Goal: Communication & Community: Participate in discussion

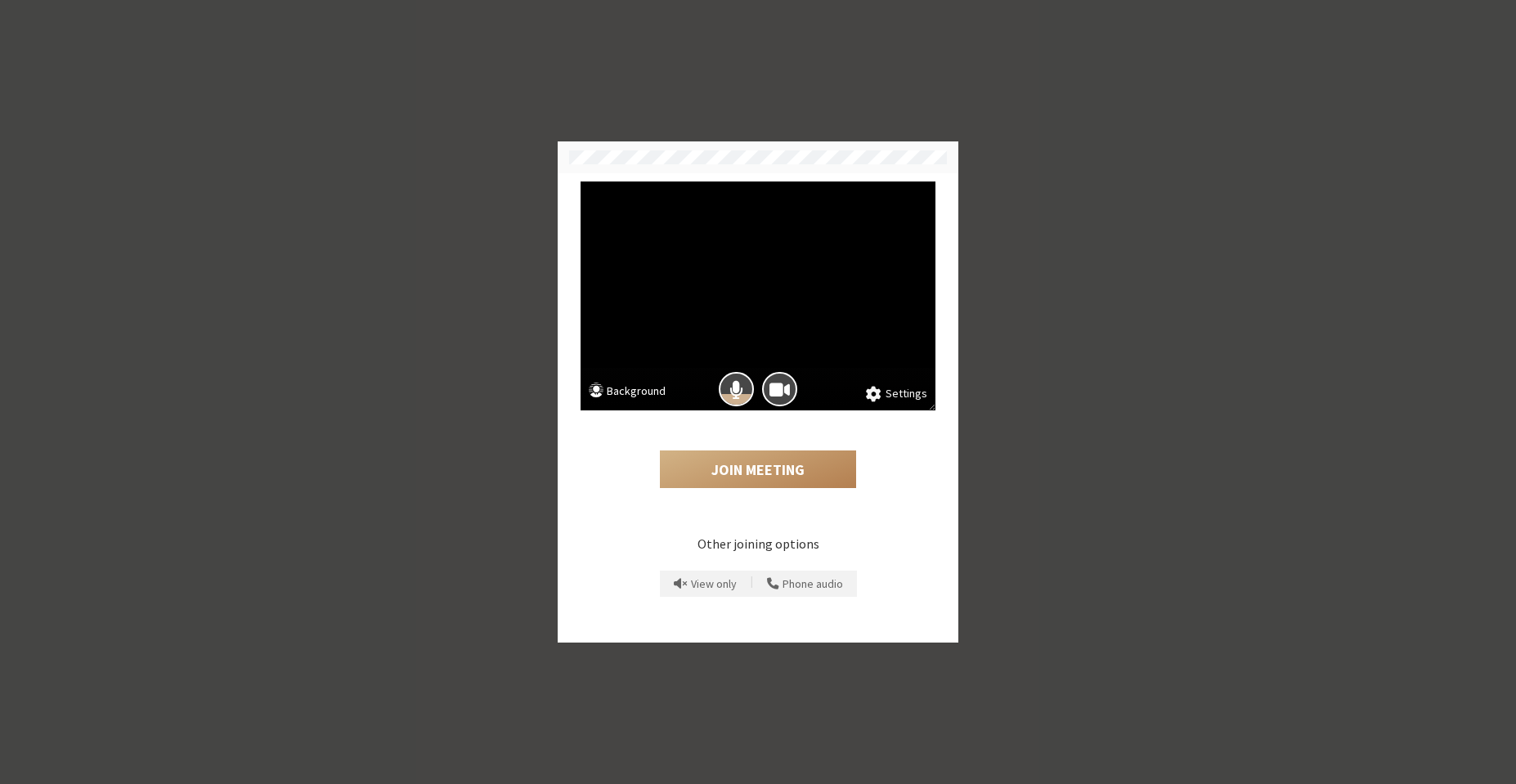
click at [908, 395] on button "Settings" at bounding box center [896, 394] width 62 height 18
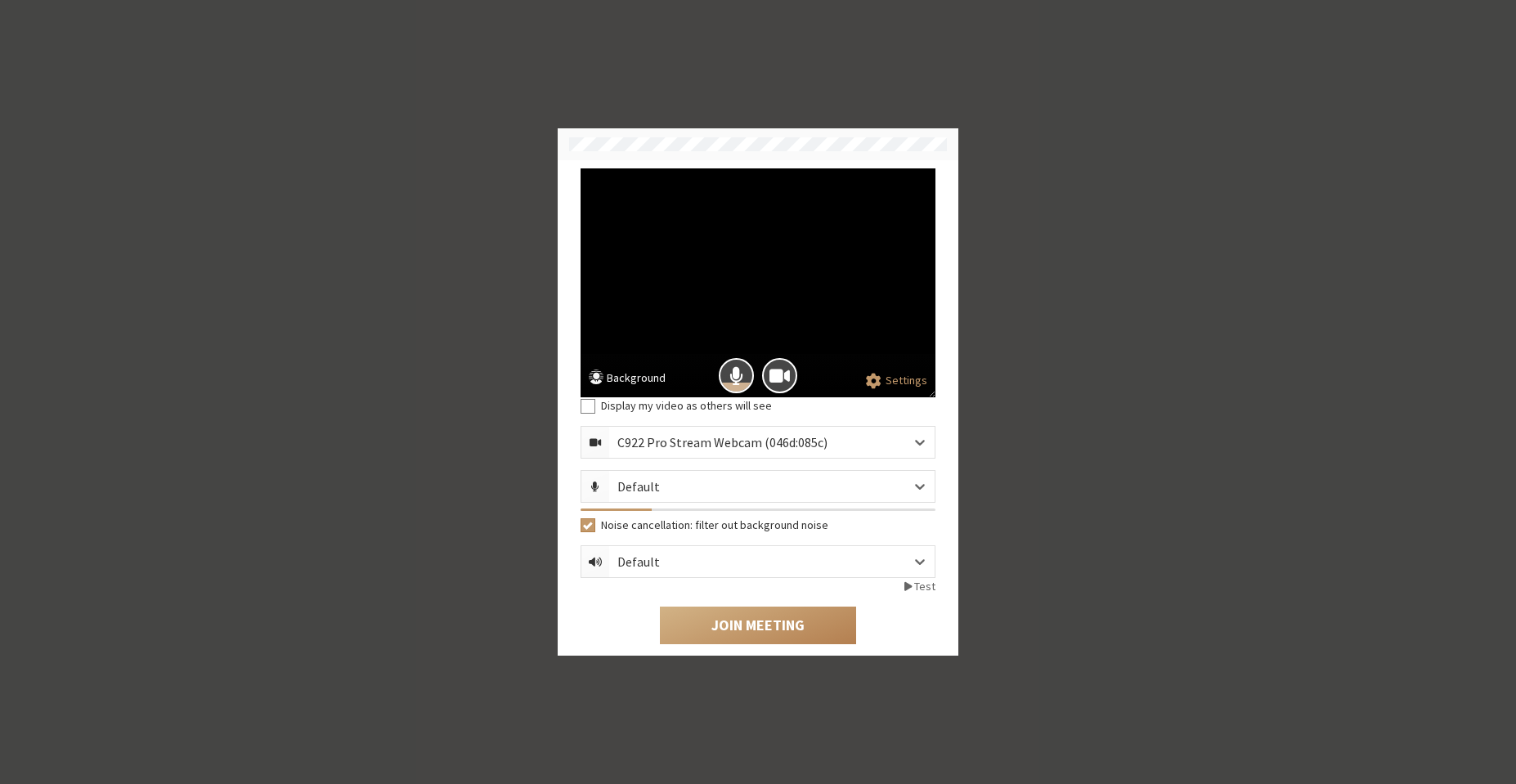
click at [608, 379] on button "Background" at bounding box center [627, 380] width 76 height 21
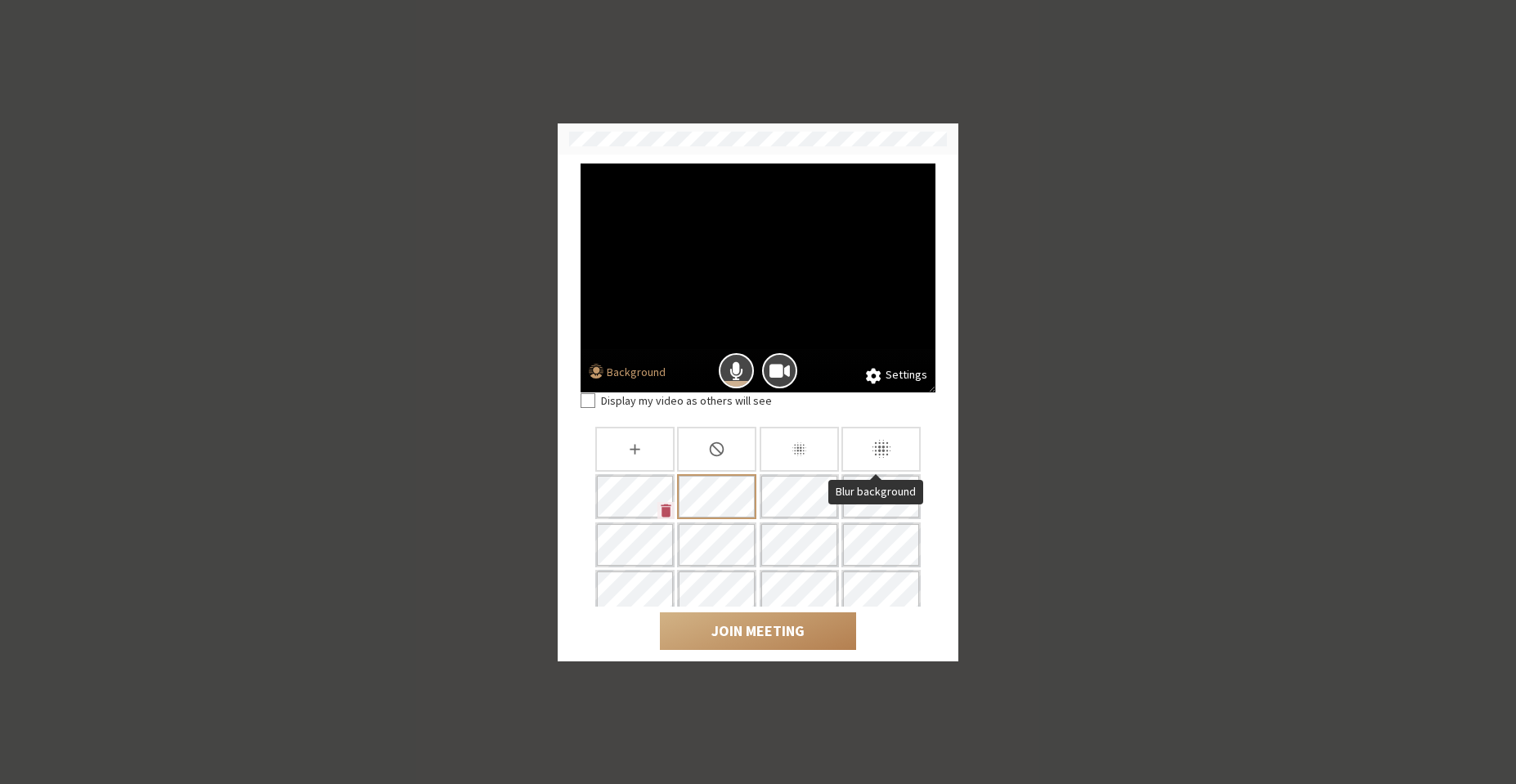
click at [870, 448] on icon "Blur background" at bounding box center [881, 448] width 23 height 23
click at [781, 367] on span "Camera is on" at bounding box center [780, 370] width 21 height 22
click at [745, 367] on button "Mic is on" at bounding box center [736, 370] width 35 height 35
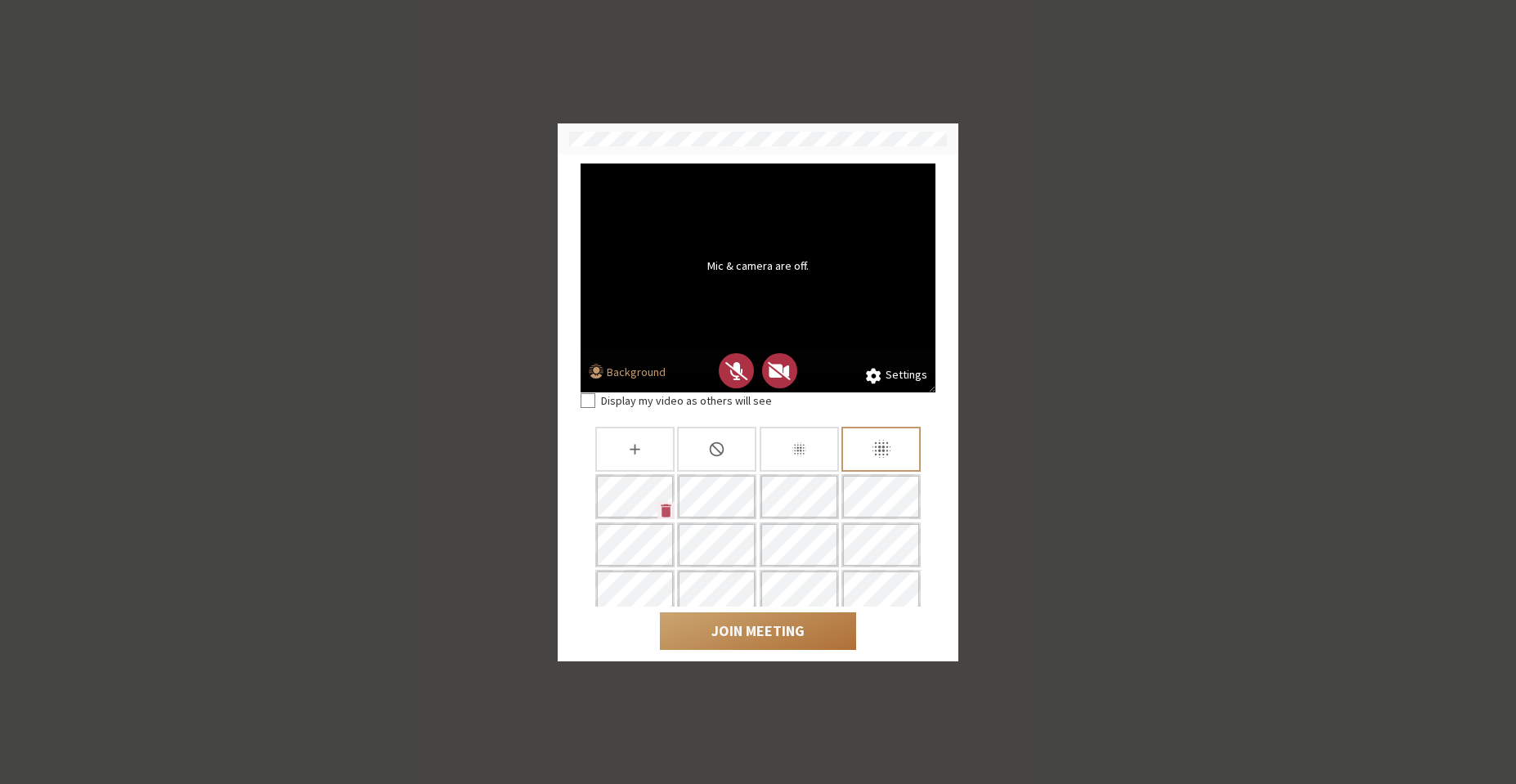
click at [770, 640] on button "Join Meeting" at bounding box center [758, 631] width 196 height 37
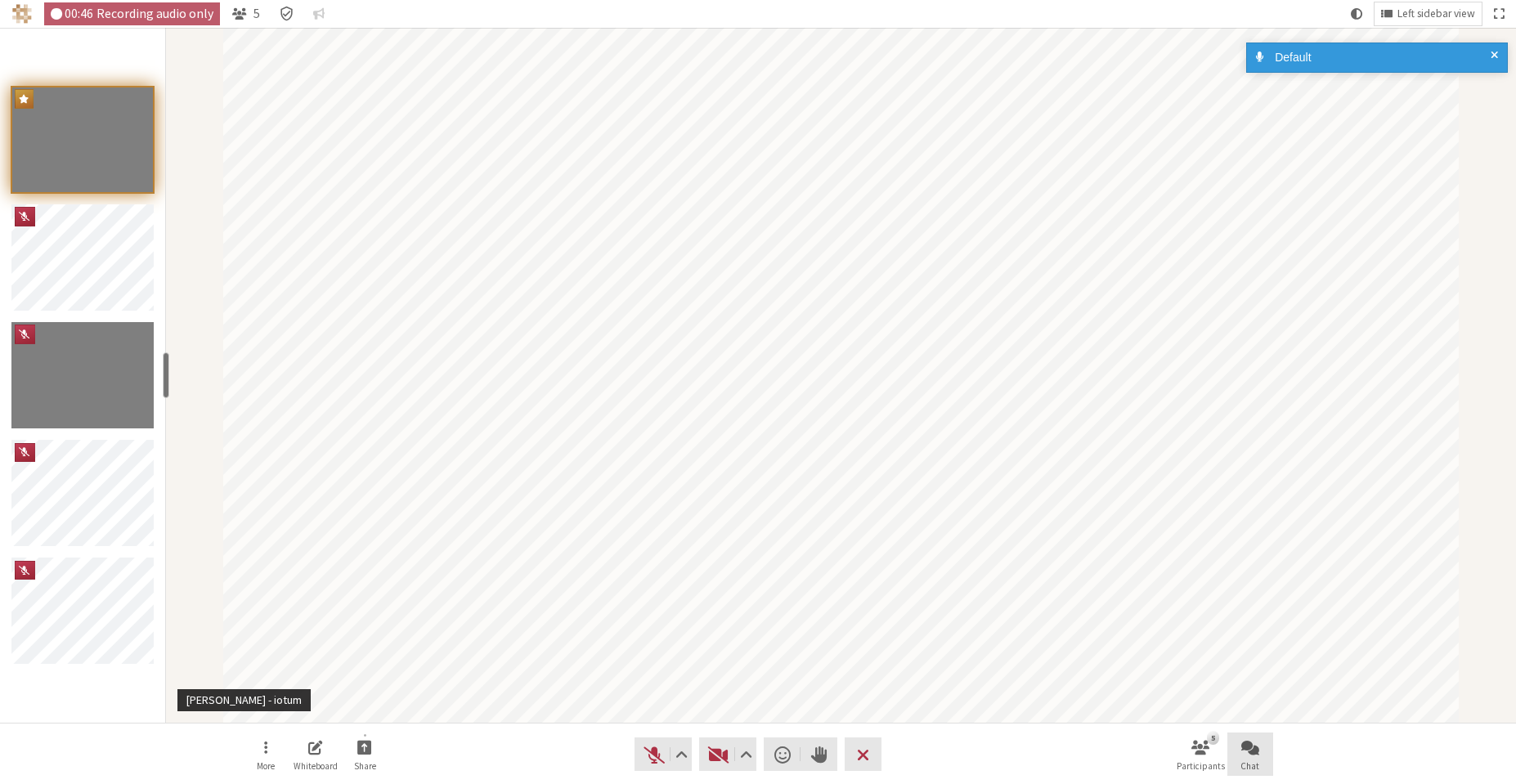
click at [1255, 747] on span "Open chat" at bounding box center [1250, 747] width 18 height 19
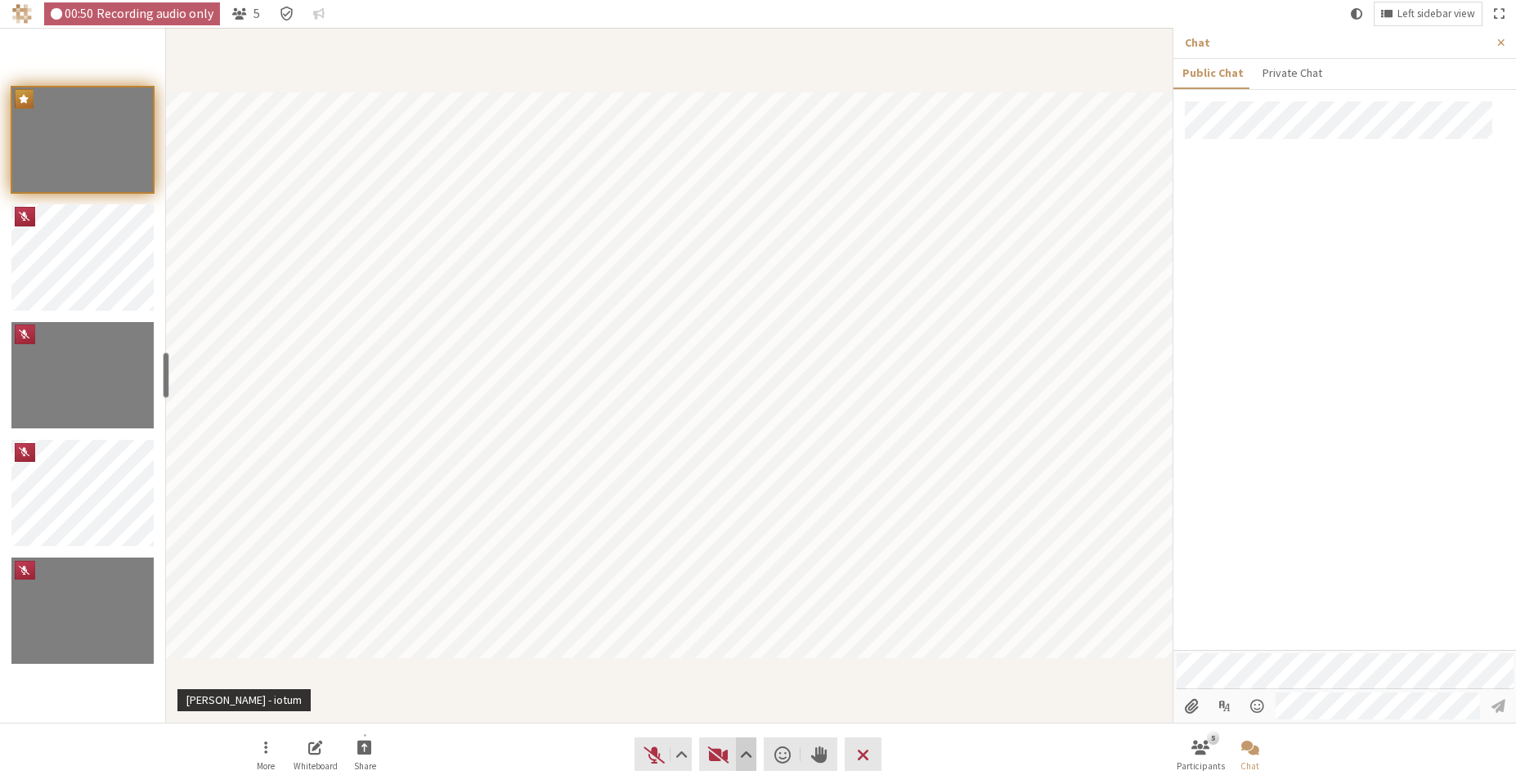
click at [744, 751] on span "Video setting" at bounding box center [747, 754] width 12 height 23
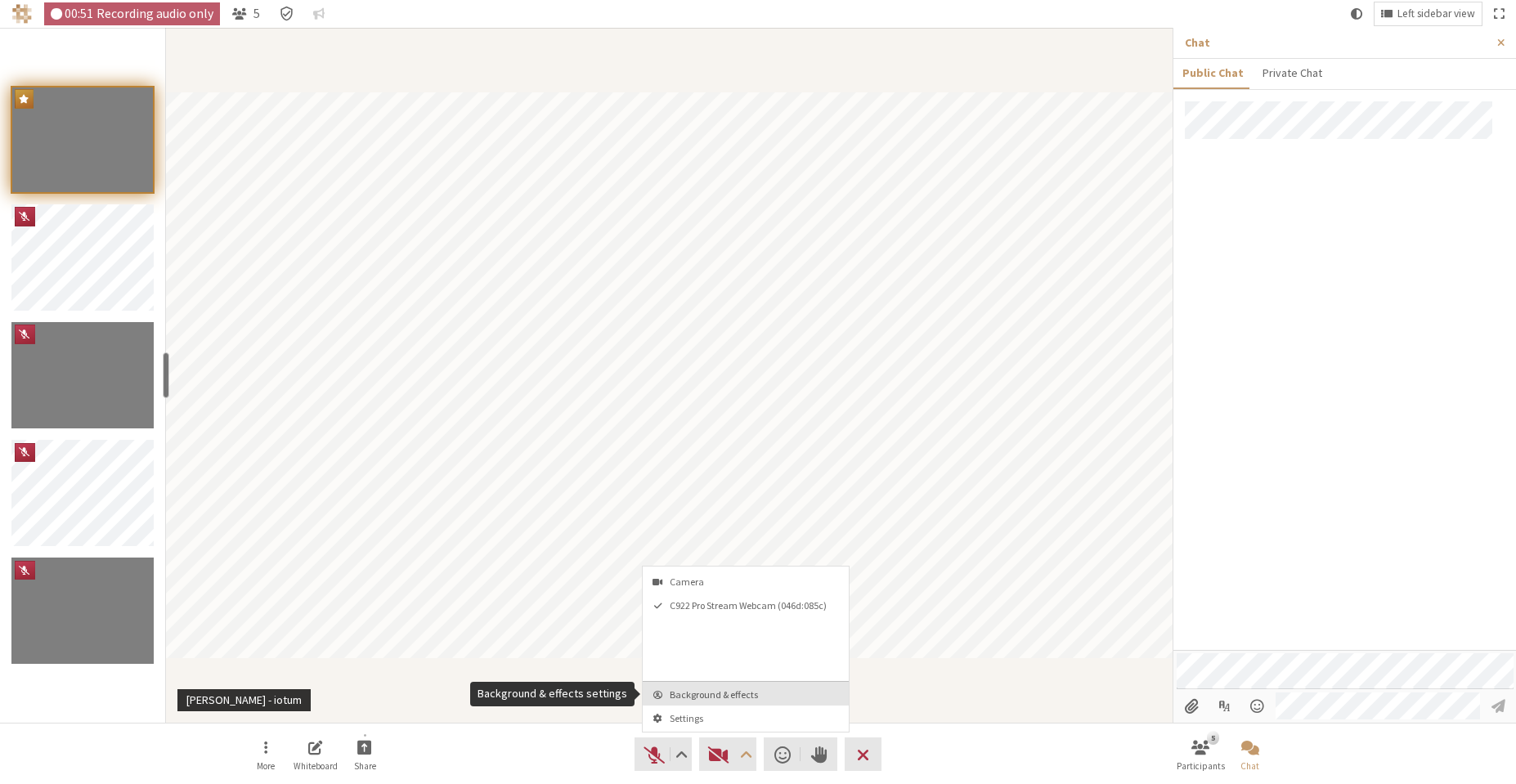
click at [760, 699] on span "Background & effects" at bounding box center [756, 694] width 172 height 10
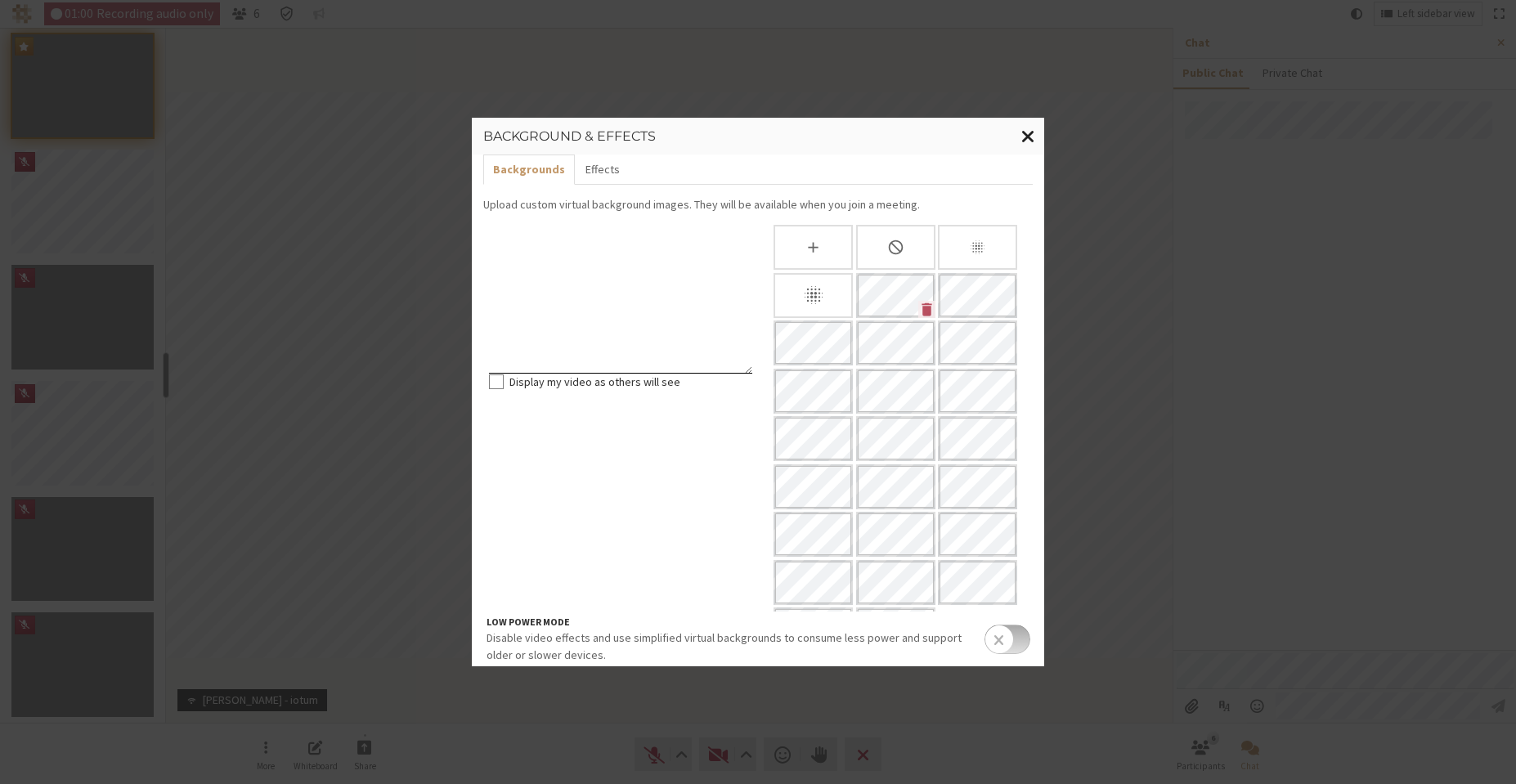
click at [1026, 134] on span "Close modal" at bounding box center [1028, 136] width 14 height 21
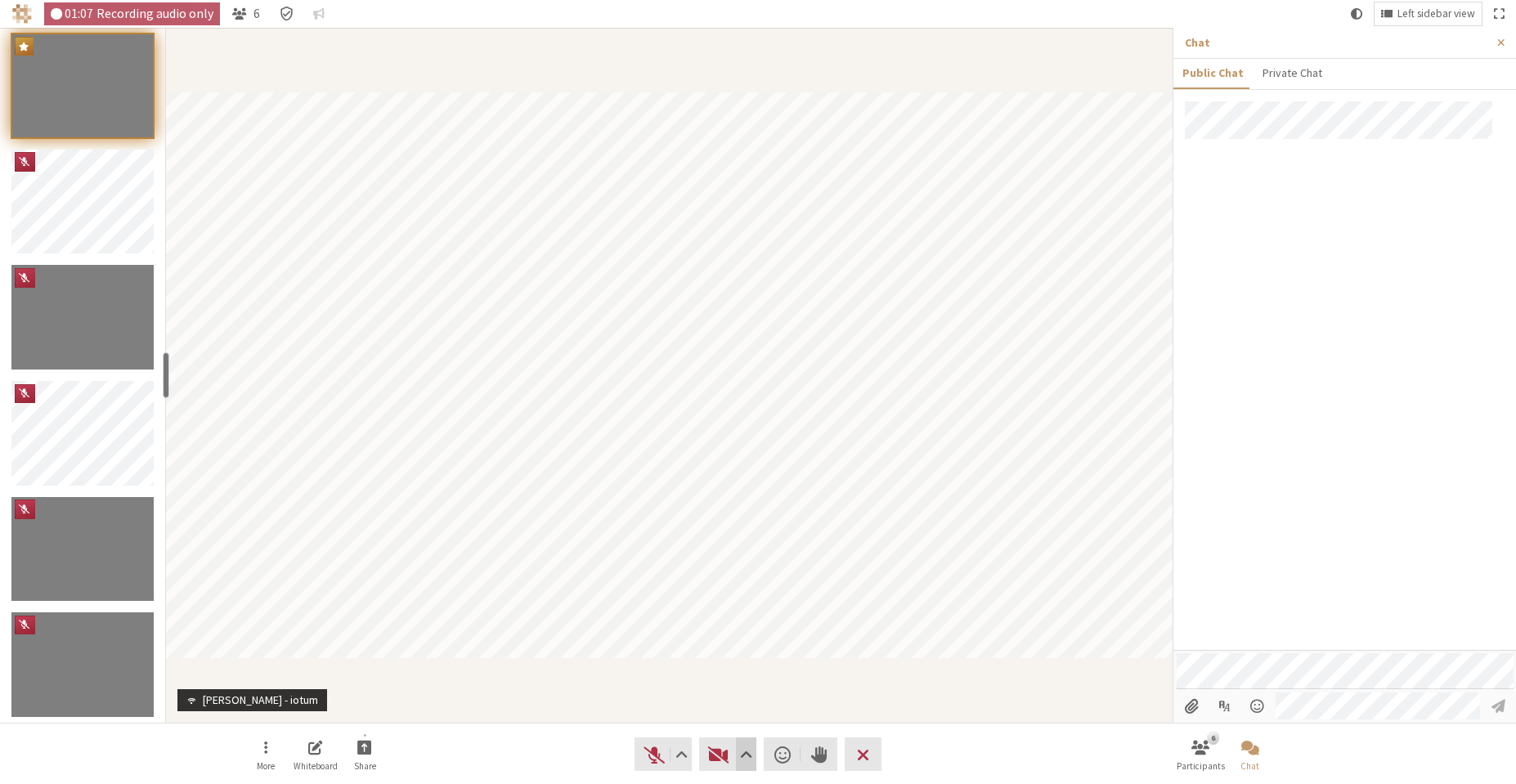
click at [741, 748] on span "Video setting" at bounding box center [747, 754] width 12 height 23
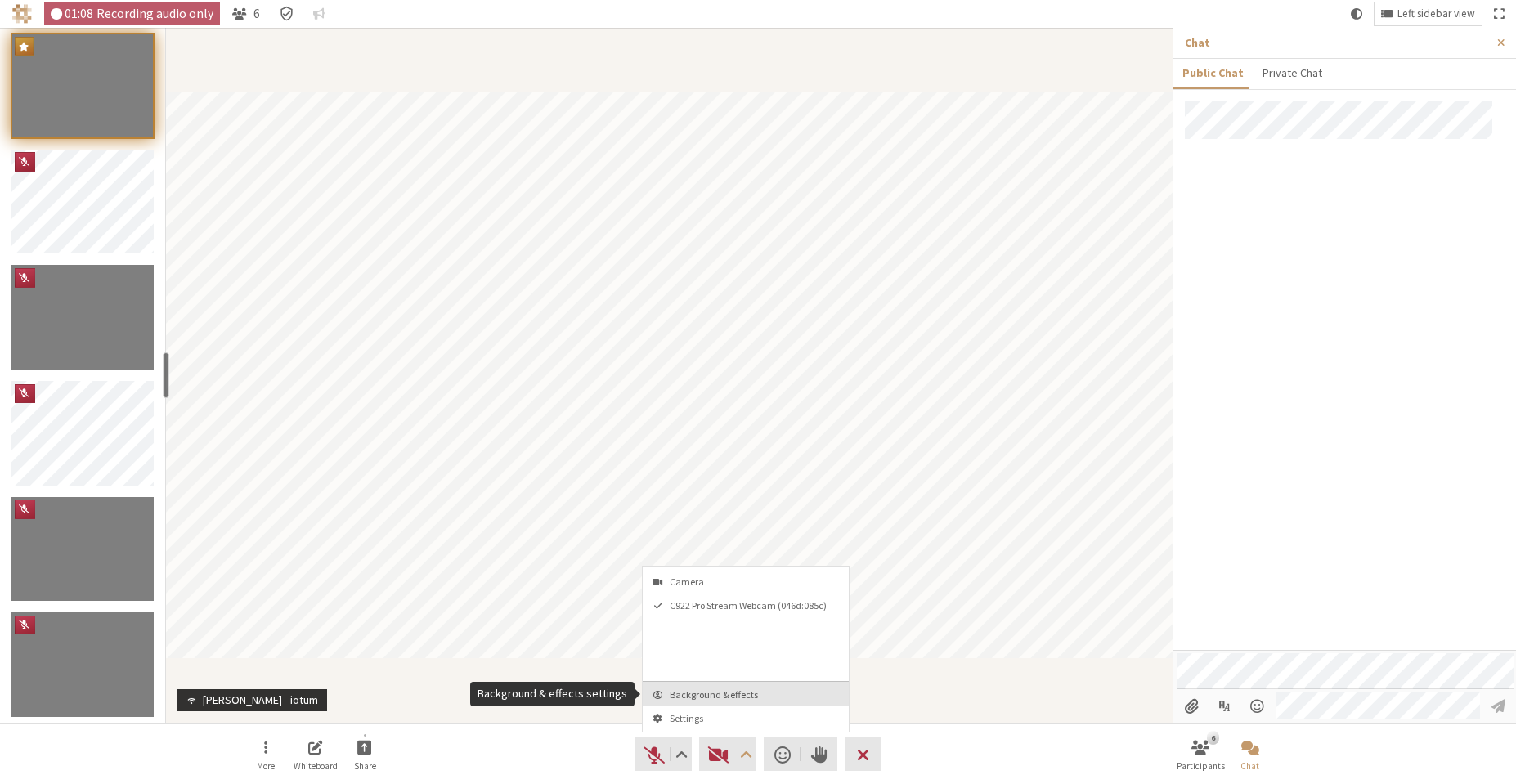
click at [748, 694] on span "Background & effects" at bounding box center [756, 694] width 172 height 10
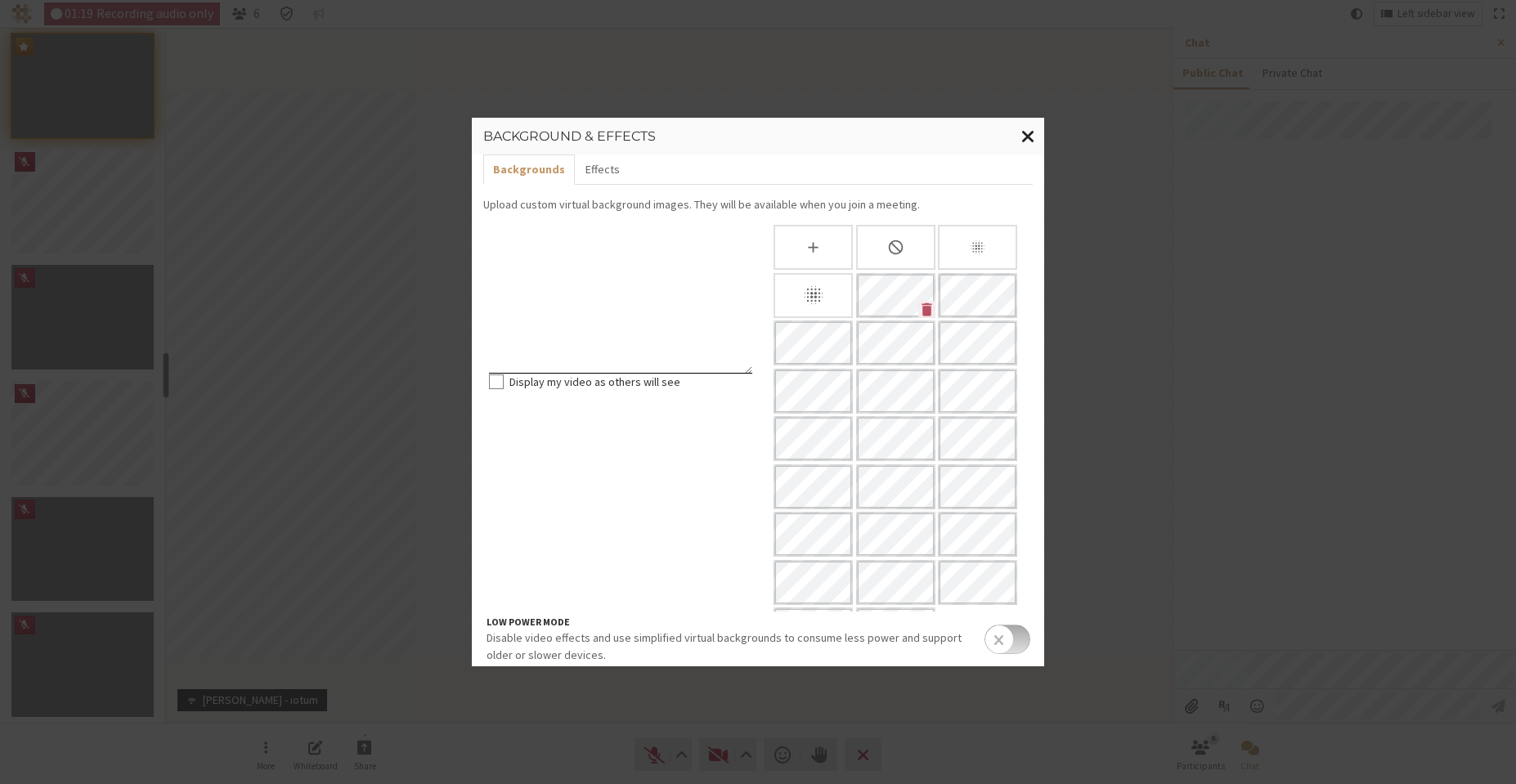
click at [1031, 136] on span "Close modal" at bounding box center [1028, 136] width 14 height 21
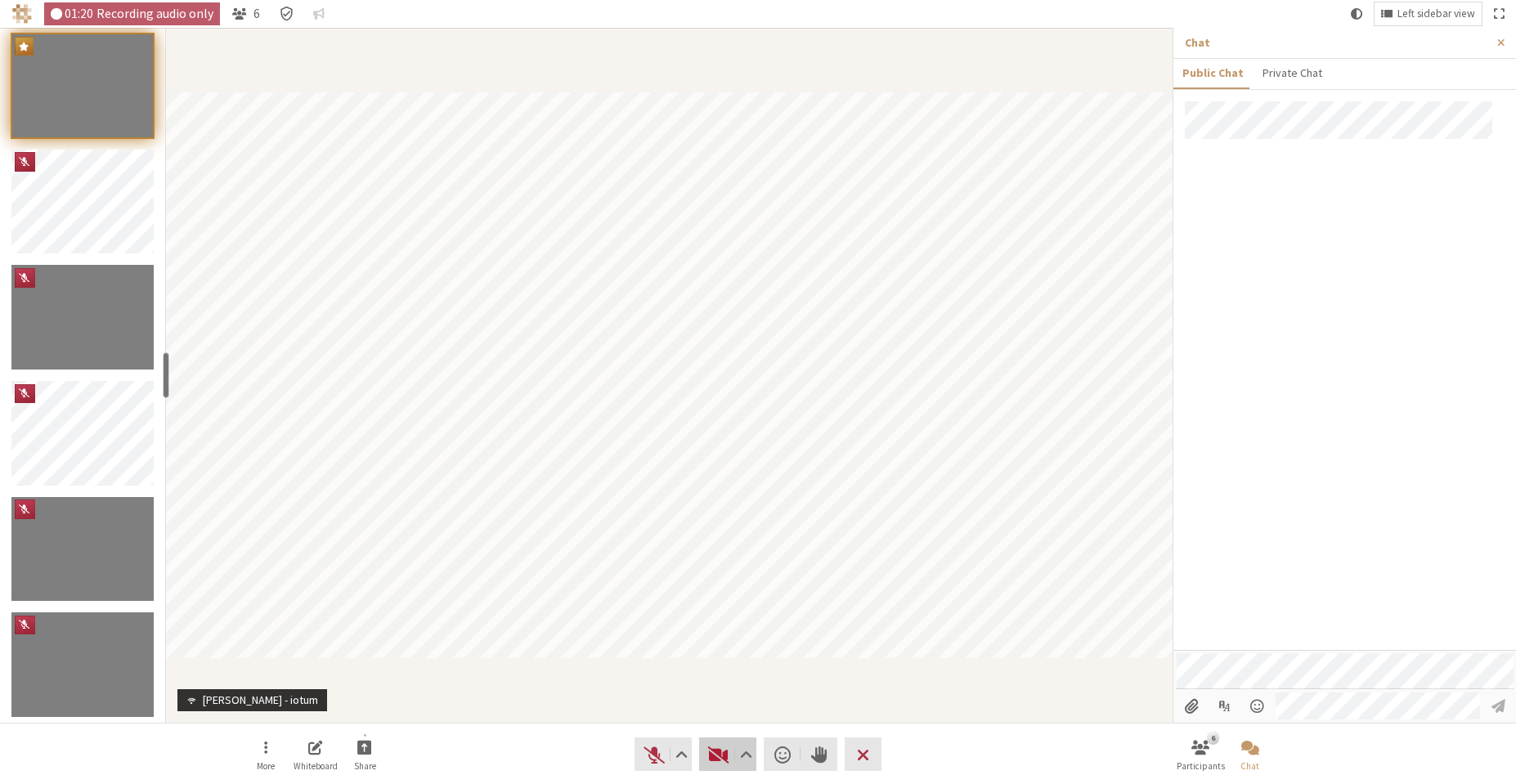
click at [716, 750] on span "Start video (Alt+V)" at bounding box center [719, 754] width 23 height 23
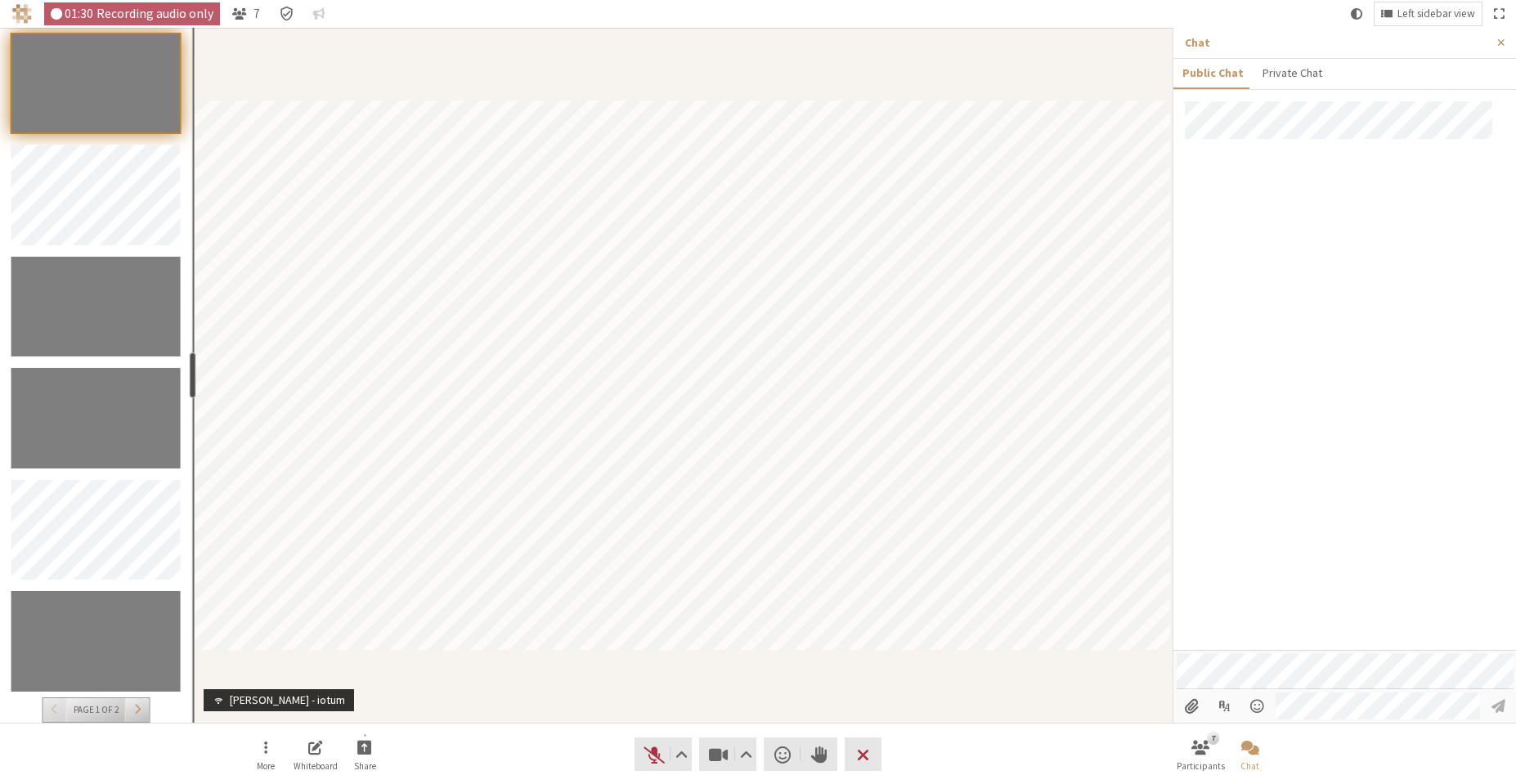
drag, startPoint x: 167, startPoint y: 379, endPoint x: 181, endPoint y: 373, distance: 15.2
click at [183, 373] on section "Page 1 of 2 resize" at bounding box center [96, 375] width 192 height 695
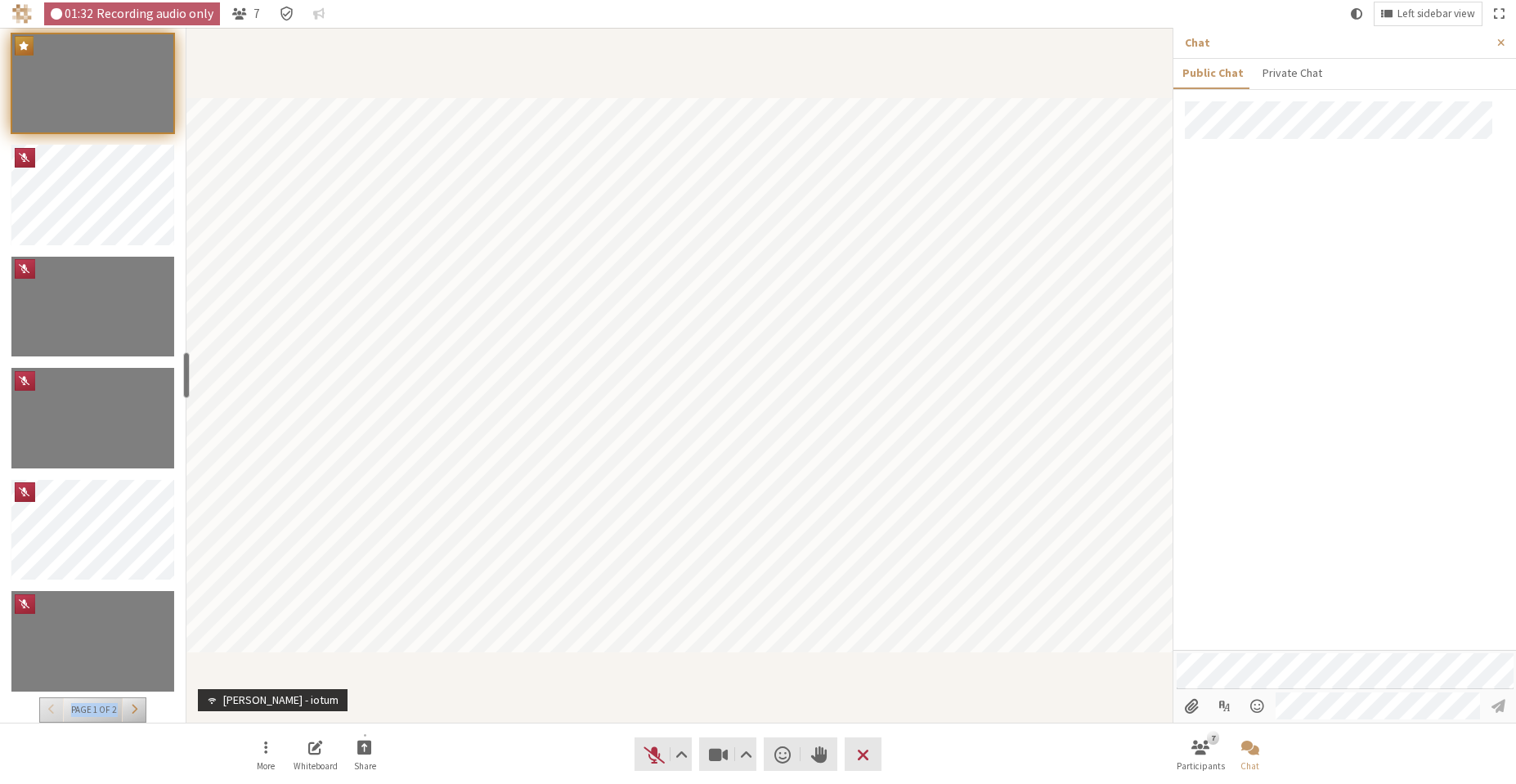
click at [136, 710] on span "Go to page 2 (PageDown)" at bounding box center [135, 709] width 7 height 12
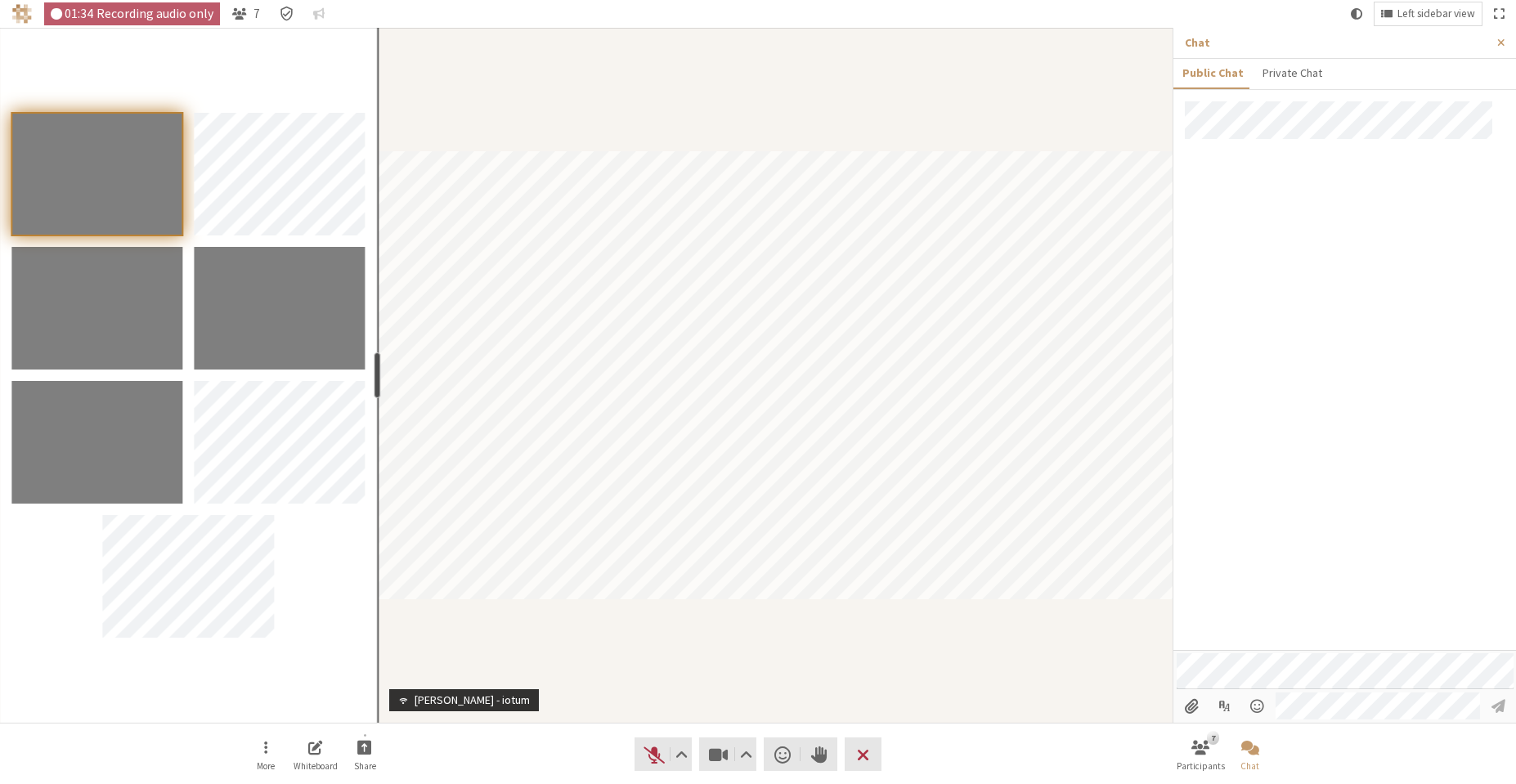
drag, startPoint x: 189, startPoint y: 379, endPoint x: 376, endPoint y: 363, distance: 187.7
click at [376, 363] on div "resize" at bounding box center [378, 375] width 7 height 46
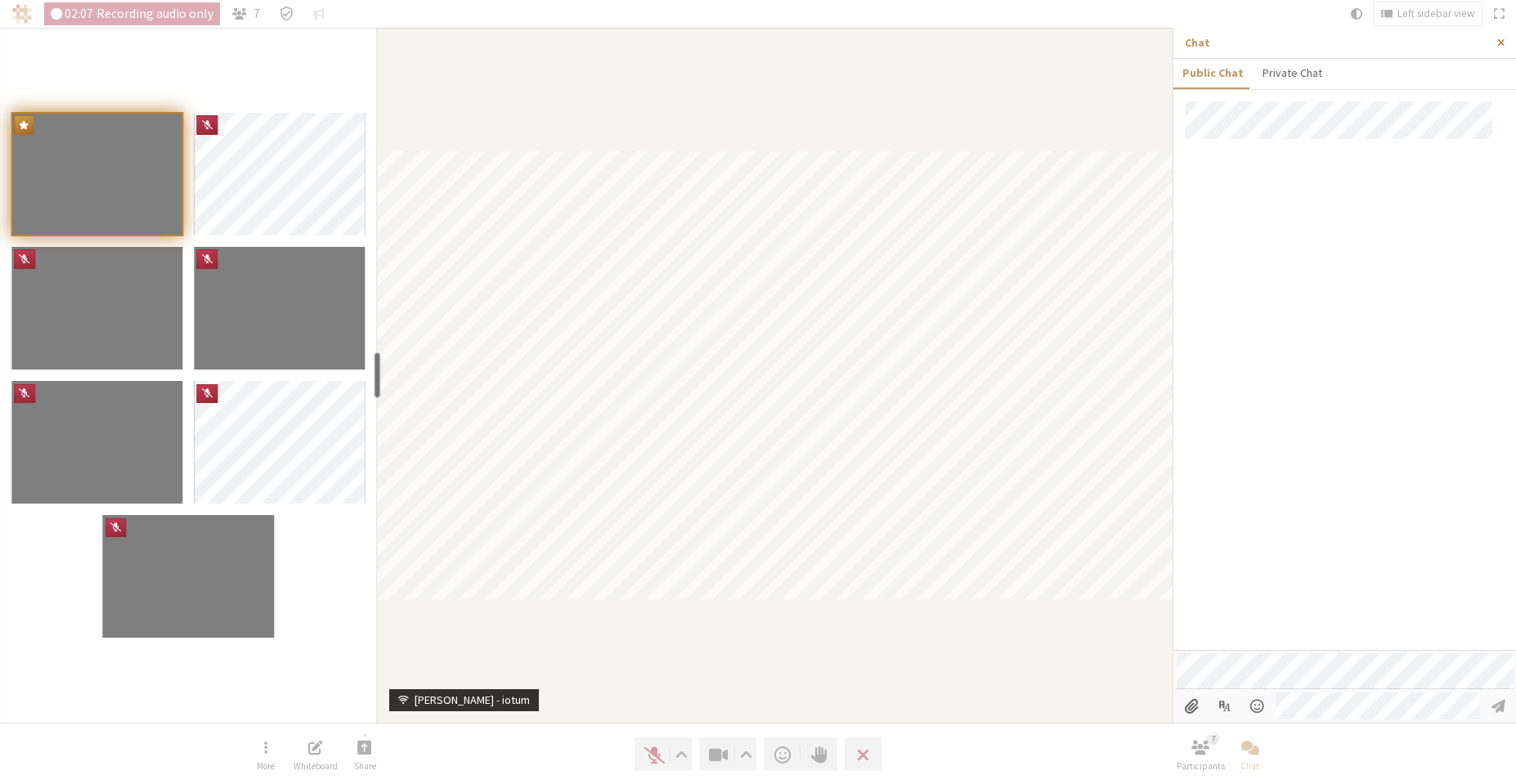
click at [1494, 48] on button "Close sidebar" at bounding box center [1501, 43] width 30 height 30
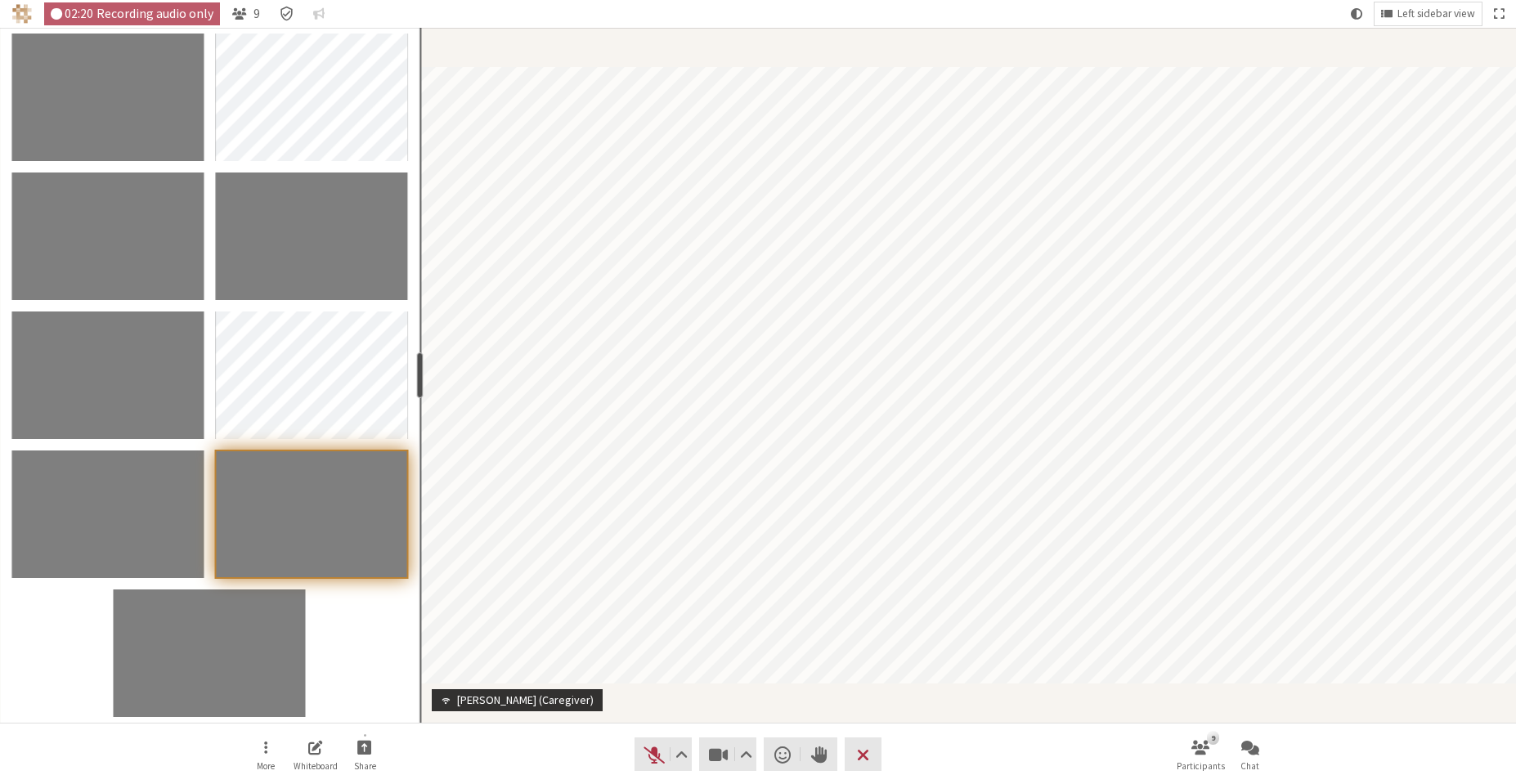
drag, startPoint x: 376, startPoint y: 375, endPoint x: 418, endPoint y: 381, distance: 42.4
click at [418, 381] on div "resize" at bounding box center [421, 375] width 7 height 46
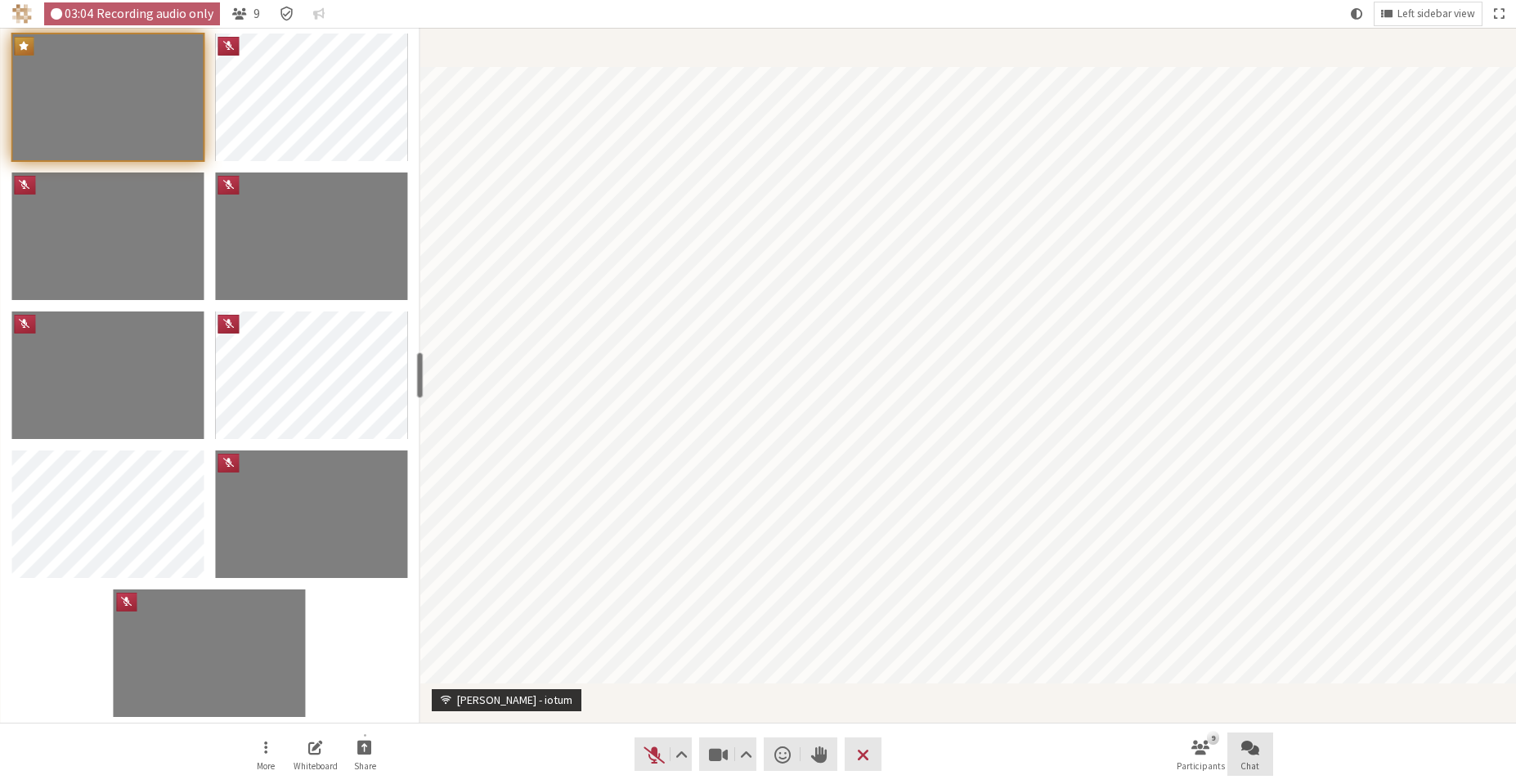
click at [1258, 745] on span "Open chat" at bounding box center [1250, 747] width 18 height 19
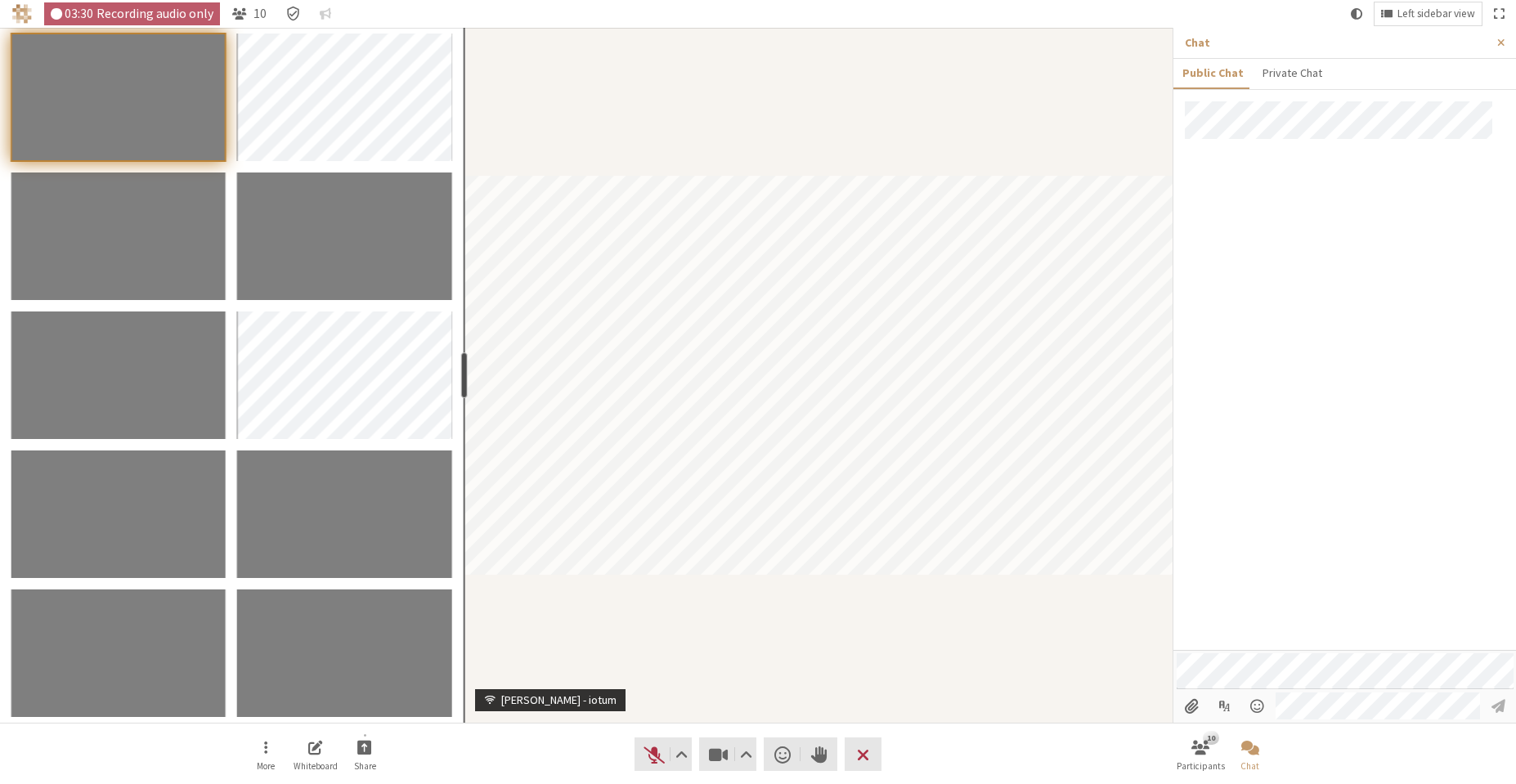
drag, startPoint x: 420, startPoint y: 369, endPoint x: 462, endPoint y: 370, distance: 42.0
click at [462, 370] on div "resize" at bounding box center [464, 375] width 7 height 46
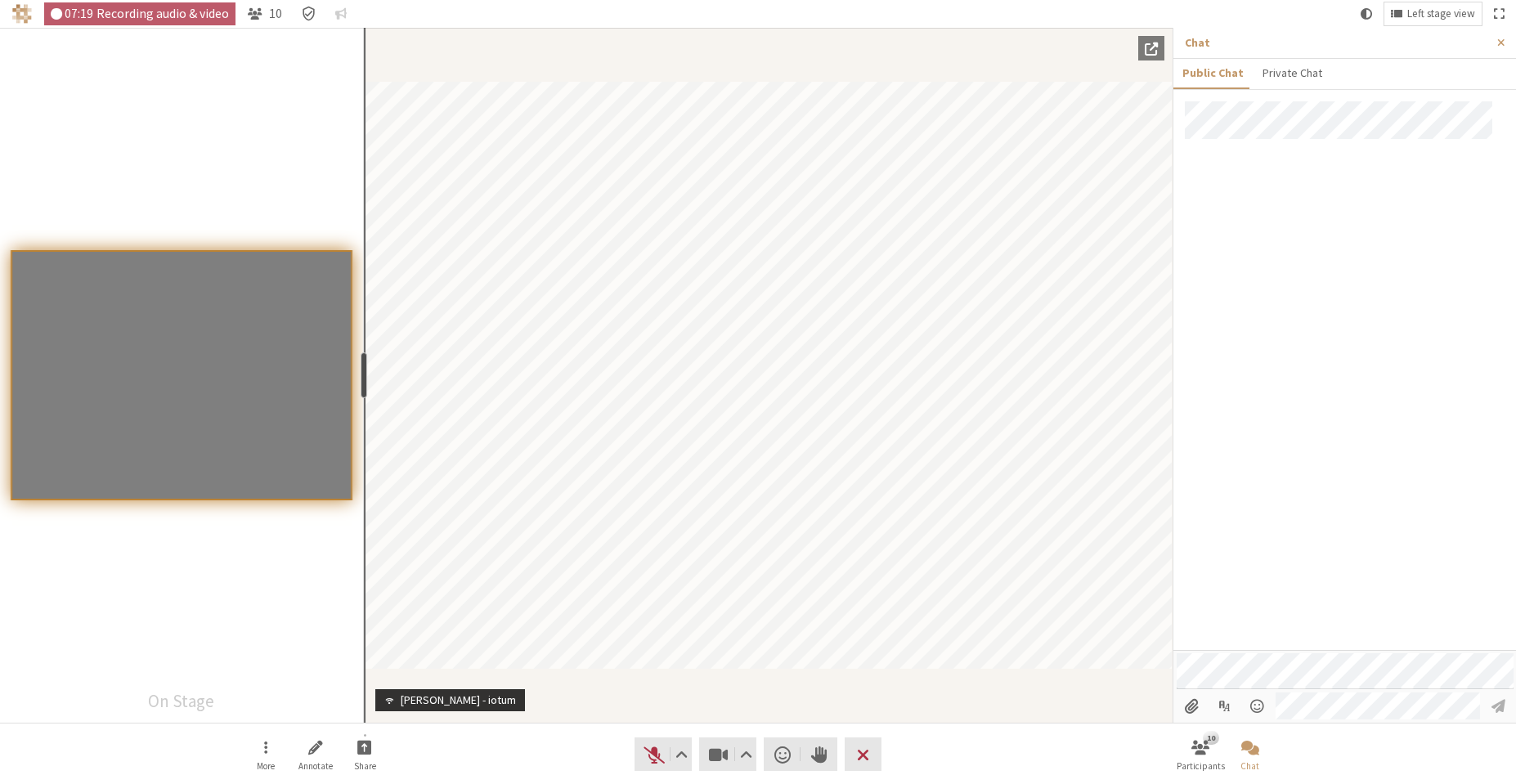
click at [361, 541] on div "Participants" at bounding box center [182, 375] width 363 height 695
click at [720, 758] on span "Stop video (Alt+V)" at bounding box center [719, 754] width 23 height 23
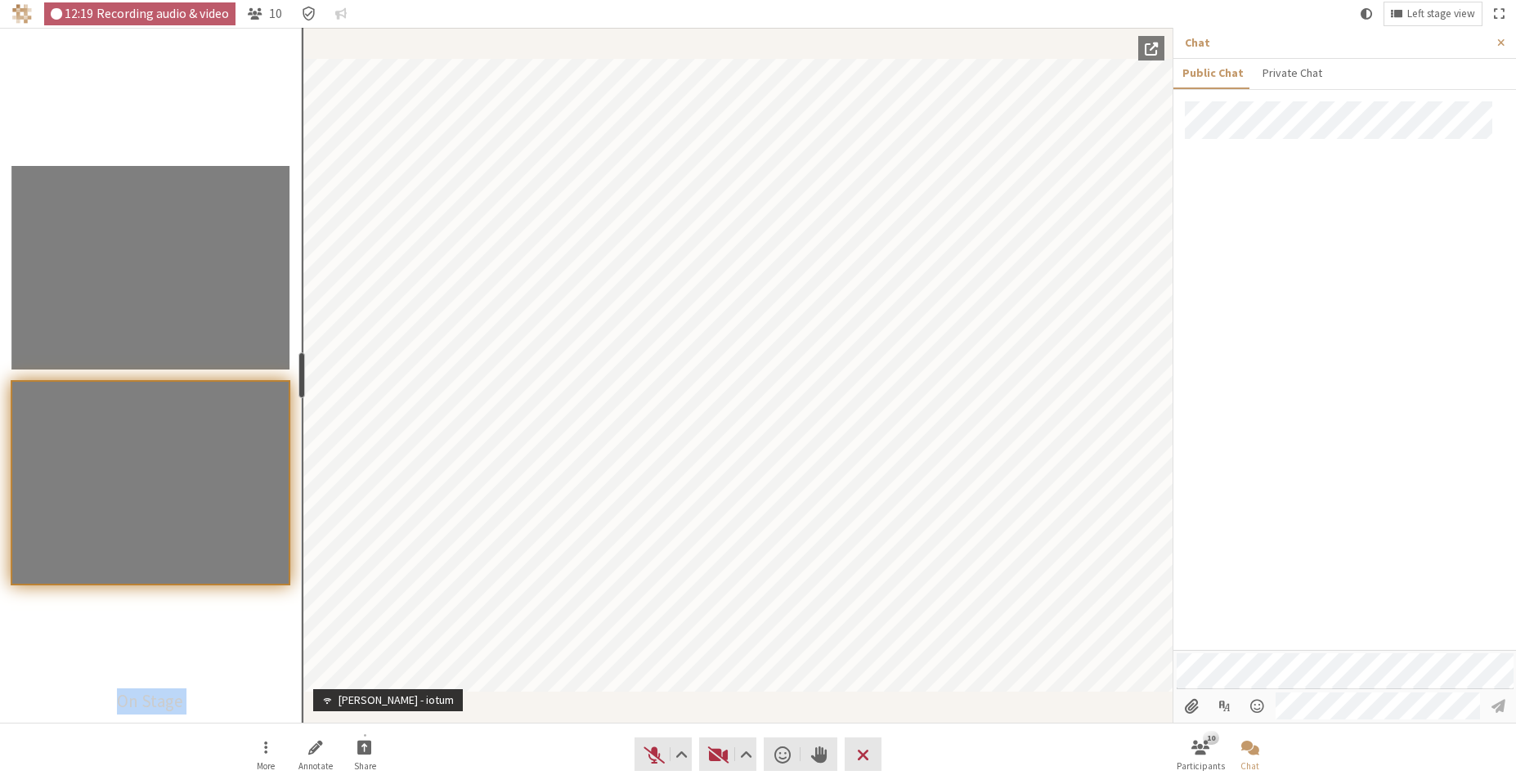
drag, startPoint x: 363, startPoint y: 381, endPoint x: 299, endPoint y: 386, distance: 64.2
click at [299, 386] on div "resize" at bounding box center [302, 375] width 7 height 46
click at [746, 754] on span "Video setting" at bounding box center [747, 754] width 12 height 23
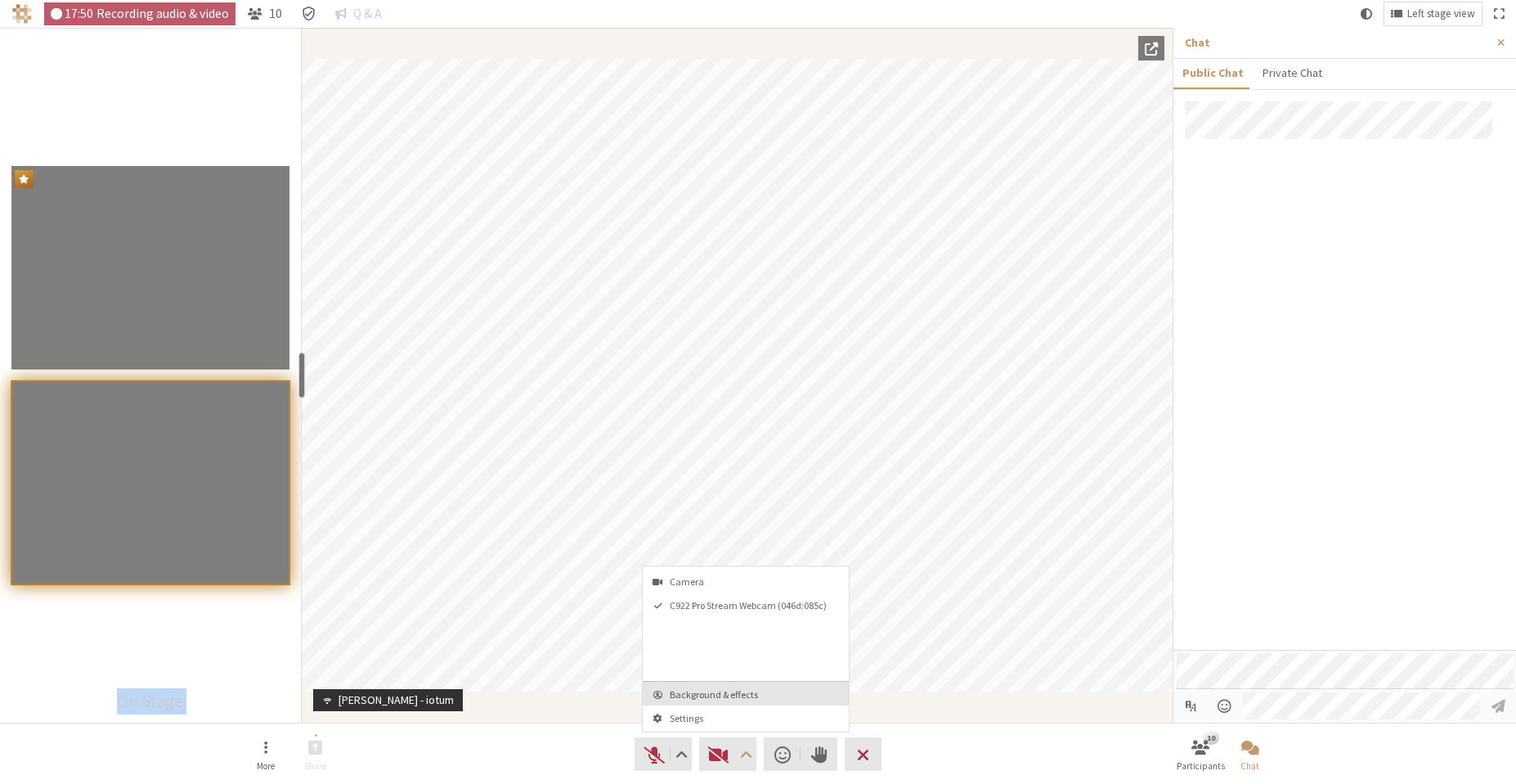
click at [724, 691] on span "Background & effects" at bounding box center [756, 694] width 172 height 10
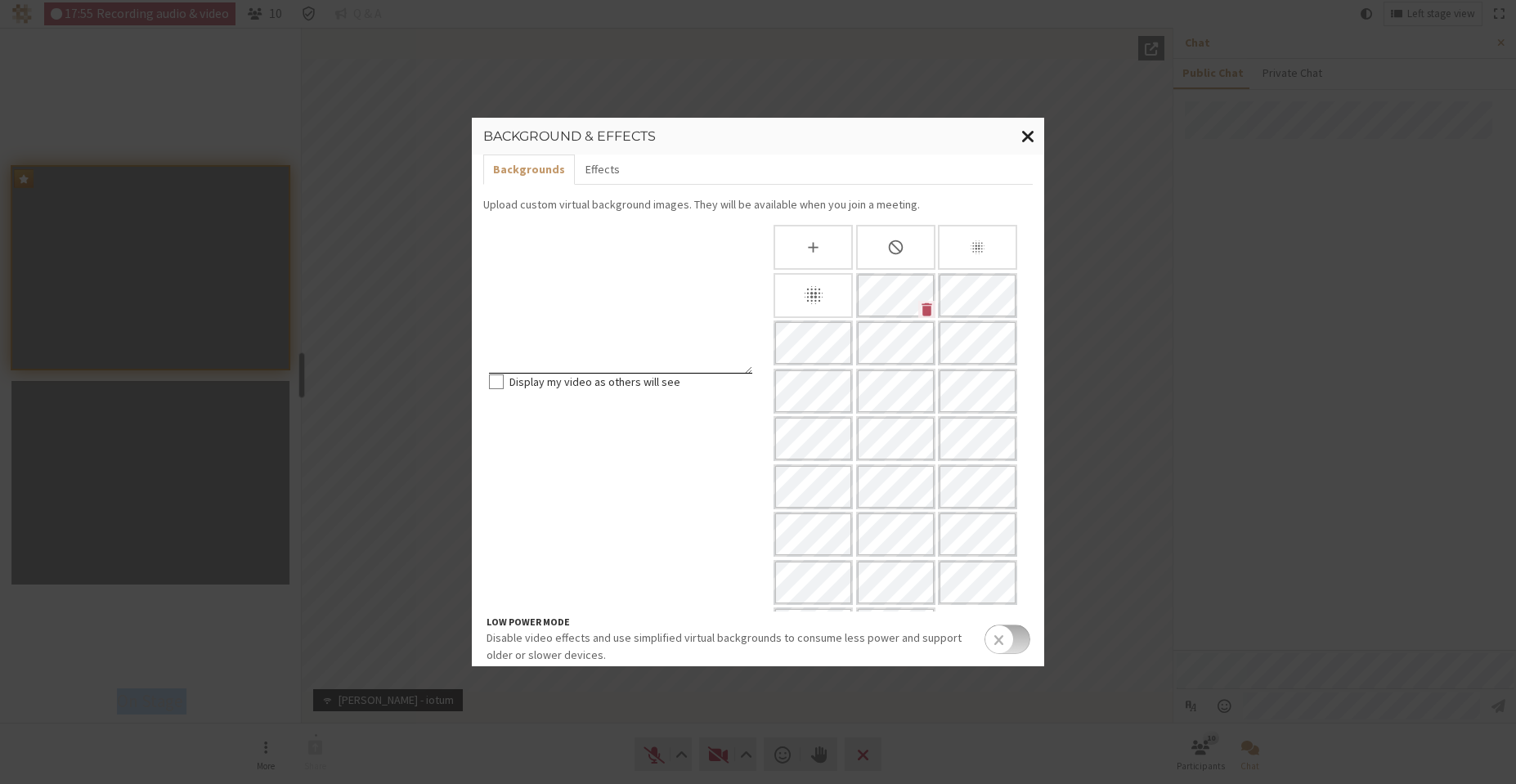
click at [1027, 136] on span "Close modal" at bounding box center [1028, 136] width 14 height 21
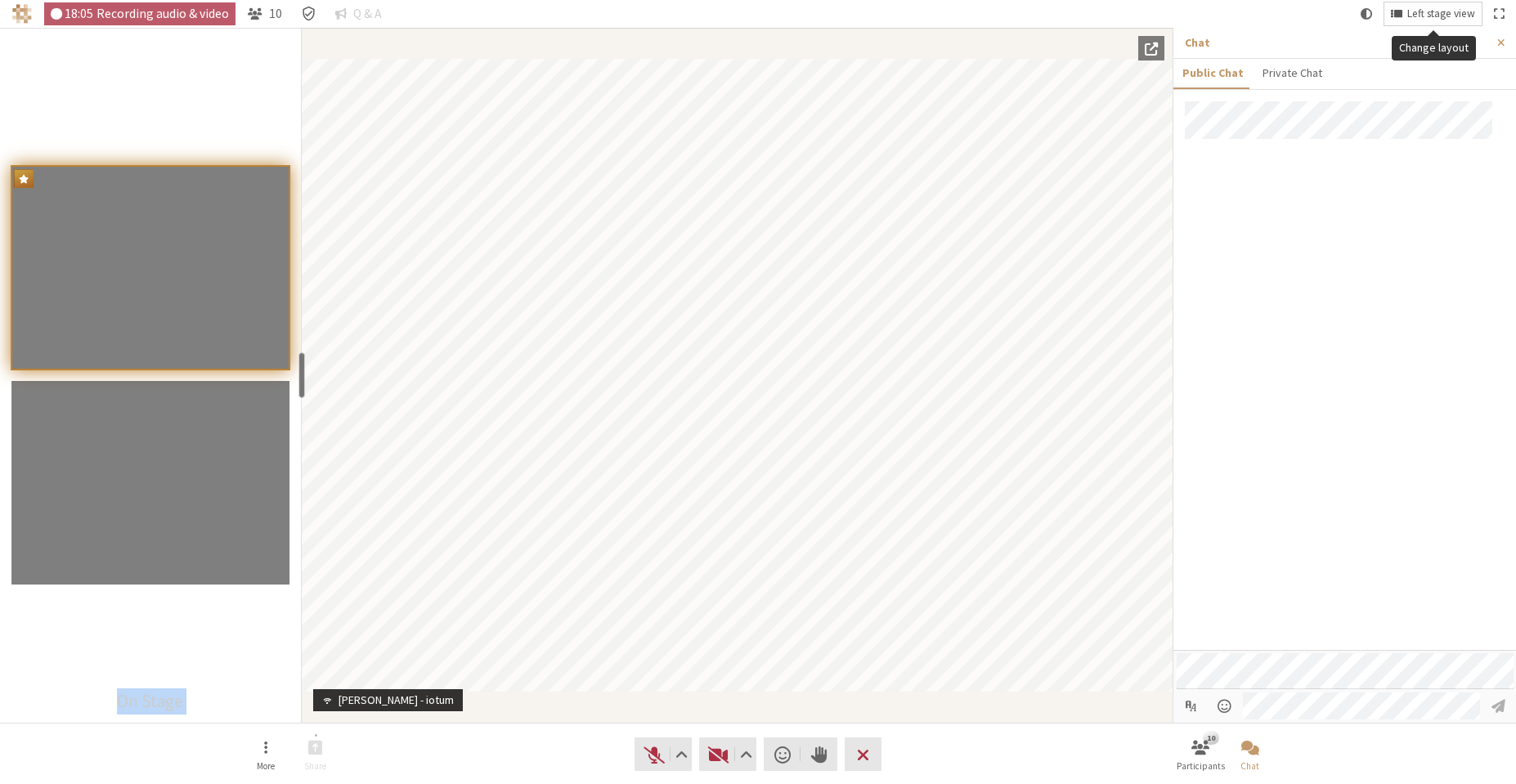
click at [1405, 18] on button "Left stage view" at bounding box center [1433, 14] width 97 height 23
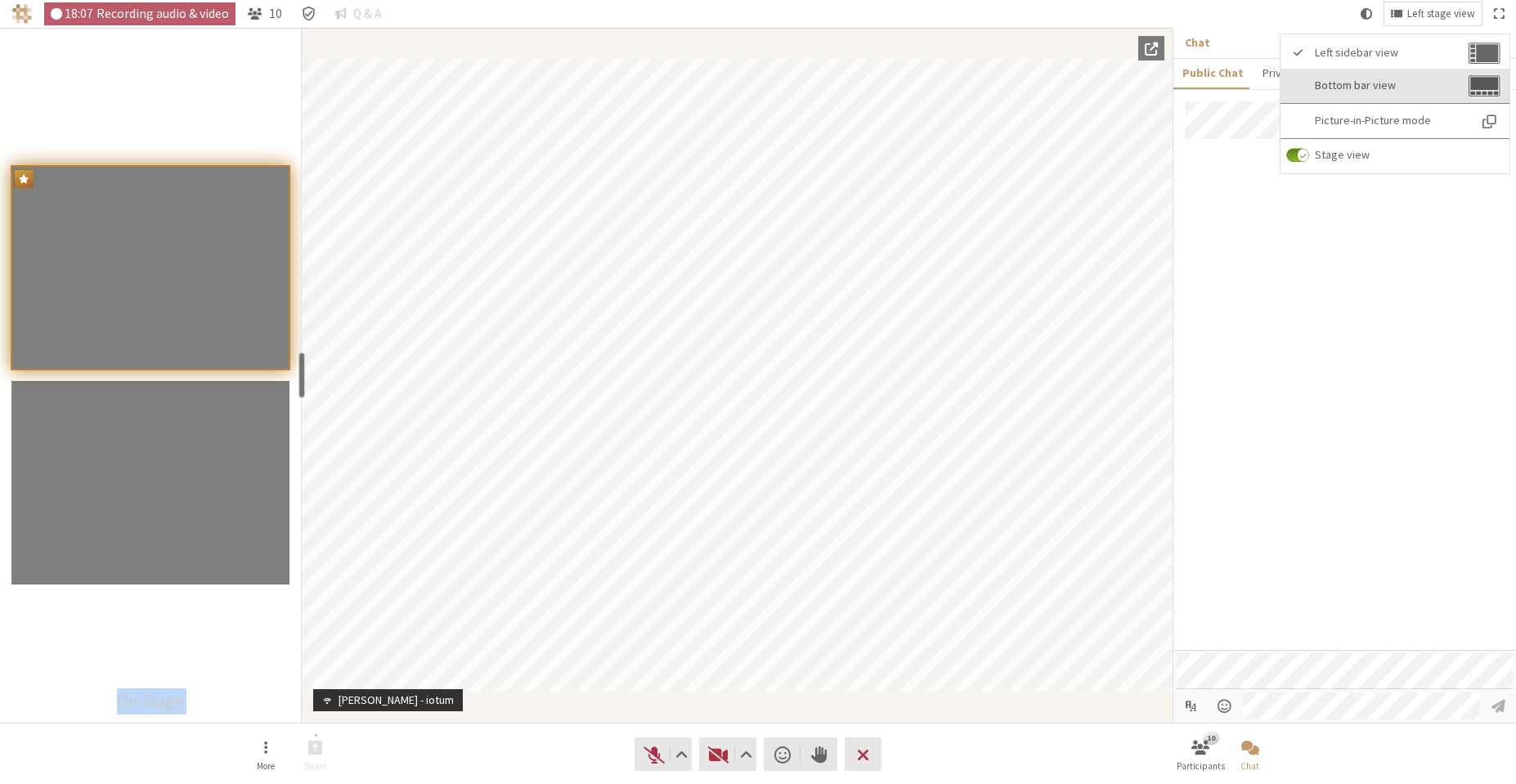
click at [1365, 81] on span "Bottom bar view" at bounding box center [1390, 85] width 150 height 12
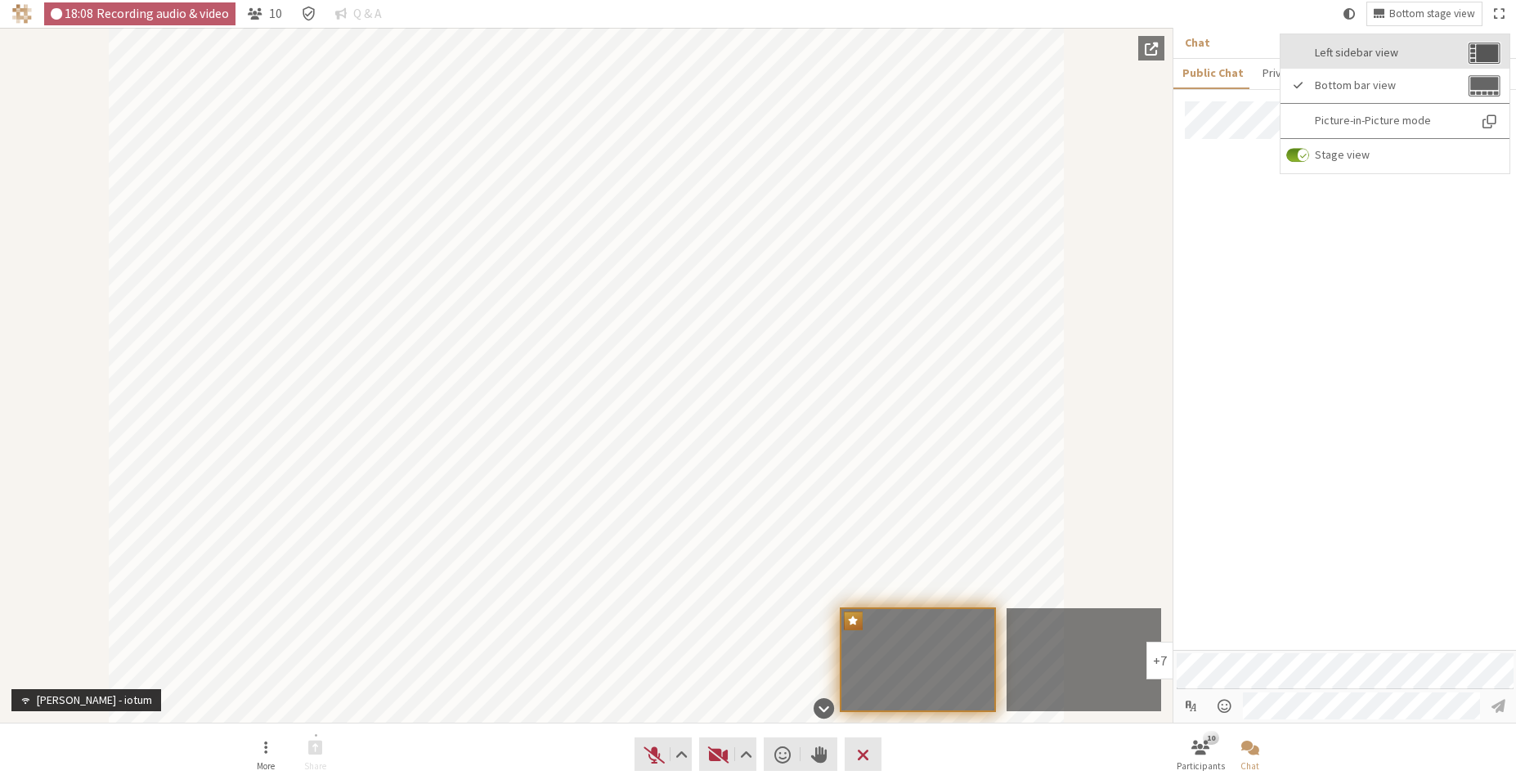
click at [1375, 56] on span "Left sidebar view" at bounding box center [1390, 53] width 150 height 12
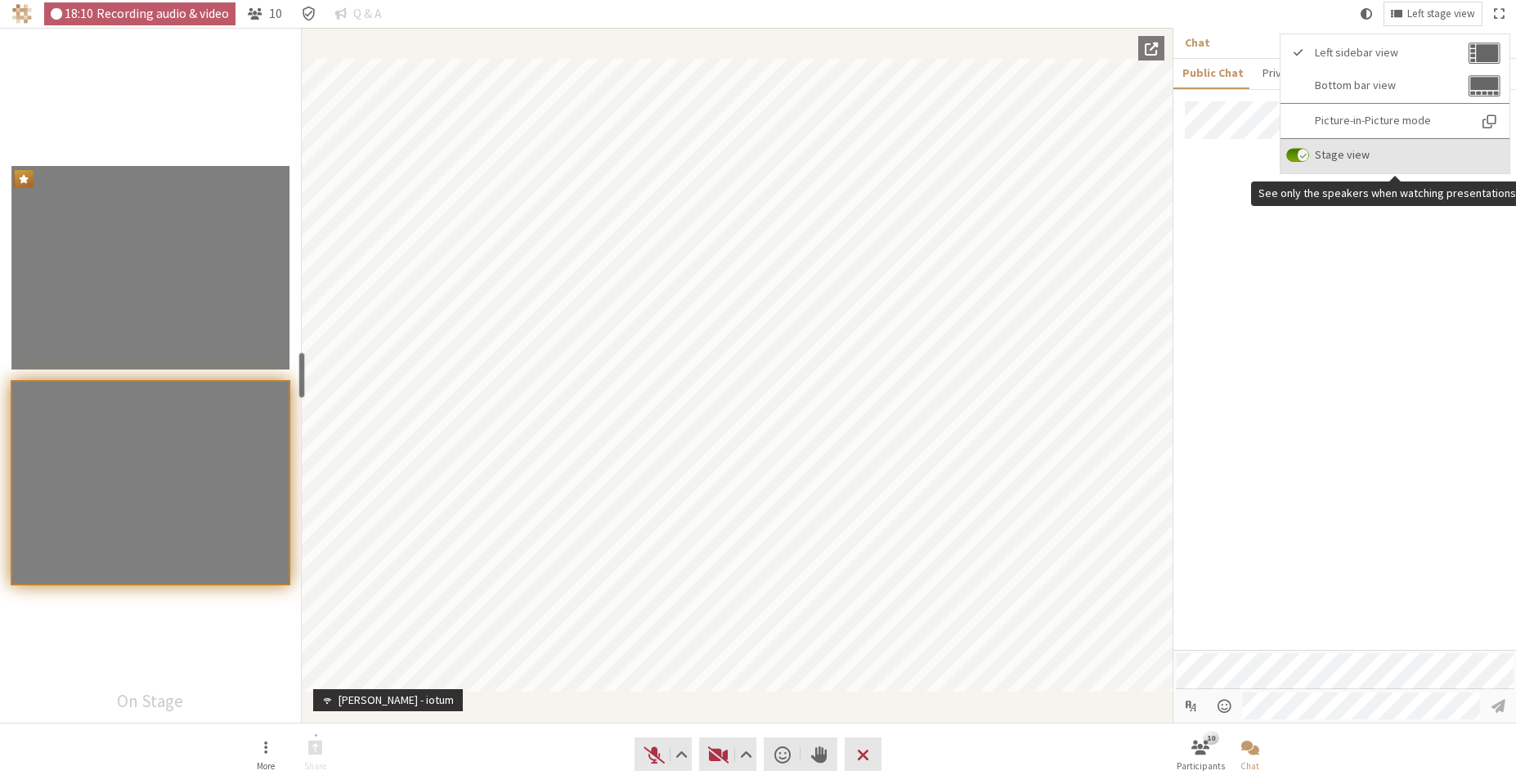
click at [1297, 159] on input "Stage view" at bounding box center [1298, 155] width 23 height 15
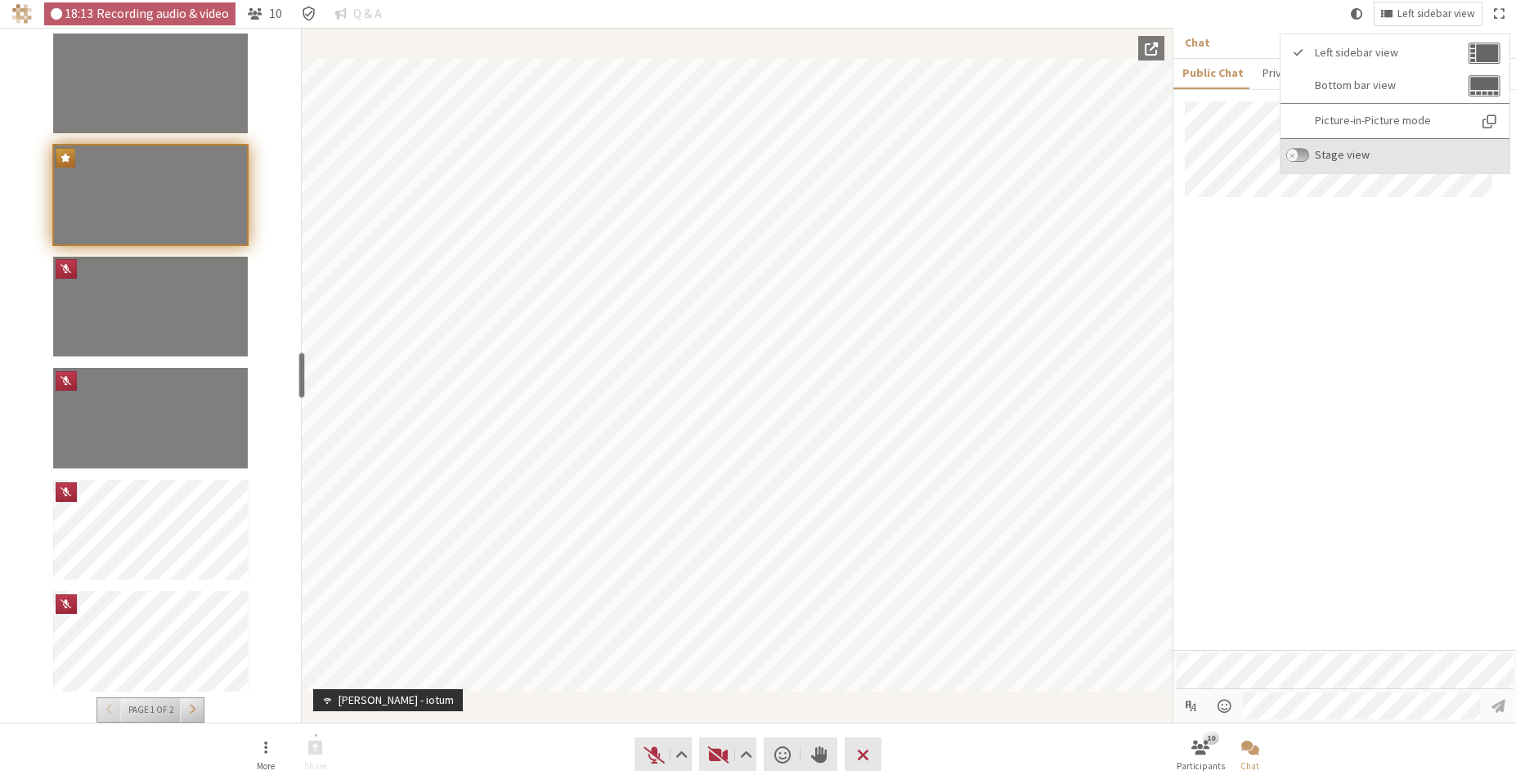
click at [1297, 159] on input "Stage view" at bounding box center [1298, 155] width 23 height 15
checkbox input "true"
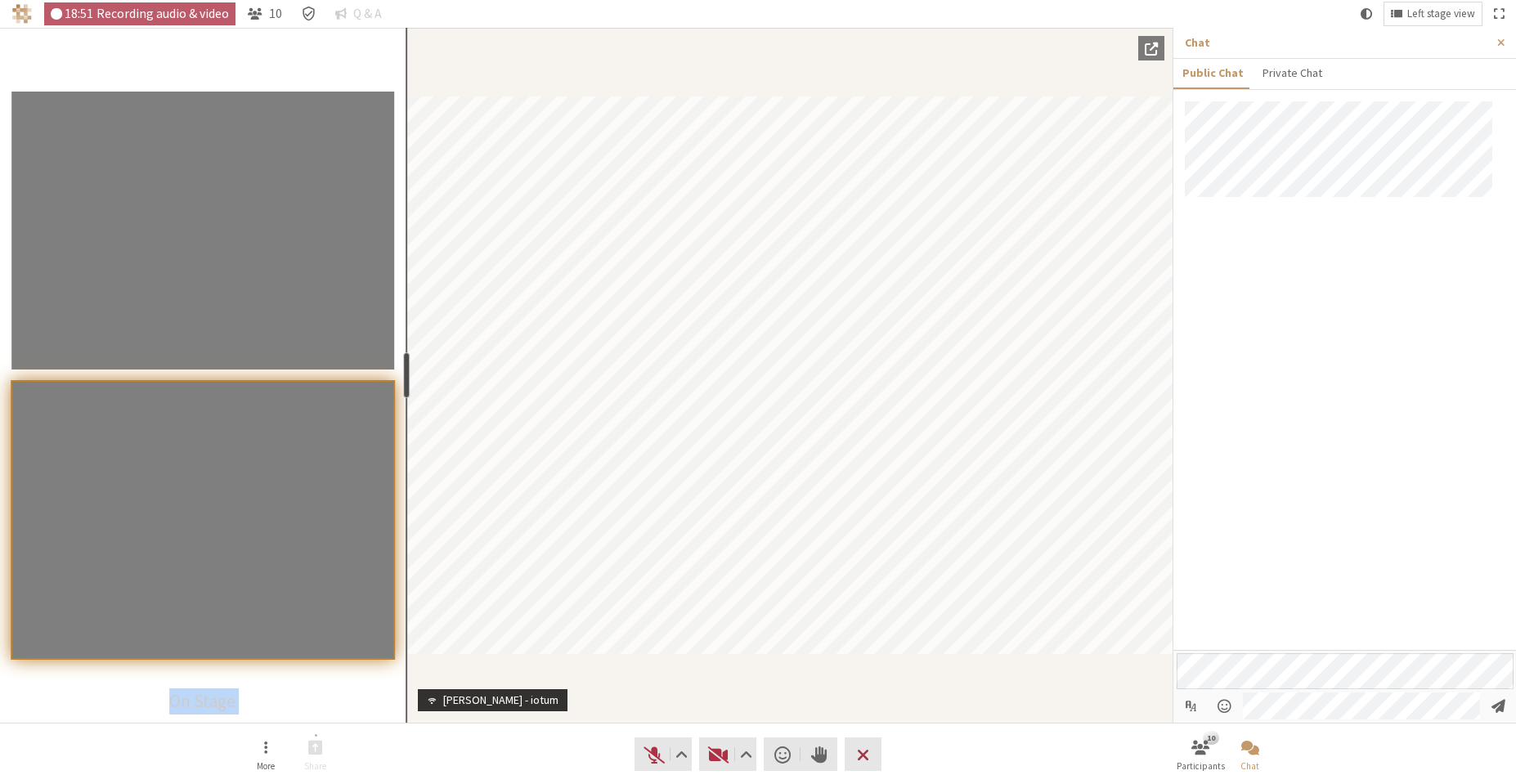
drag, startPoint x: 301, startPoint y: 382, endPoint x: 404, endPoint y: 382, distance: 103.0
click at [404, 382] on div "resize" at bounding box center [407, 375] width 7 height 46
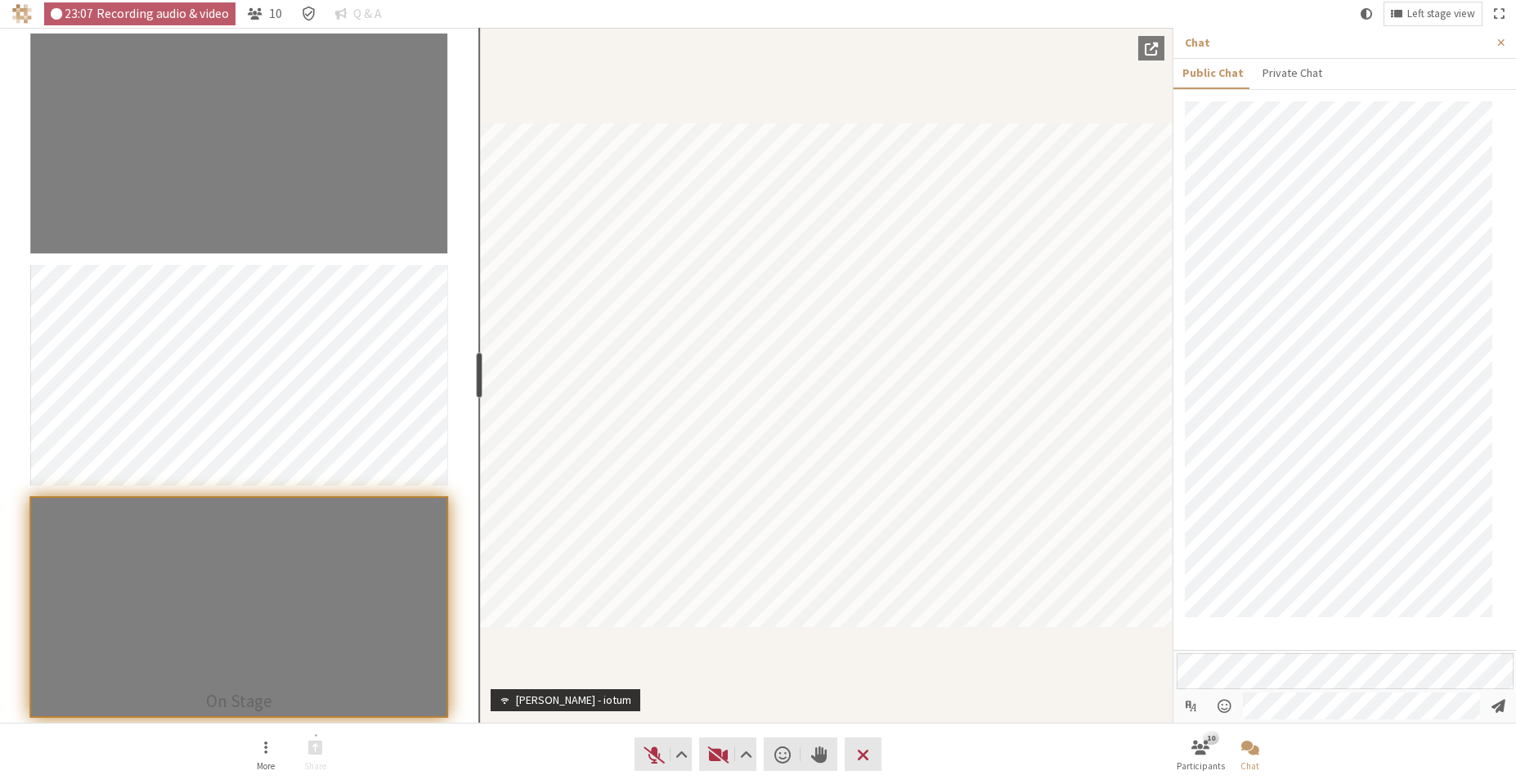
click at [476, 432] on div "Participants" at bounding box center [239, 375] width 478 height 695
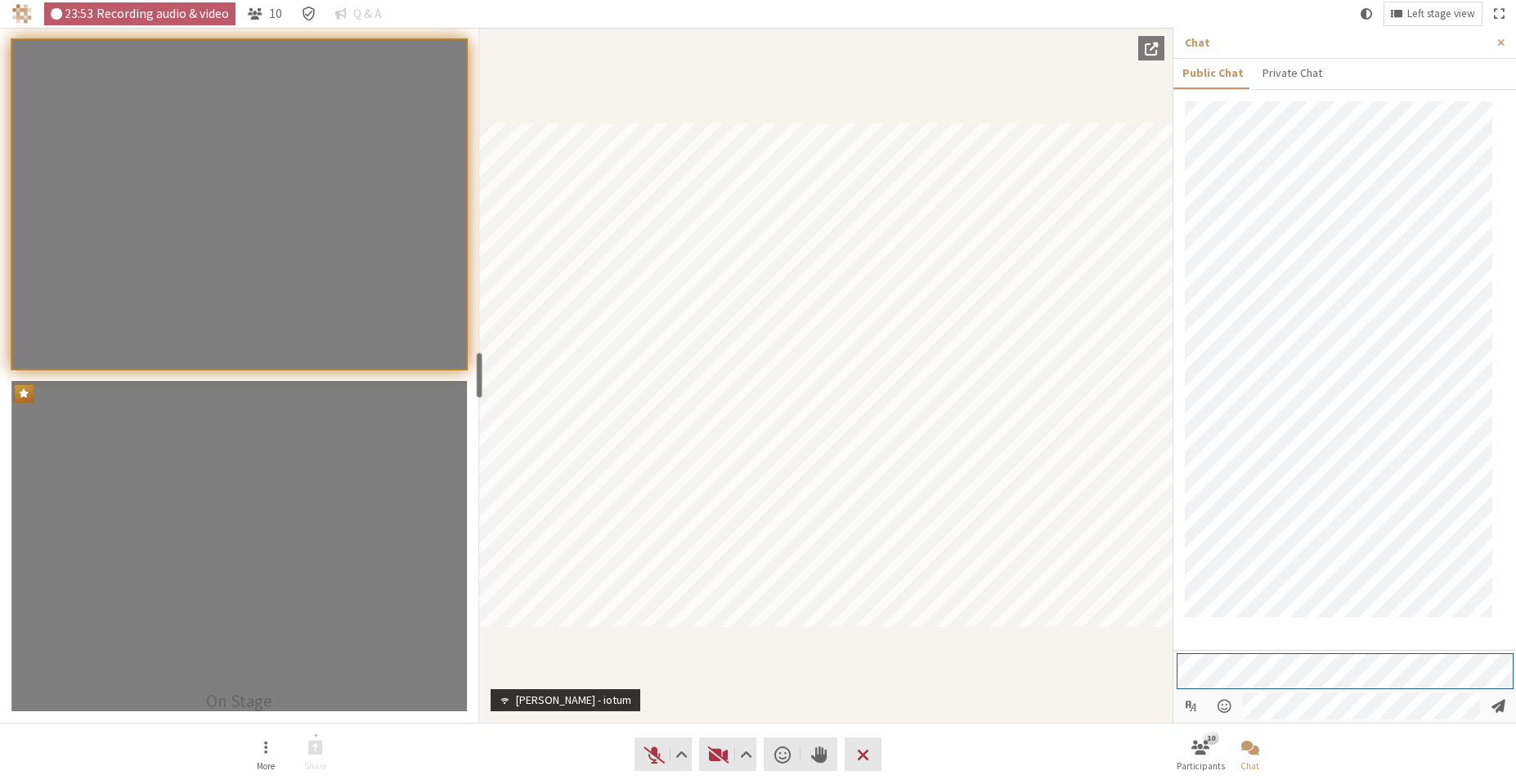
click at [1125, 646] on div "23:53 Recording audio & video 10 Q & A Left stage view More Share Audio Video S…" at bounding box center [758, 392] width 1516 height 784
click at [741, 747] on span "Video setting" at bounding box center [747, 754] width 12 height 23
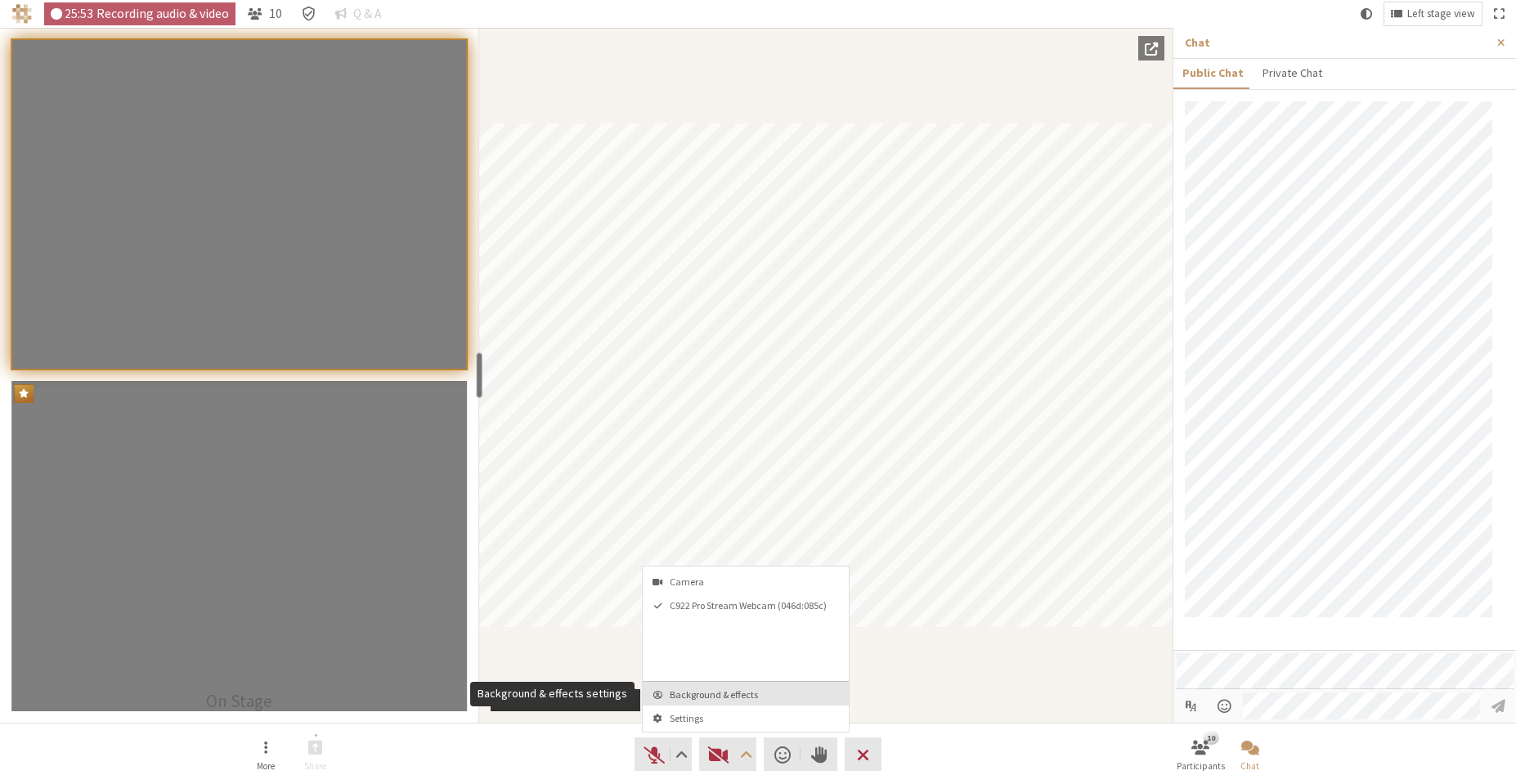
click at [723, 698] on span "Background & effects" at bounding box center [756, 694] width 172 height 10
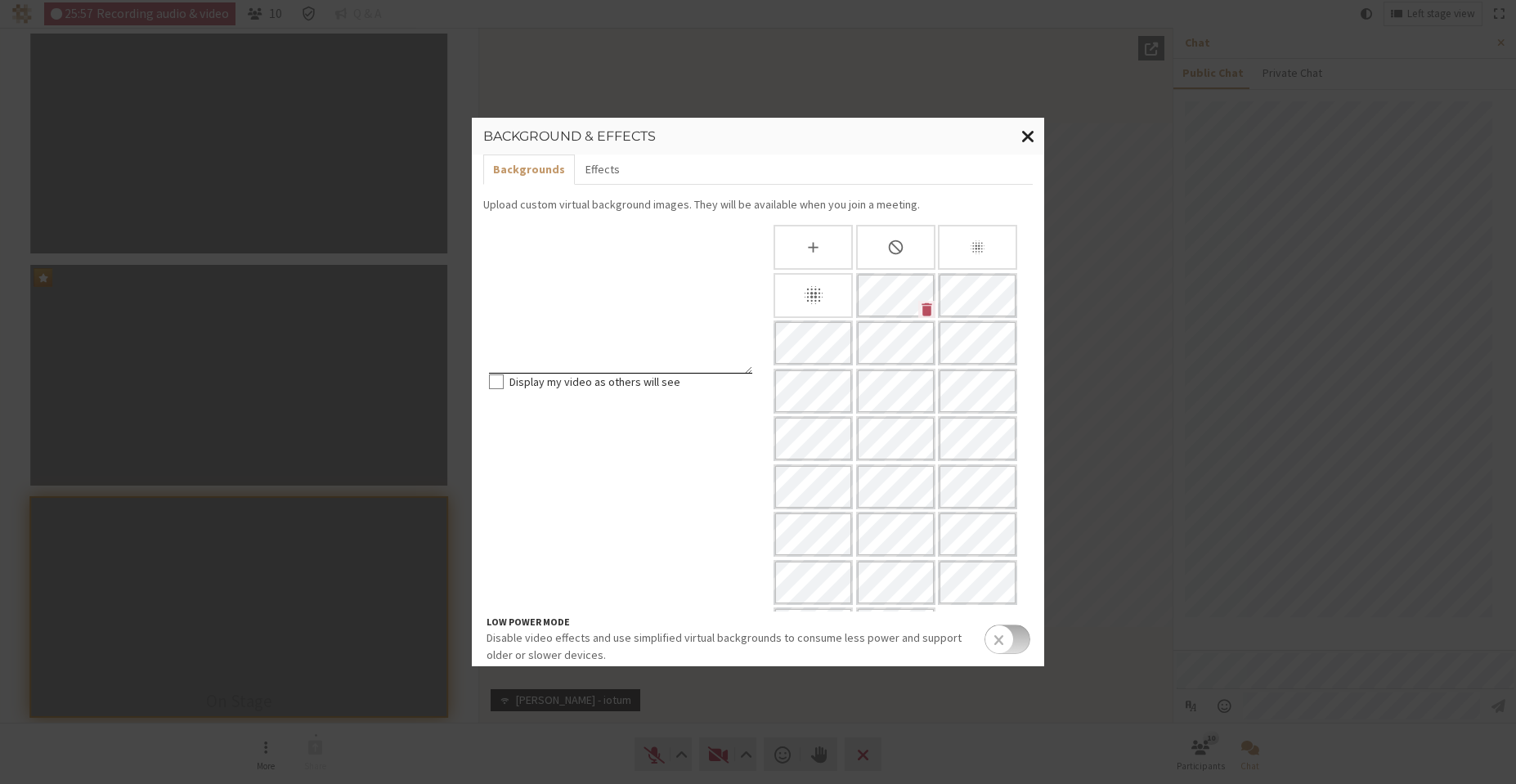
click at [1030, 132] on span "Close modal" at bounding box center [1028, 136] width 14 height 21
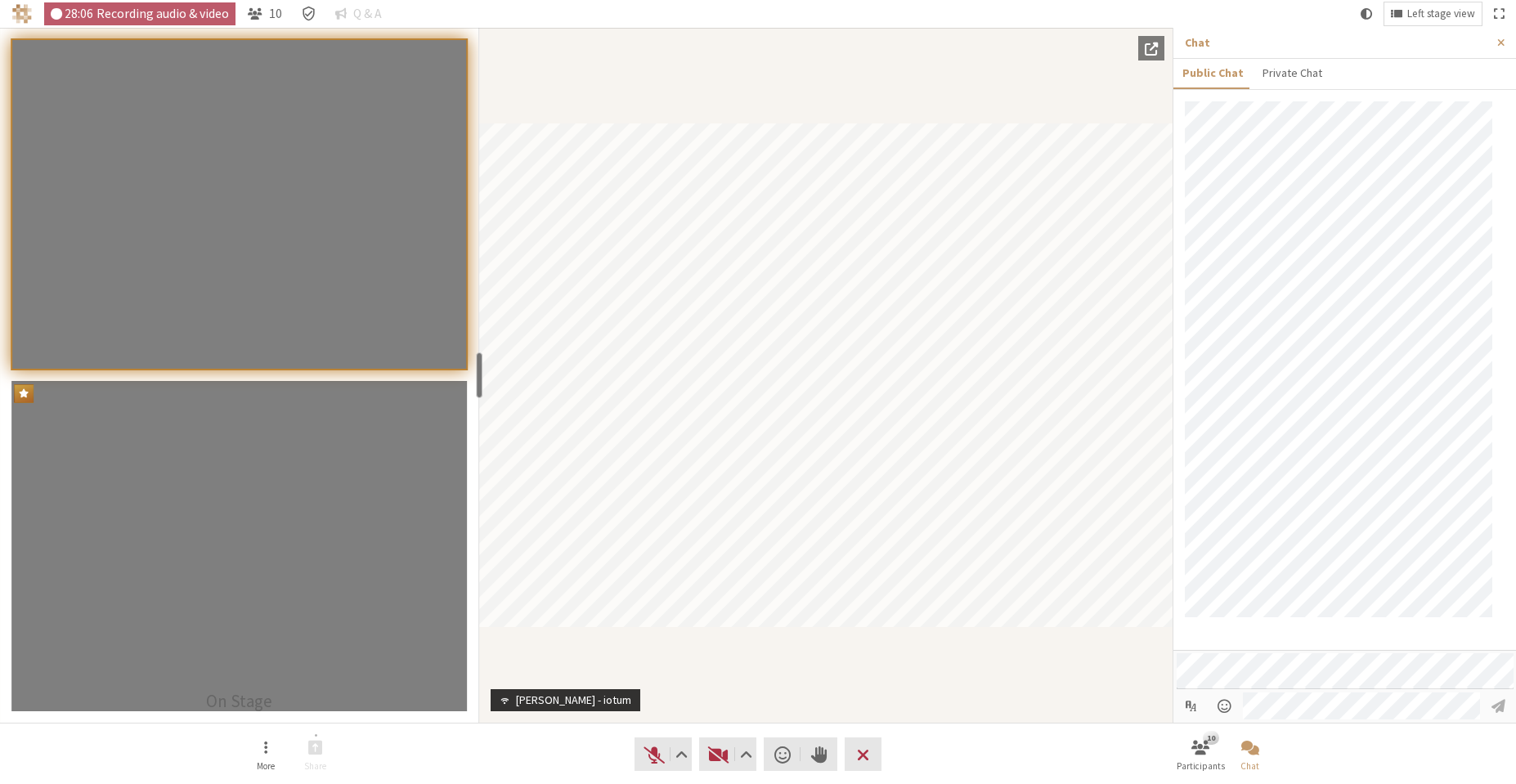
scroll to position [56, 0]
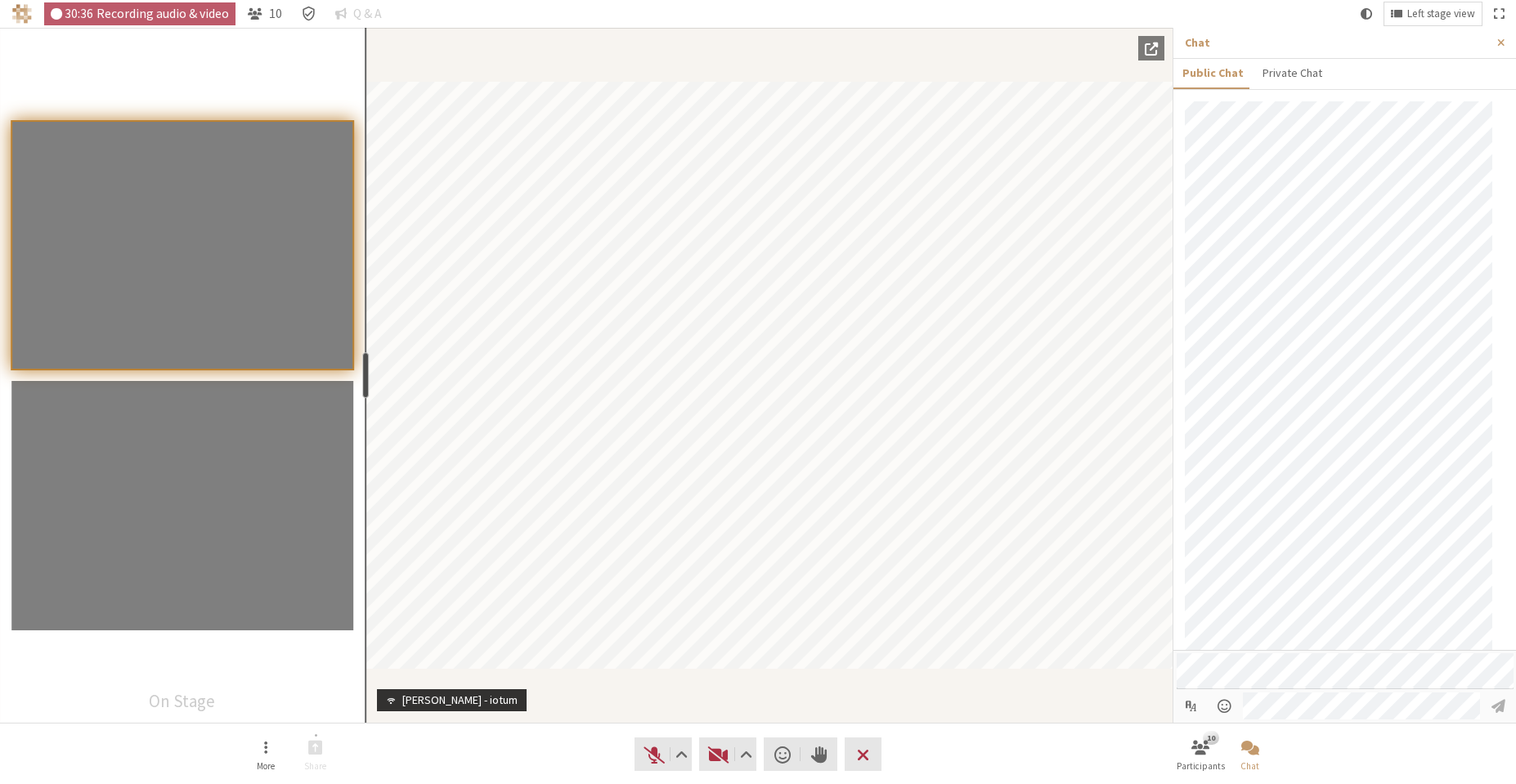
drag, startPoint x: 481, startPoint y: 387, endPoint x: 362, endPoint y: 400, distance: 119.7
click at [362, 400] on section "On Stage resize" at bounding box center [183, 375] width 366 height 695
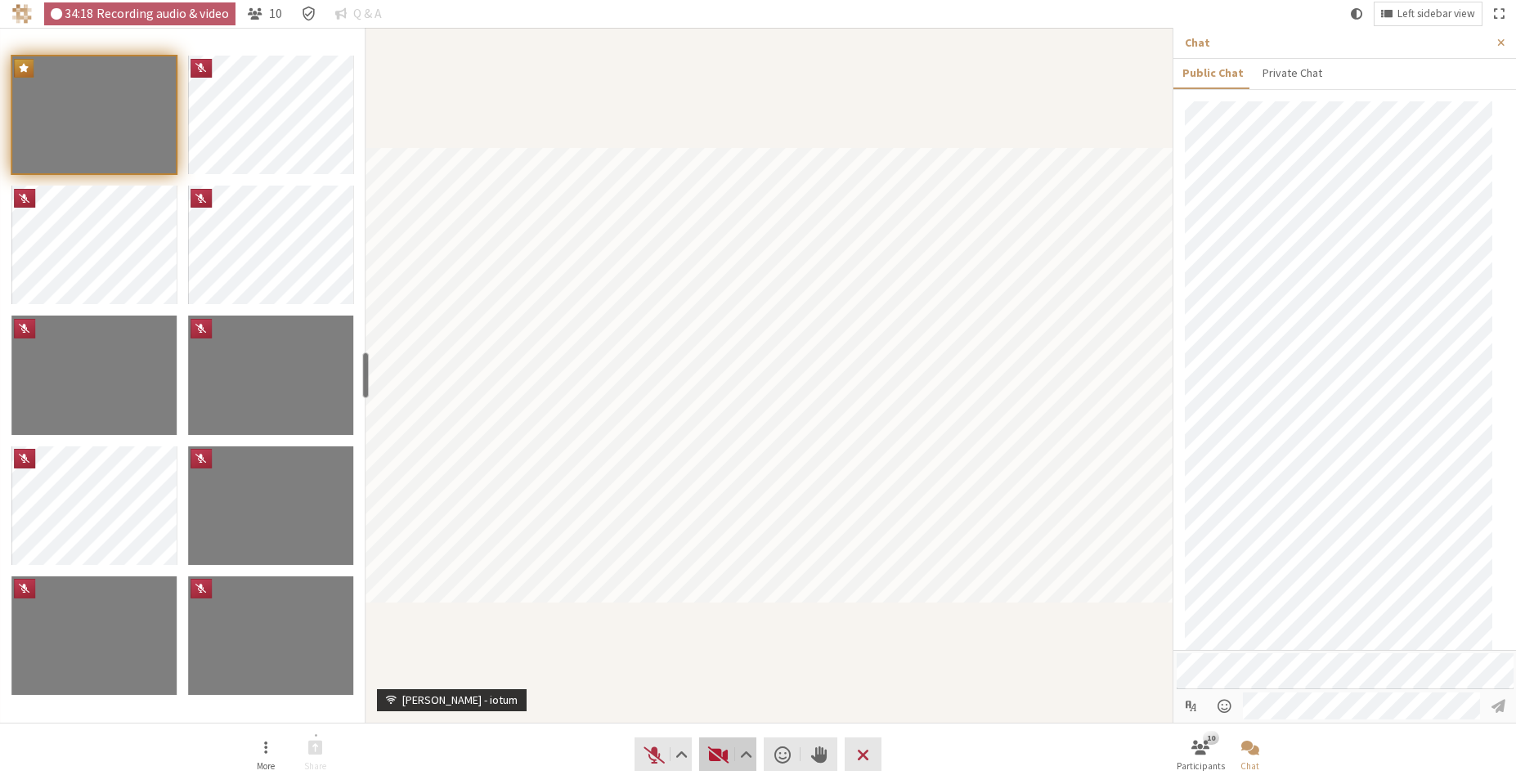
click at [710, 752] on span "Start video (Alt+V)" at bounding box center [719, 754] width 23 height 23
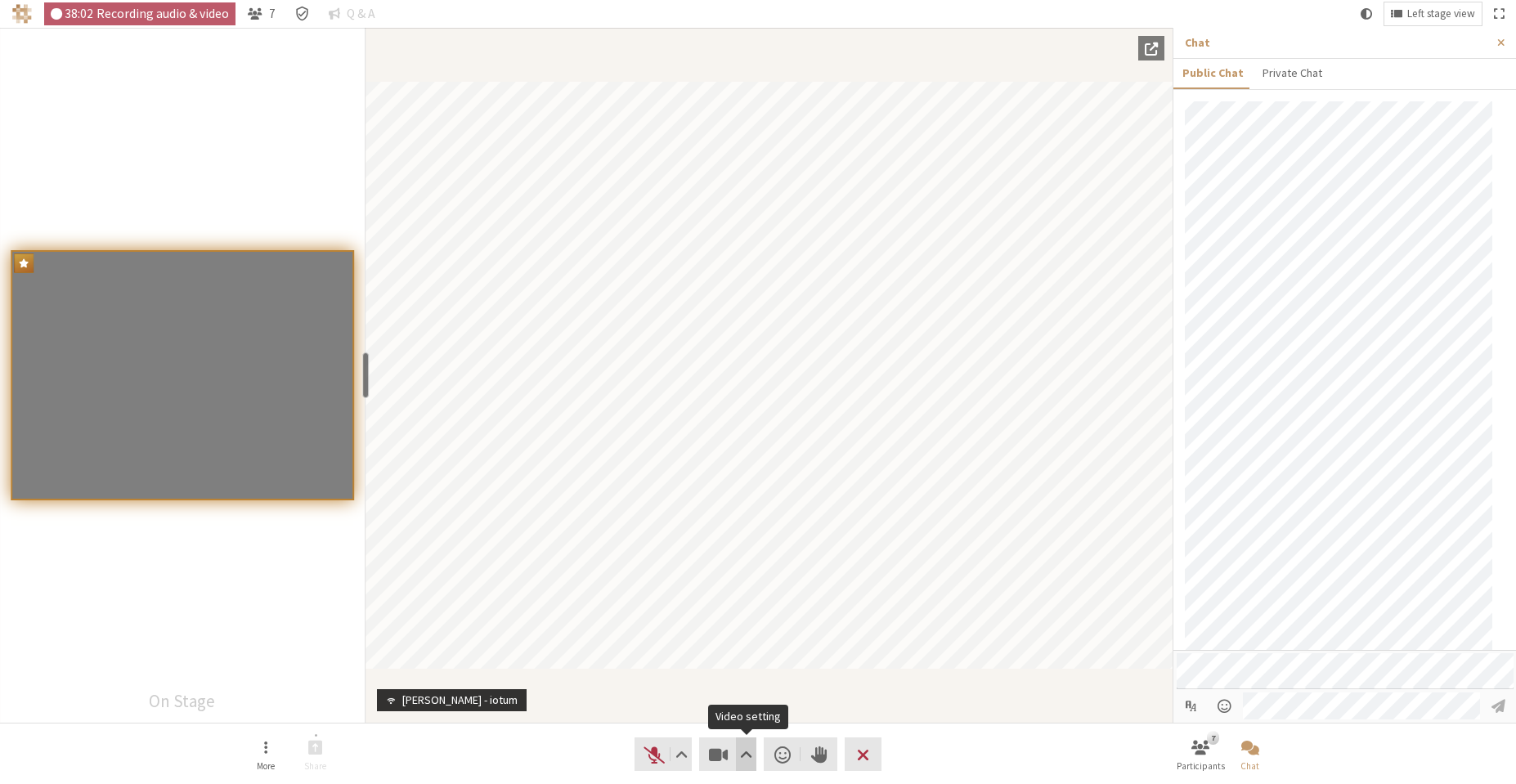
click at [748, 757] on span "Video setting" at bounding box center [747, 754] width 12 height 23
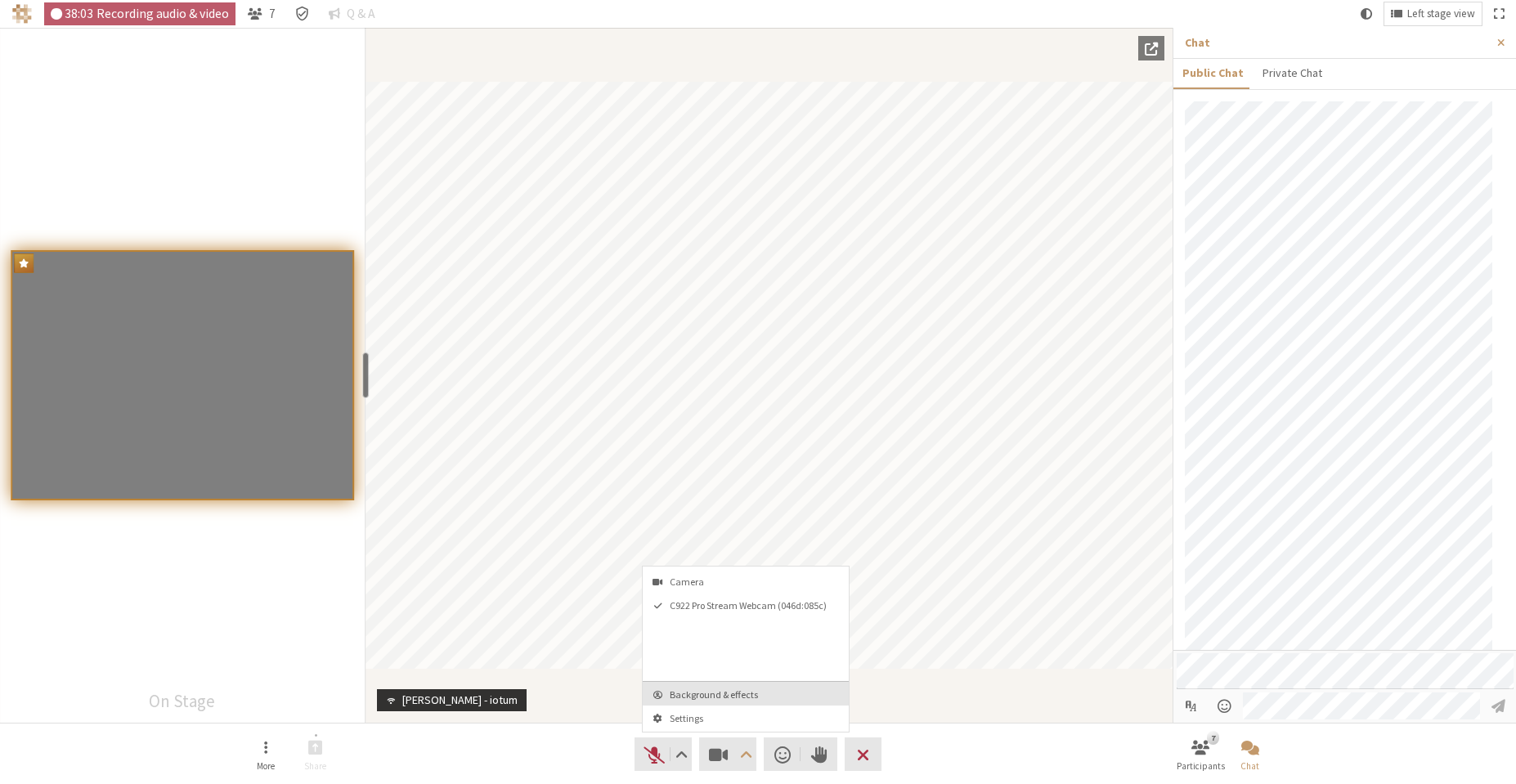
click at [748, 702] on button "Background & effects" at bounding box center [746, 694] width 206 height 23
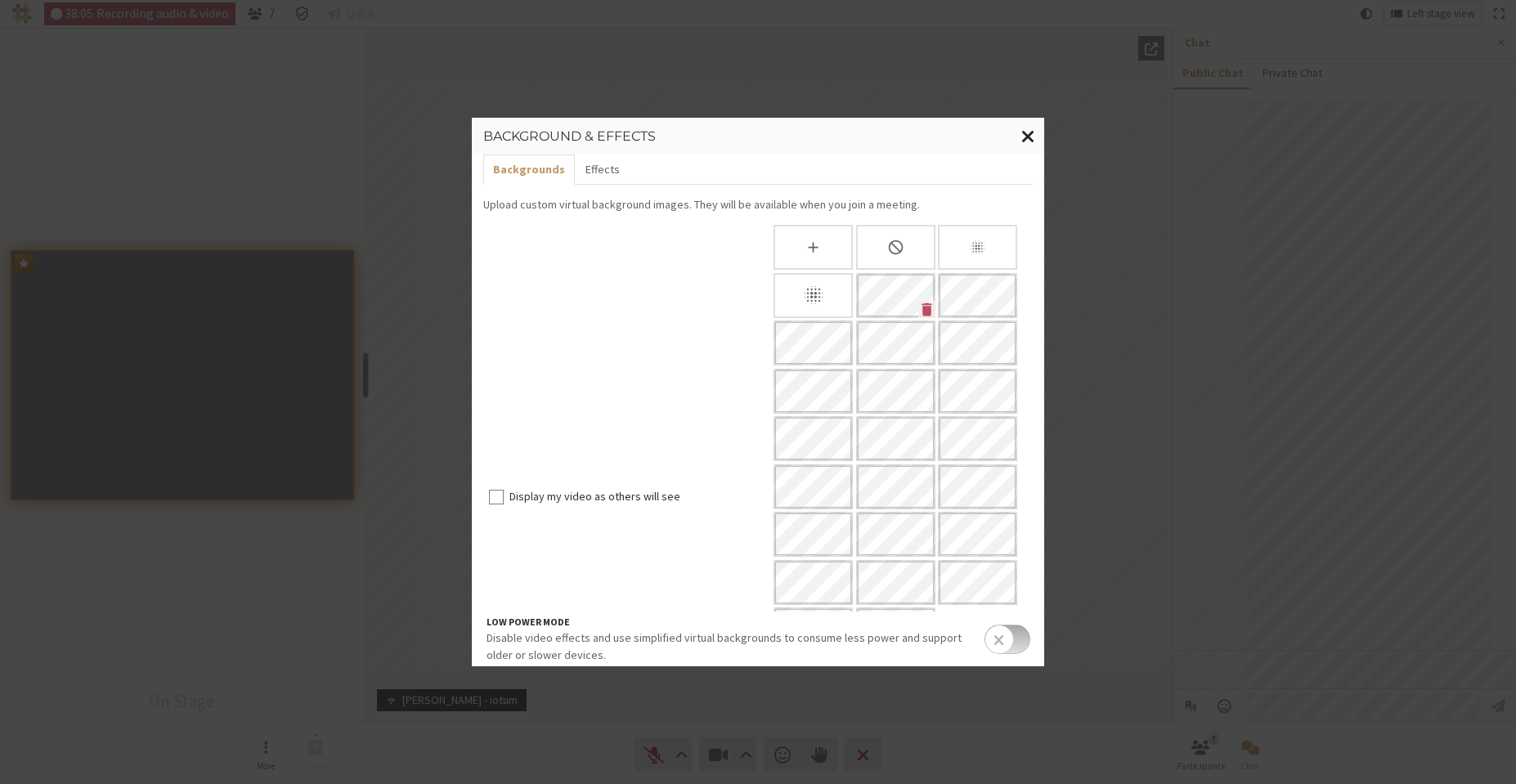
click at [1019, 137] on button "Close modal" at bounding box center [1028, 136] width 32 height 37
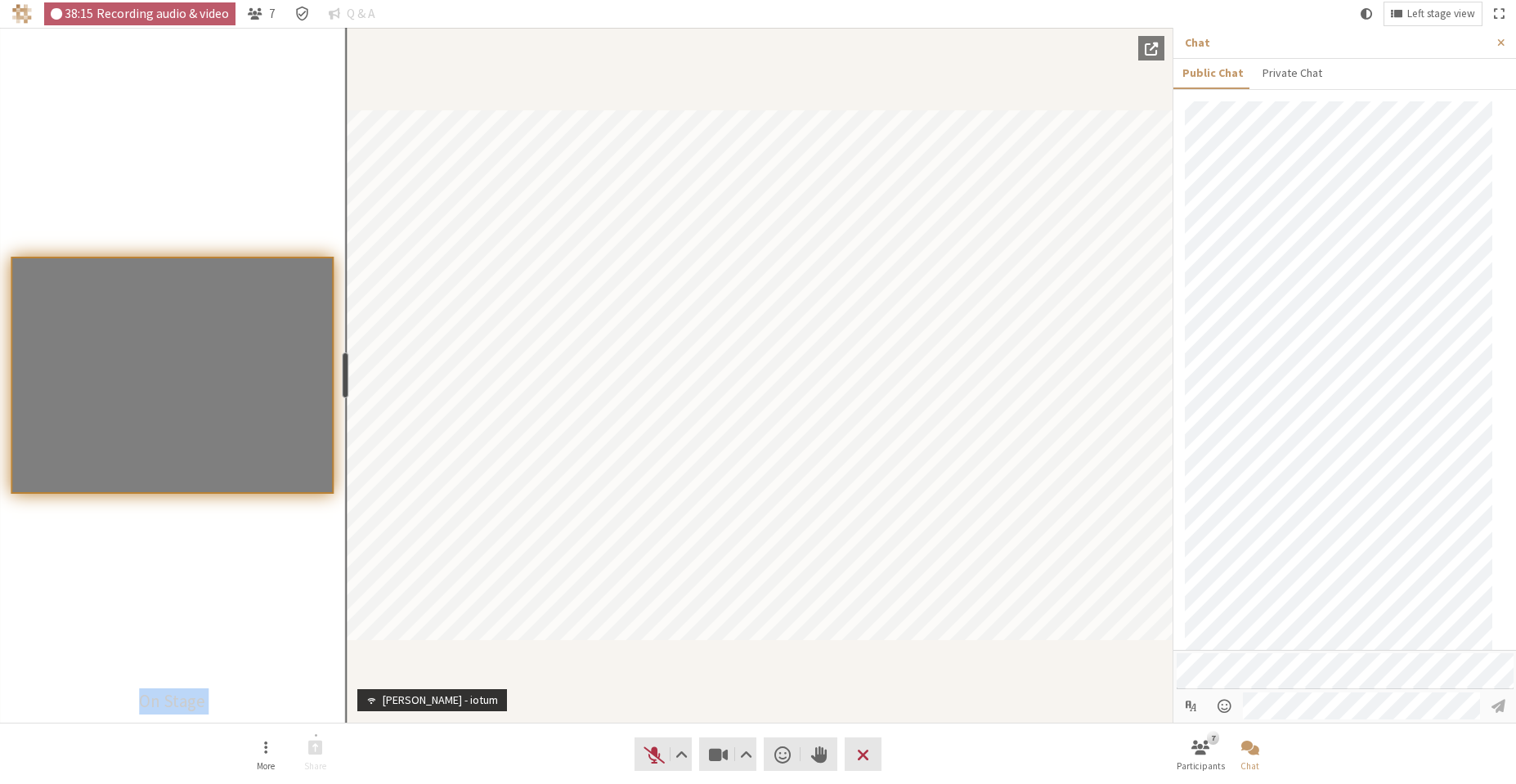
drag, startPoint x: 362, startPoint y: 374, endPoint x: 342, endPoint y: 390, distance: 25.6
click at [342, 390] on div "resize" at bounding box center [346, 375] width 7 height 46
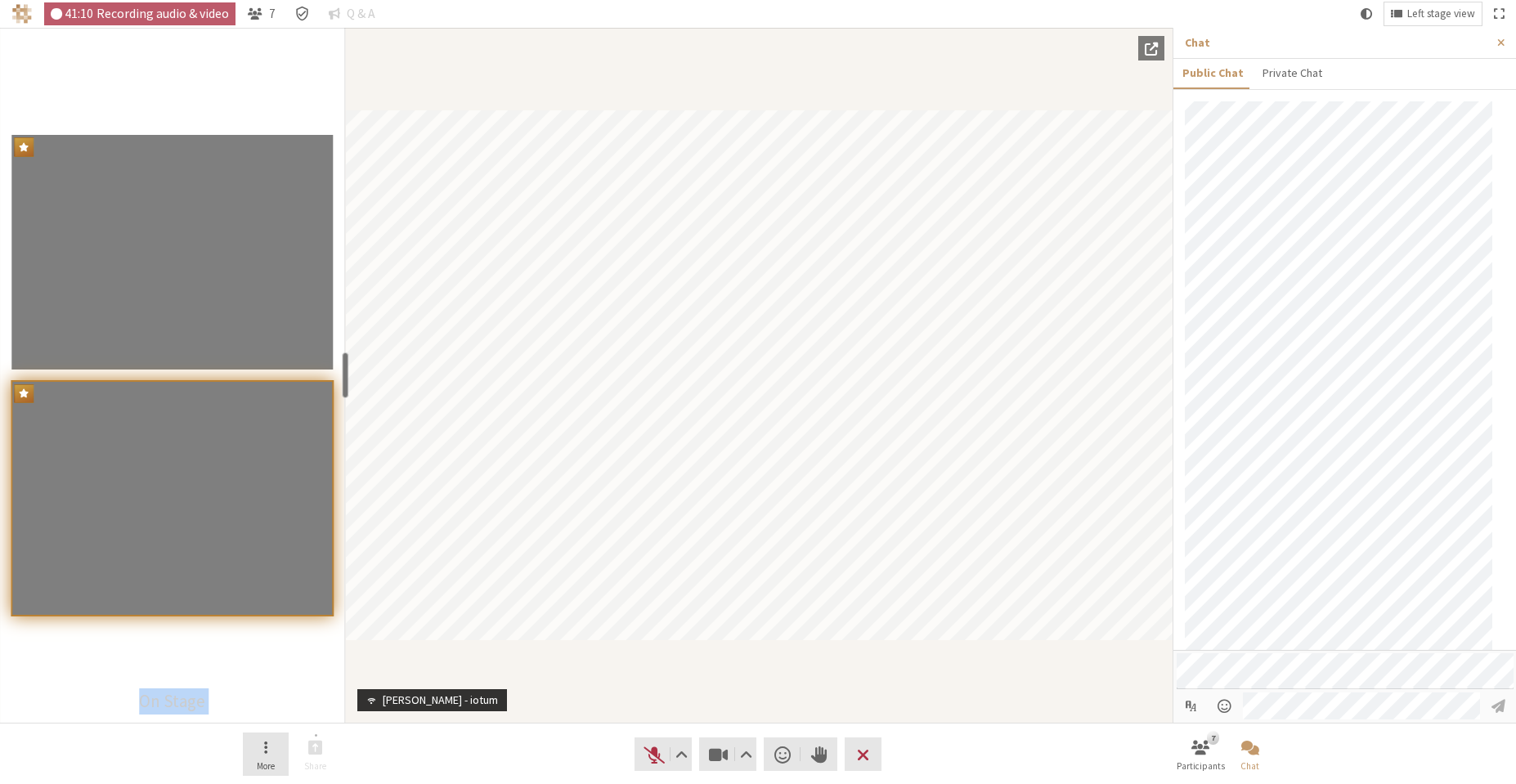
click at [261, 757] on button "More" at bounding box center [265, 754] width 46 height 44
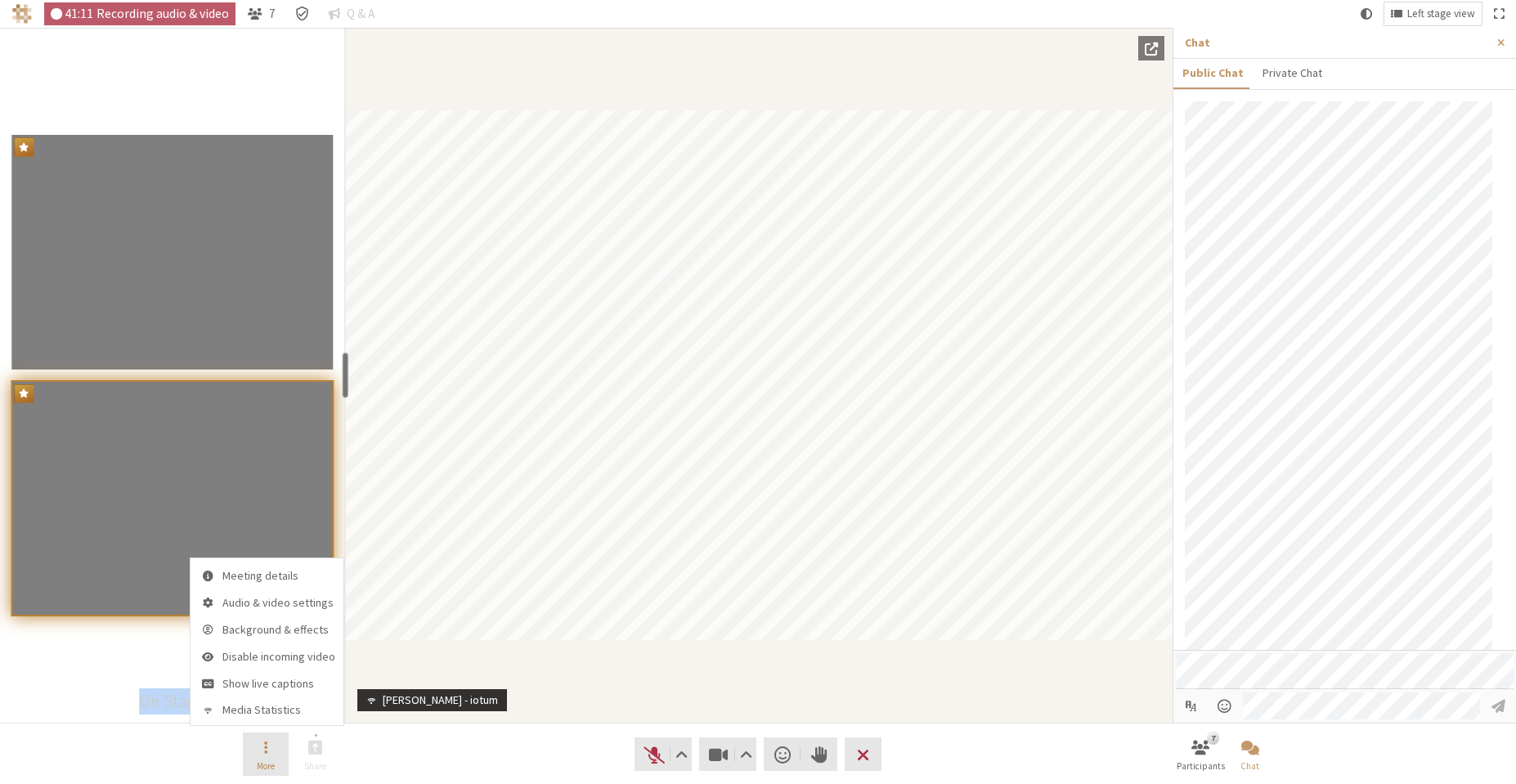
click at [261, 757] on button "More" at bounding box center [265, 754] width 46 height 44
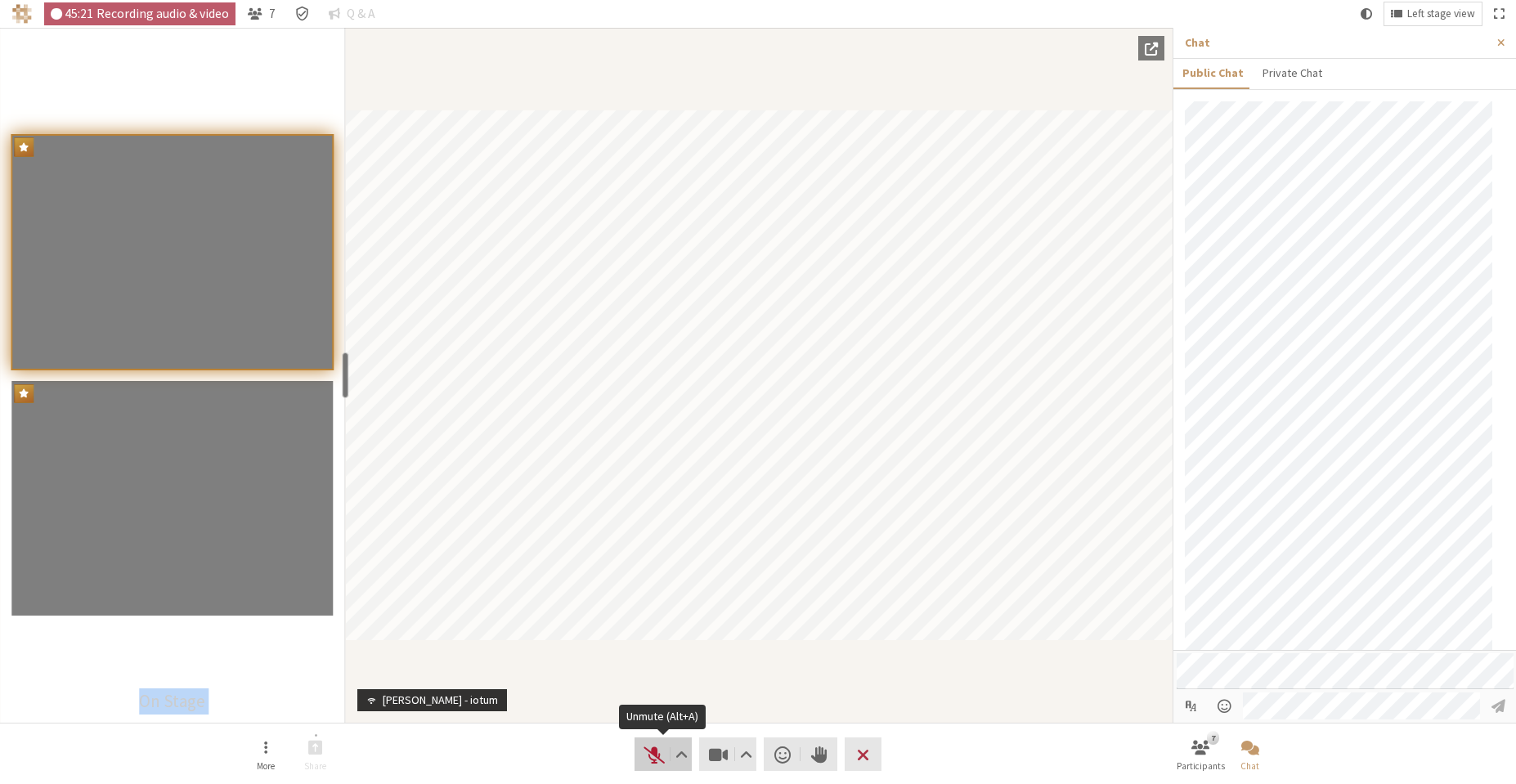
click at [653, 757] on span "Unmute (Alt+A)" at bounding box center [655, 754] width 23 height 23
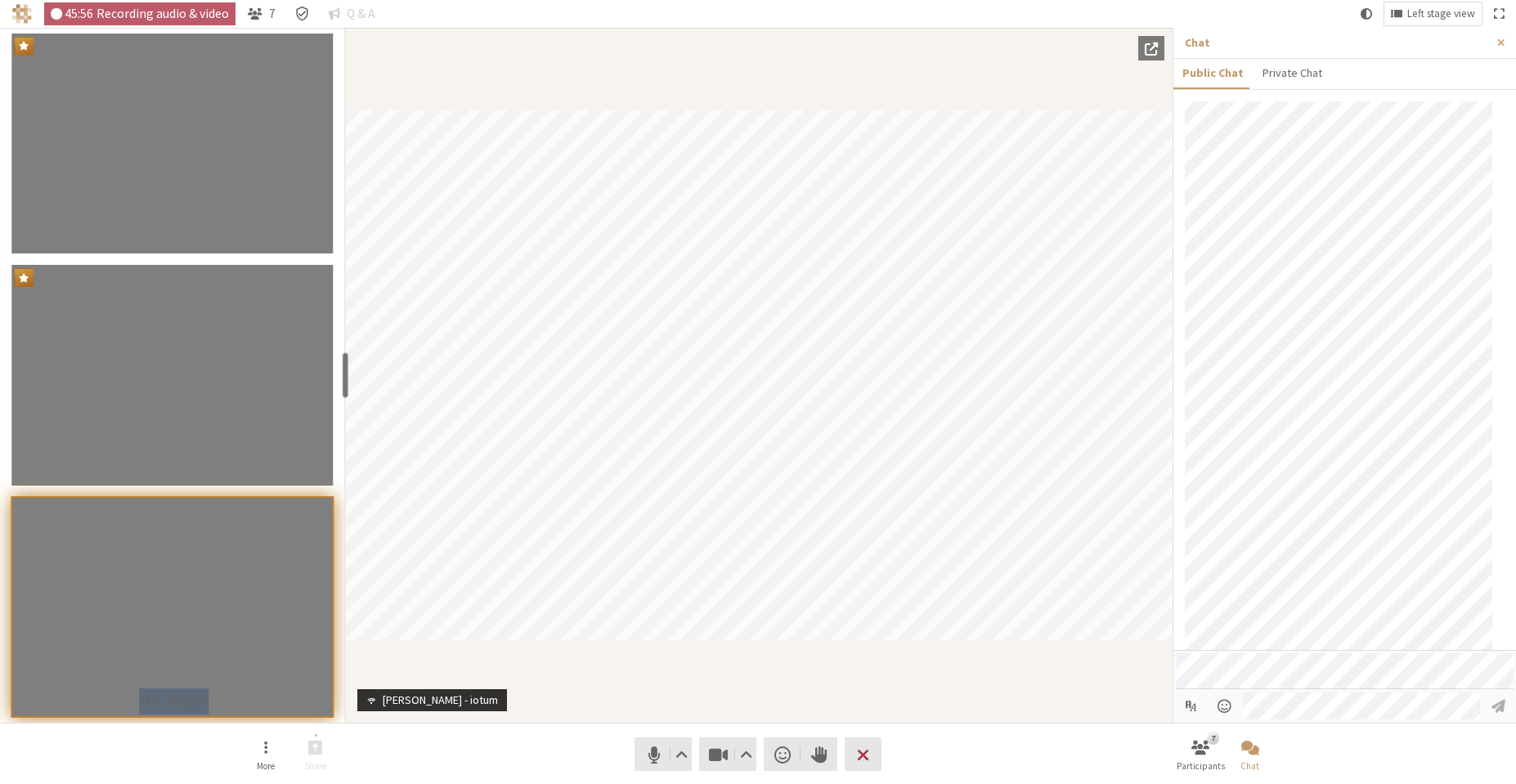
scroll to position [169, 0]
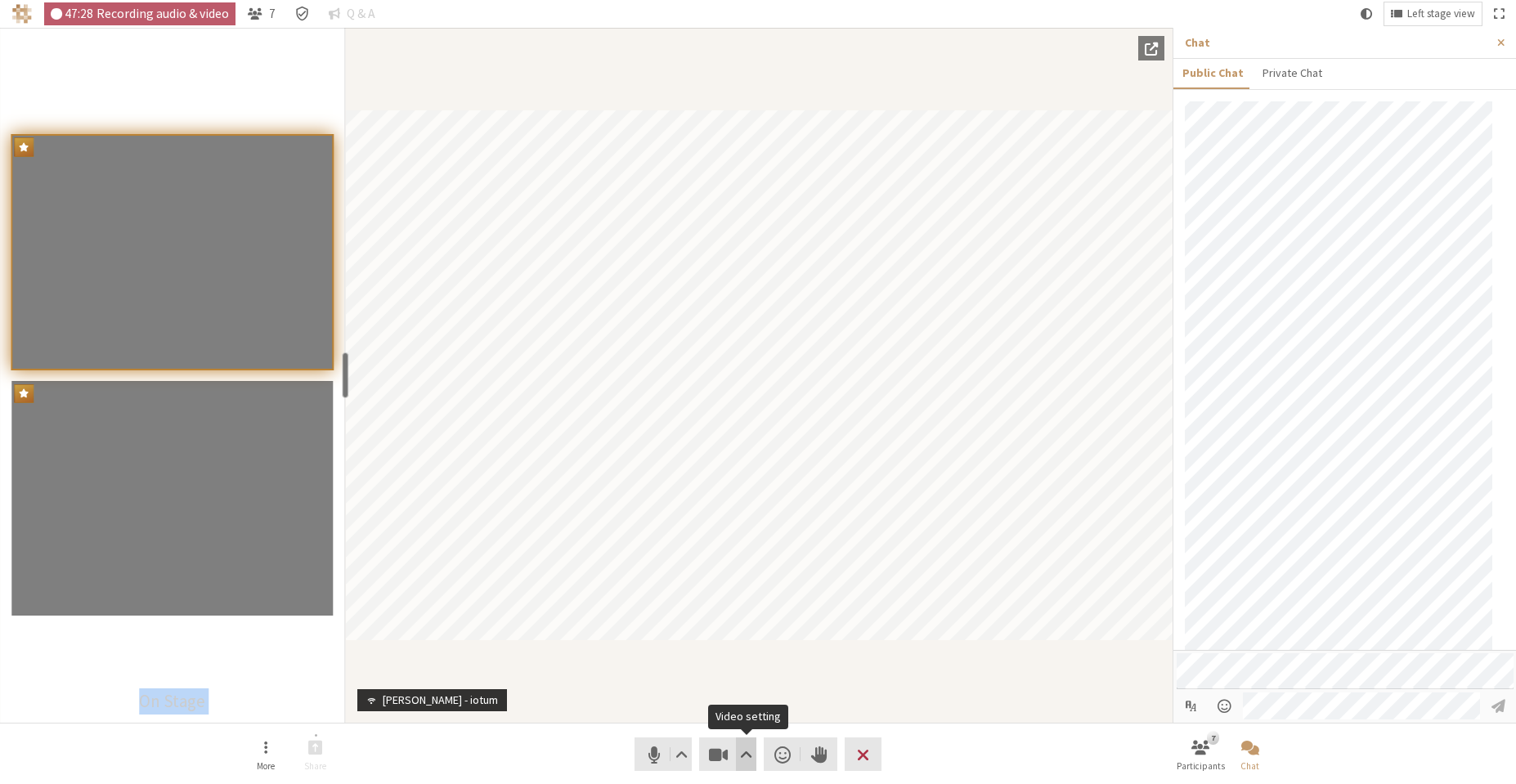
click at [744, 746] on span "Video setting" at bounding box center [747, 754] width 12 height 23
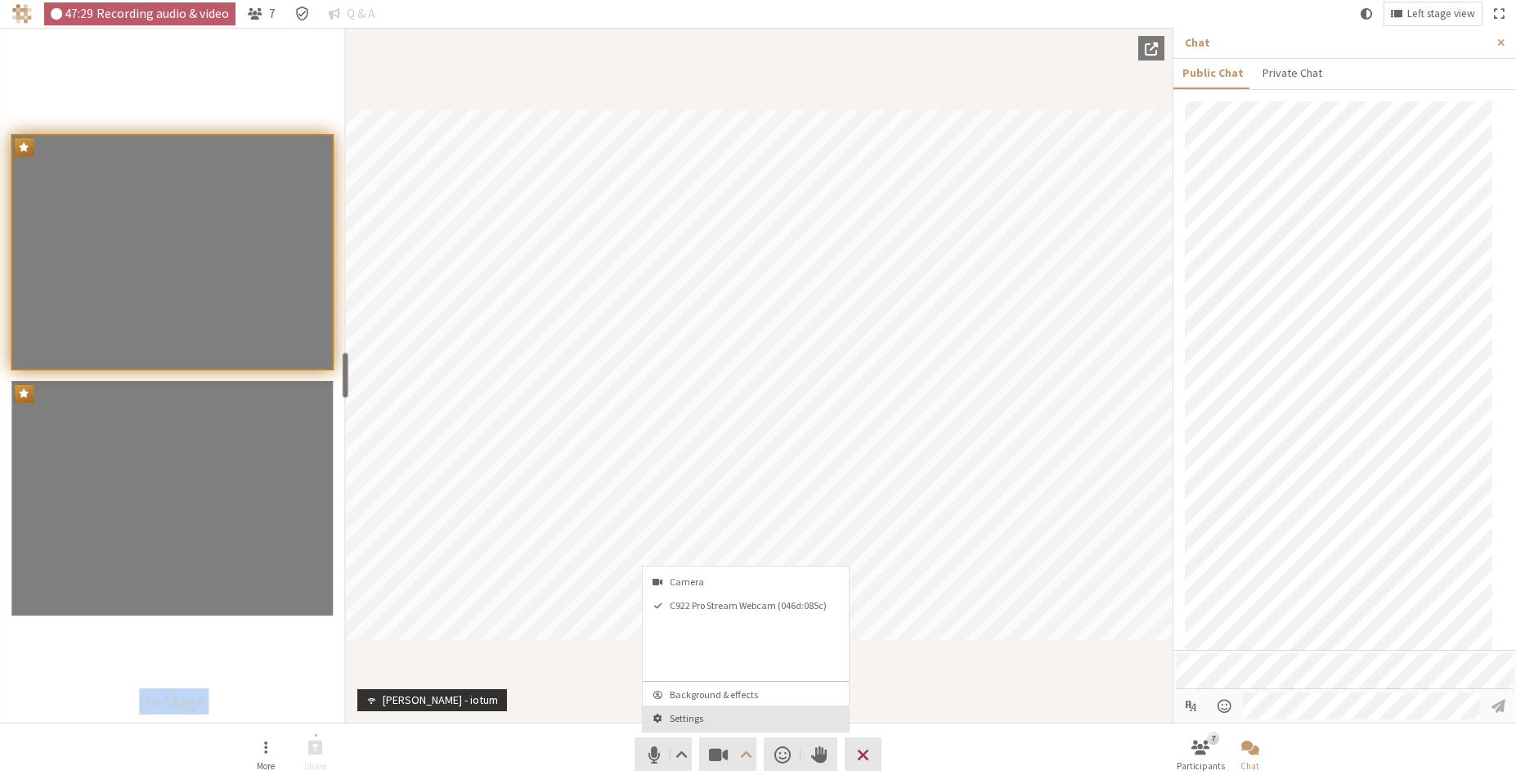
click at [734, 714] on span "Settings" at bounding box center [756, 718] width 172 height 10
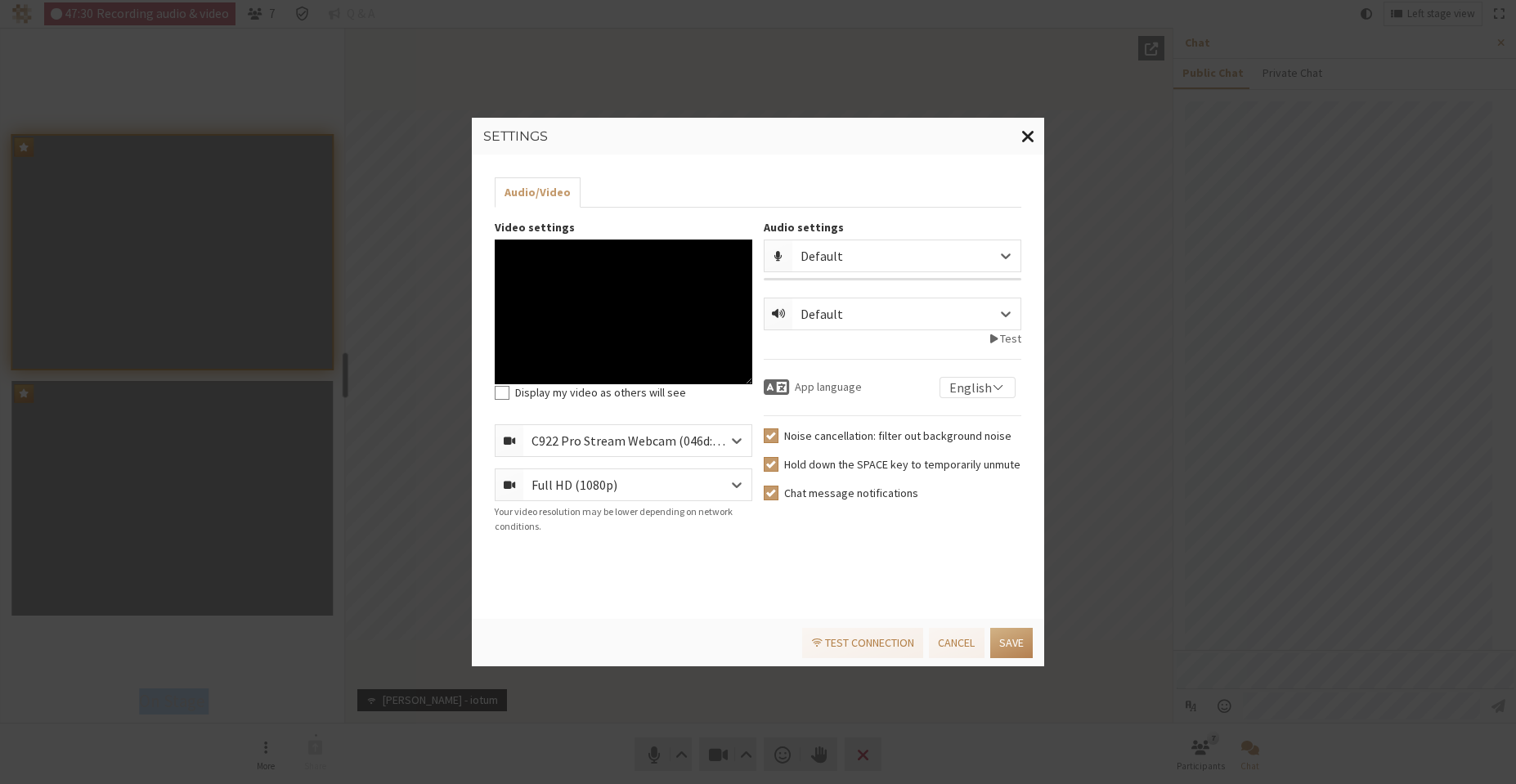
click at [1020, 139] on button "Close modal" at bounding box center [1028, 136] width 32 height 37
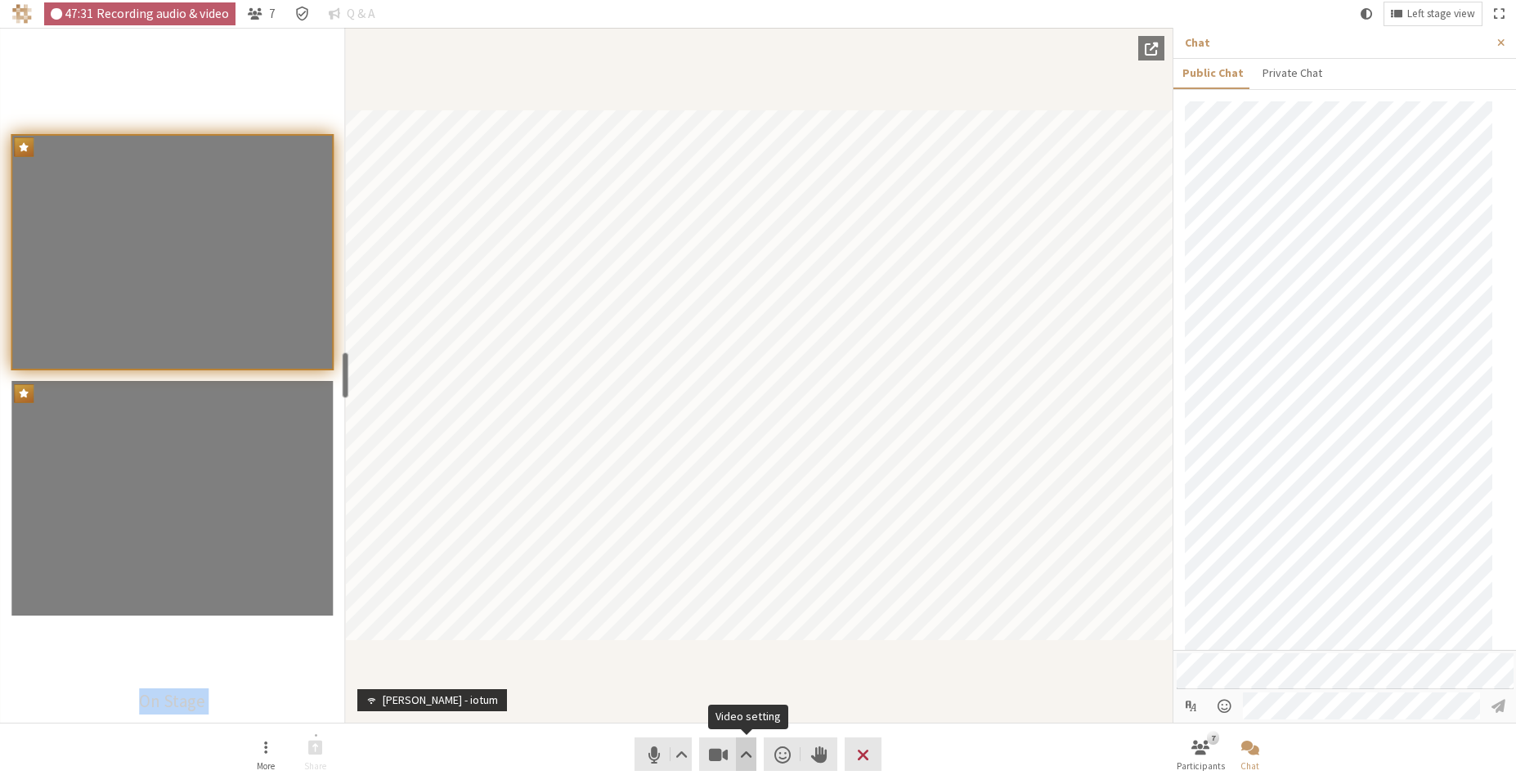
click at [746, 759] on span "Video setting" at bounding box center [747, 754] width 12 height 23
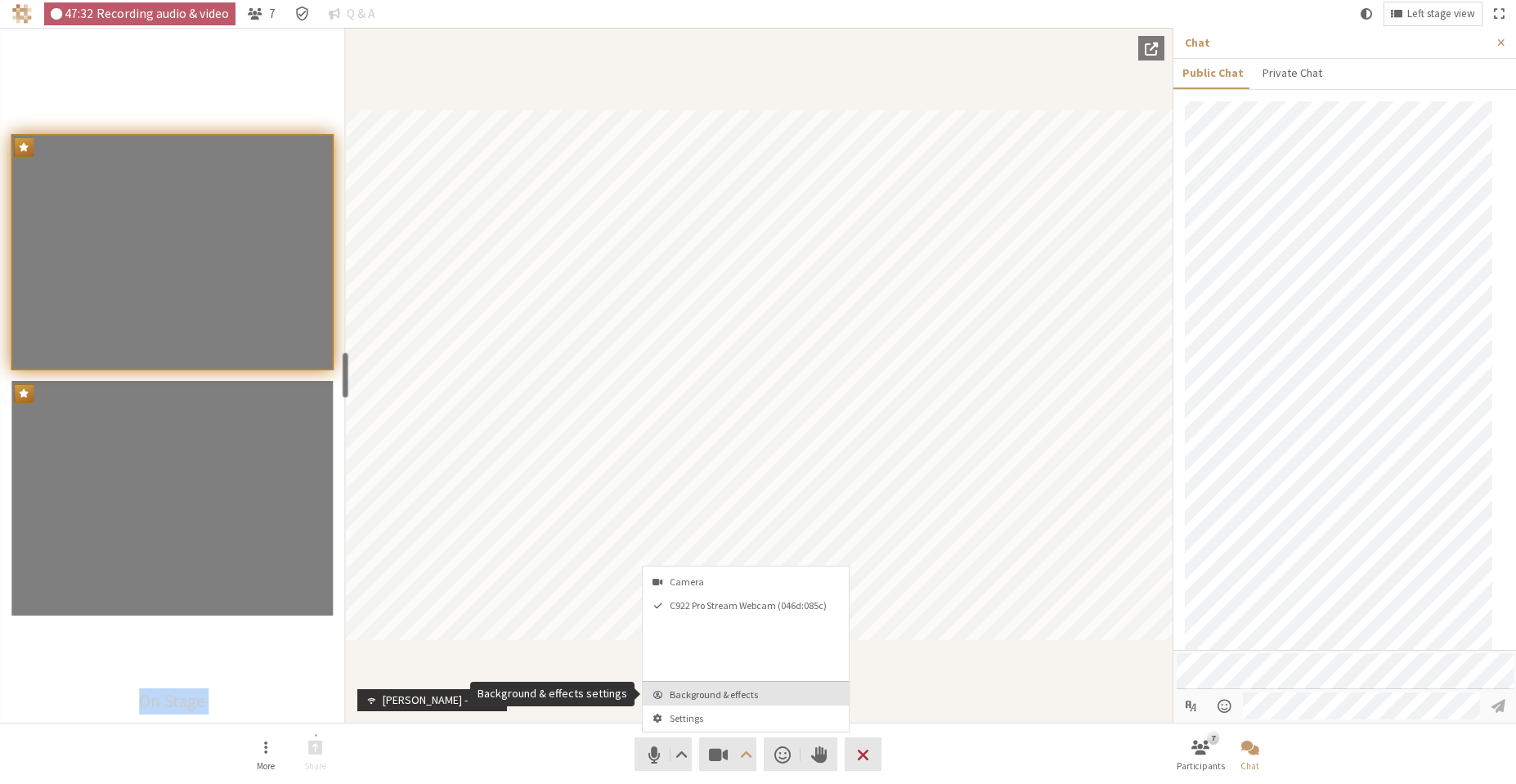
click at [729, 699] on span "Background & effects" at bounding box center [756, 694] width 172 height 10
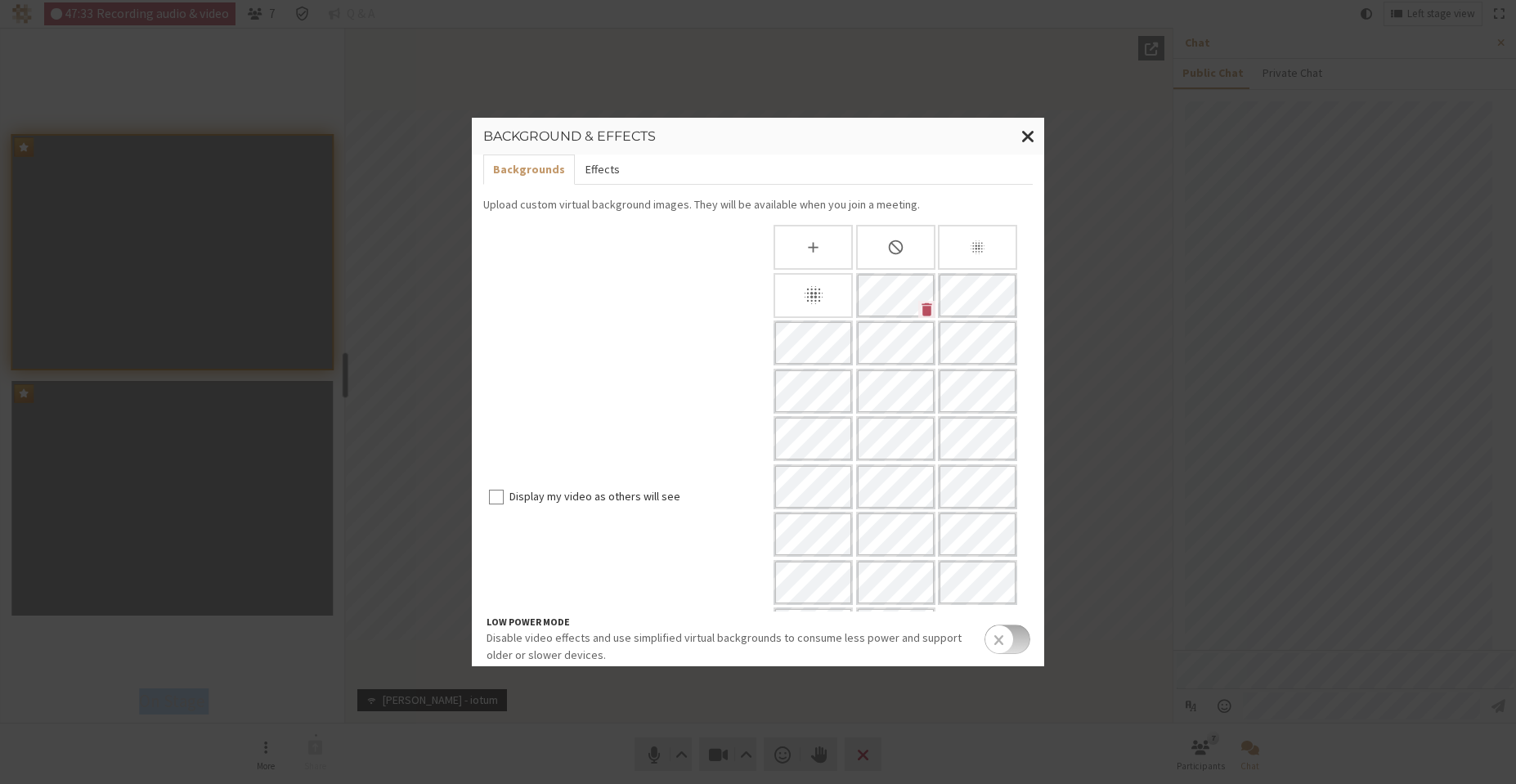
click at [595, 166] on button "Effects" at bounding box center [602, 169] width 54 height 30
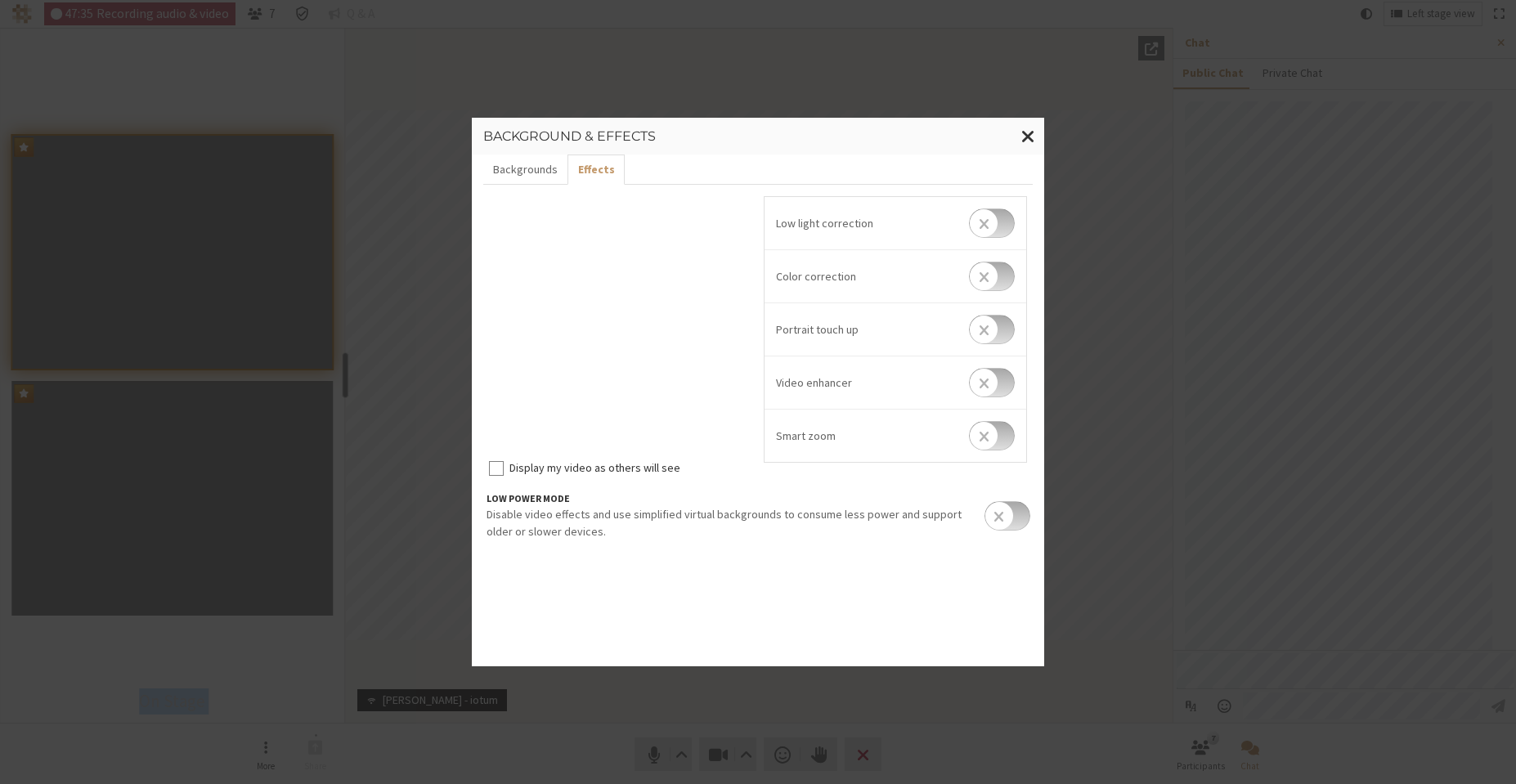
click at [988, 376] on input "checkbox" at bounding box center [992, 382] width 46 height 30
click at [999, 380] on input "checkbox" at bounding box center [992, 385] width 46 height 30
checkbox input "false"
click at [992, 325] on input "checkbox" at bounding box center [992, 329] width 46 height 30
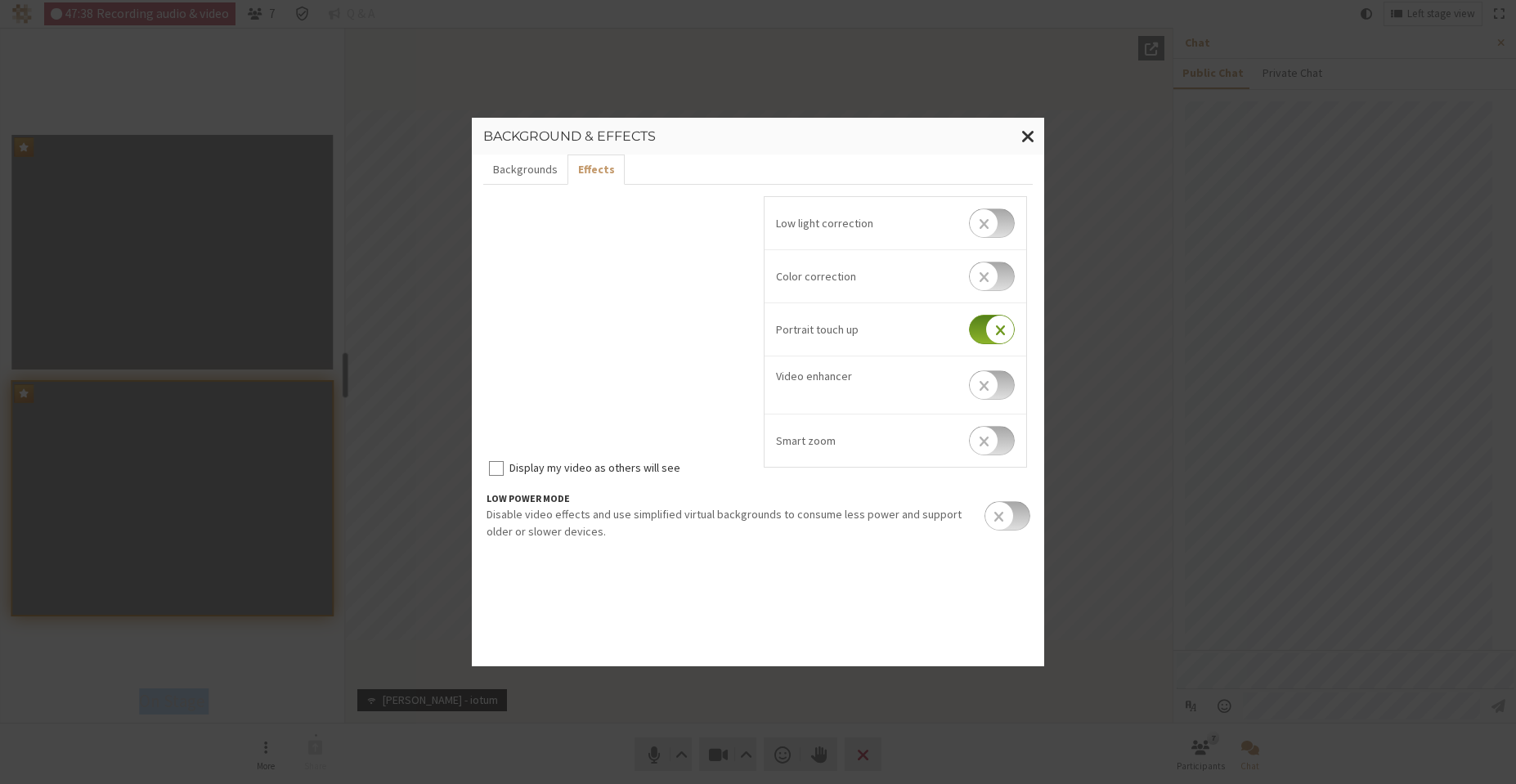
checkbox input "true"
click at [542, 175] on button "Backgrounds" at bounding box center [525, 169] width 84 height 30
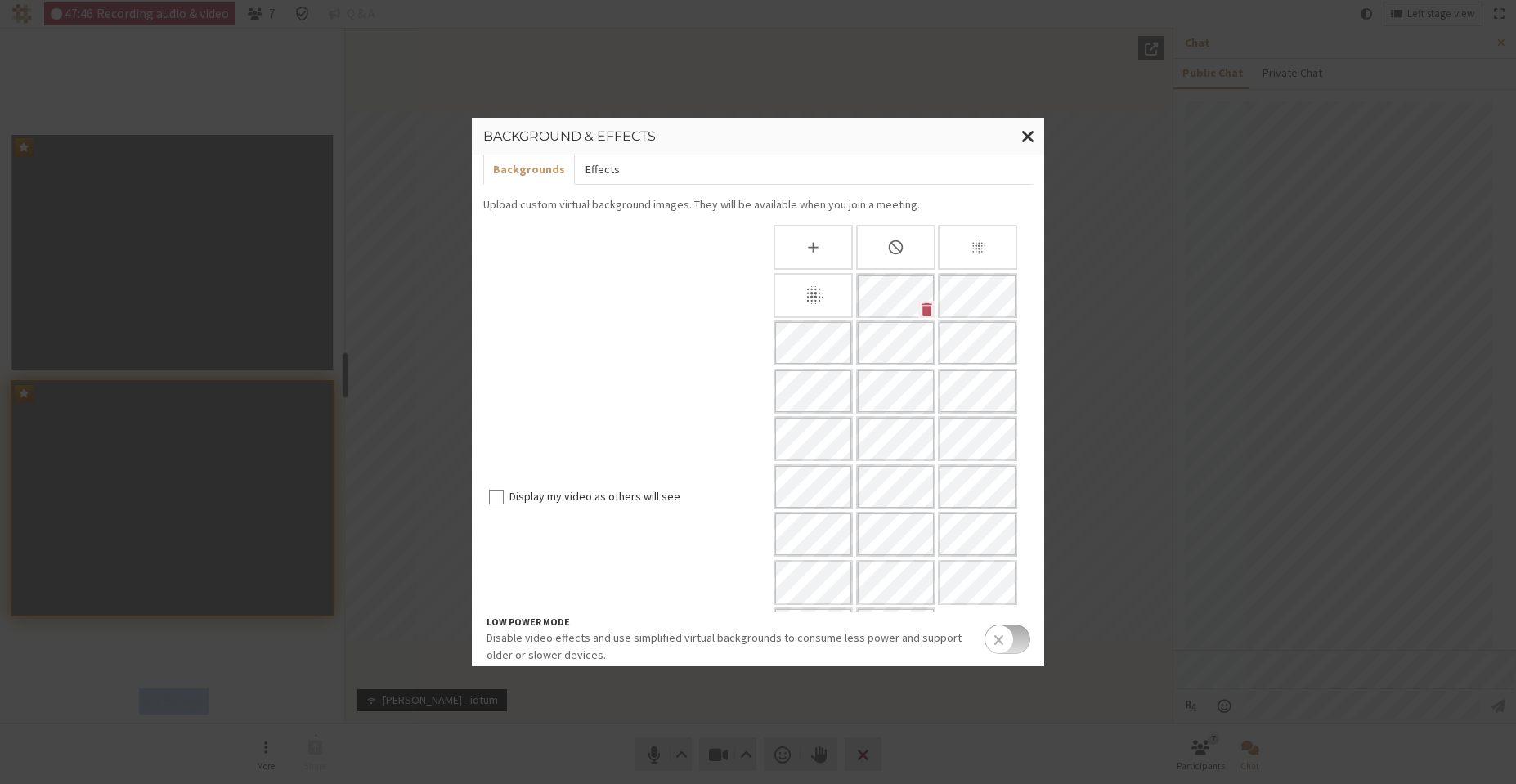
click at [590, 173] on button "Effects" at bounding box center [602, 169] width 54 height 30
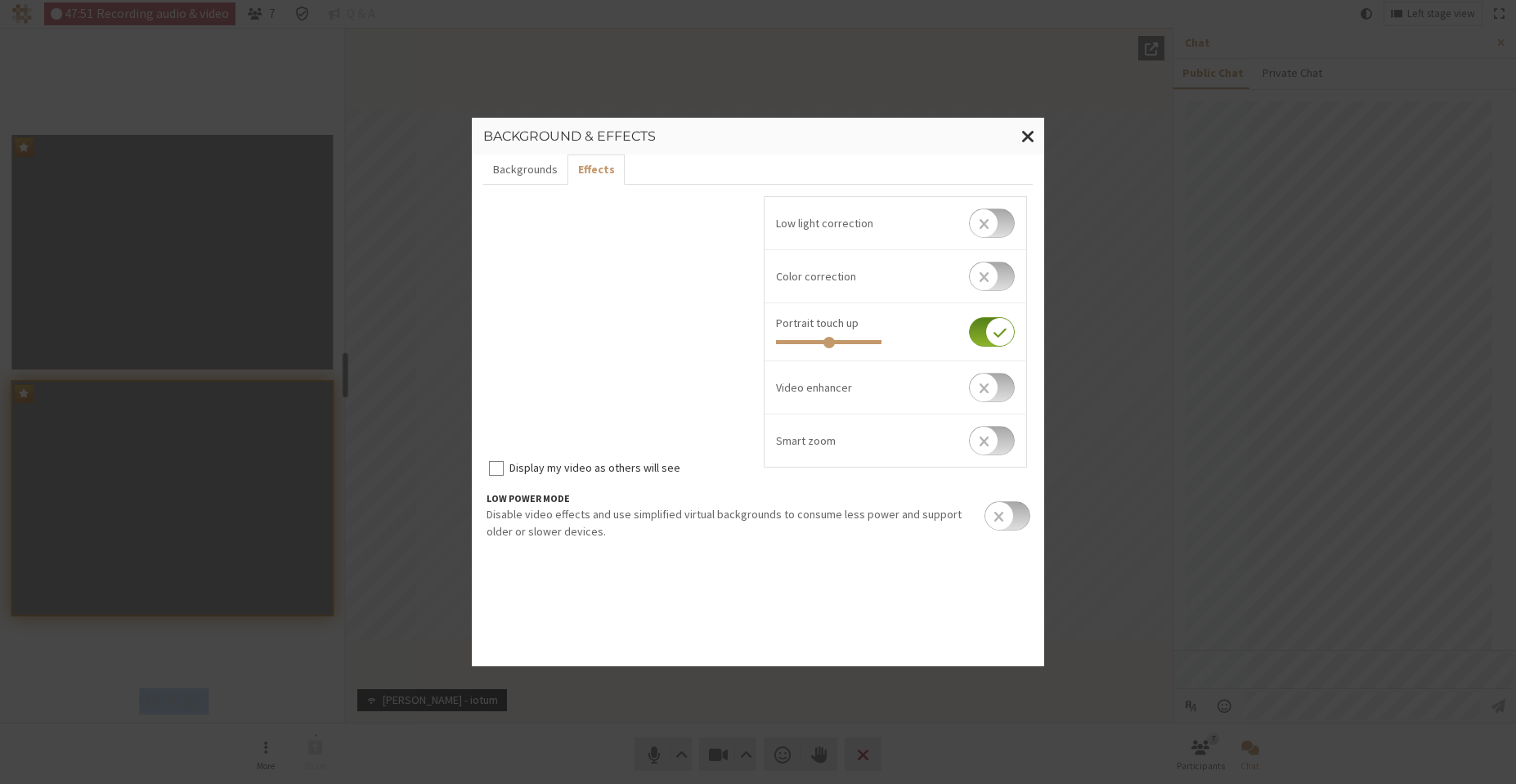
click at [994, 331] on input "checkbox" at bounding box center [992, 332] width 46 height 30
click at [992, 329] on input "checkbox" at bounding box center [992, 332] width 46 height 30
checkbox input "true"
drag, startPoint x: 830, startPoint y: 344, endPoint x: 887, endPoint y: 341, distance: 57.1
click at [881, 341] on input "range" at bounding box center [828, 342] width 105 height 5
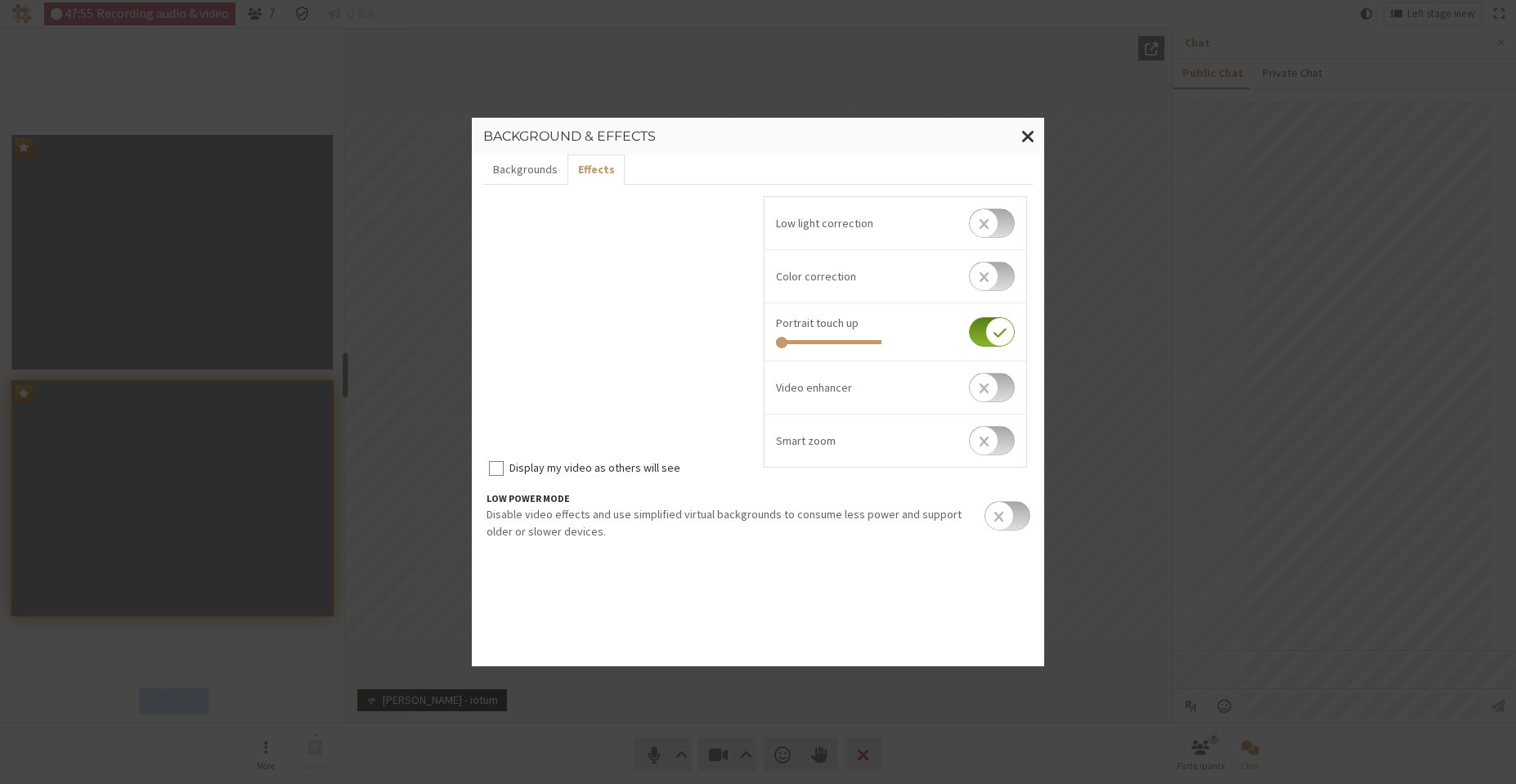
drag, startPoint x: 877, startPoint y: 342, endPoint x: 753, endPoint y: 346, distance: 124.1
click at [776, 345] on input "range" at bounding box center [828, 342] width 105 height 5
drag, startPoint x: 755, startPoint y: 346, endPoint x: 792, endPoint y: 347, distance: 37.0
click at [792, 347] on div "Display my video as others will see Low light correction Color correction Portr…" at bounding box center [758, 342] width 549 height 292
click at [807, 343] on input "range" at bounding box center [828, 342] width 105 height 5
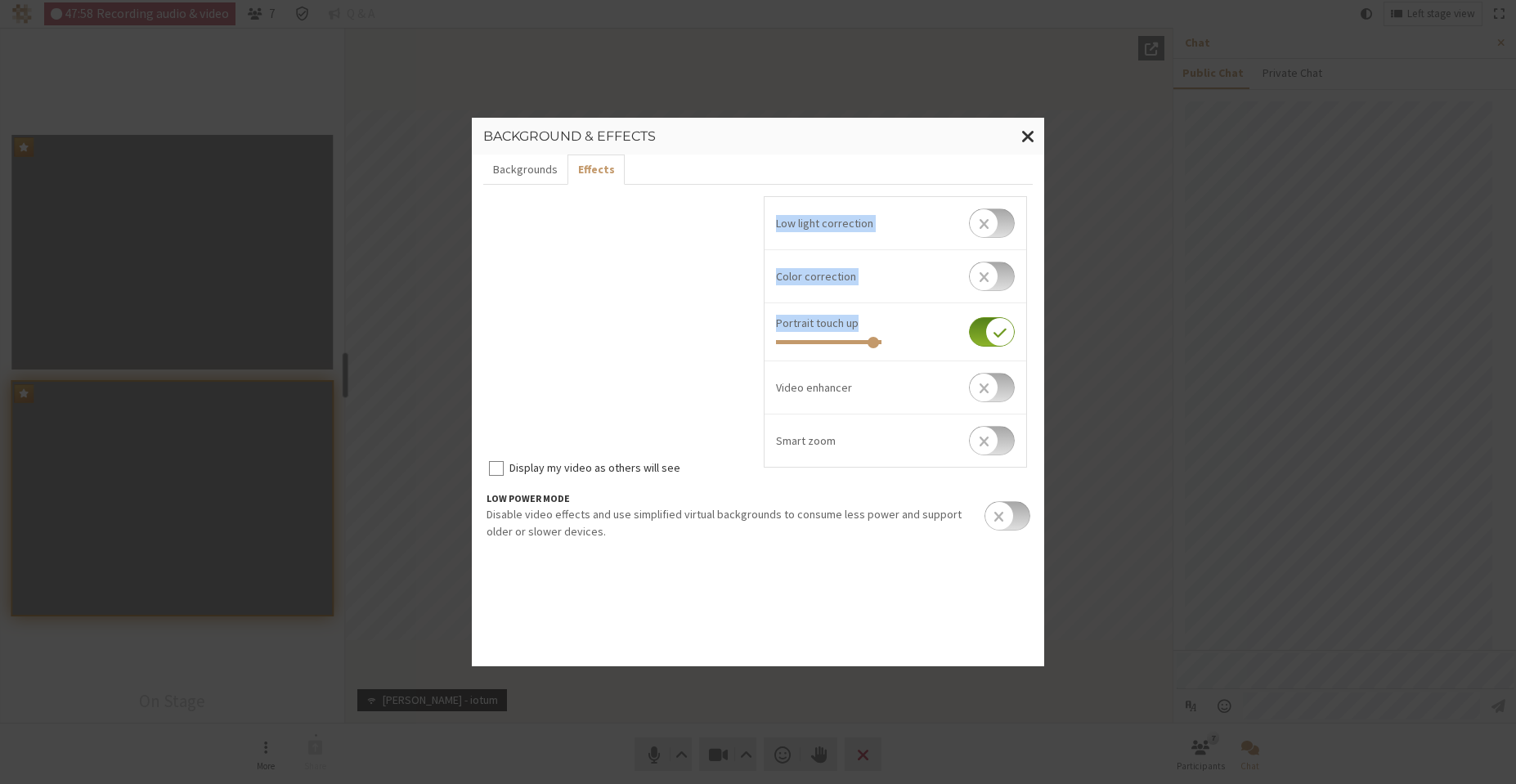
drag, startPoint x: 806, startPoint y: 343, endPoint x: 874, endPoint y: 342, distance: 68.0
type input "0.974"
click at [874, 342] on input "range" at bounding box center [828, 342] width 105 height 5
click at [541, 174] on button "Backgrounds" at bounding box center [525, 169] width 84 height 30
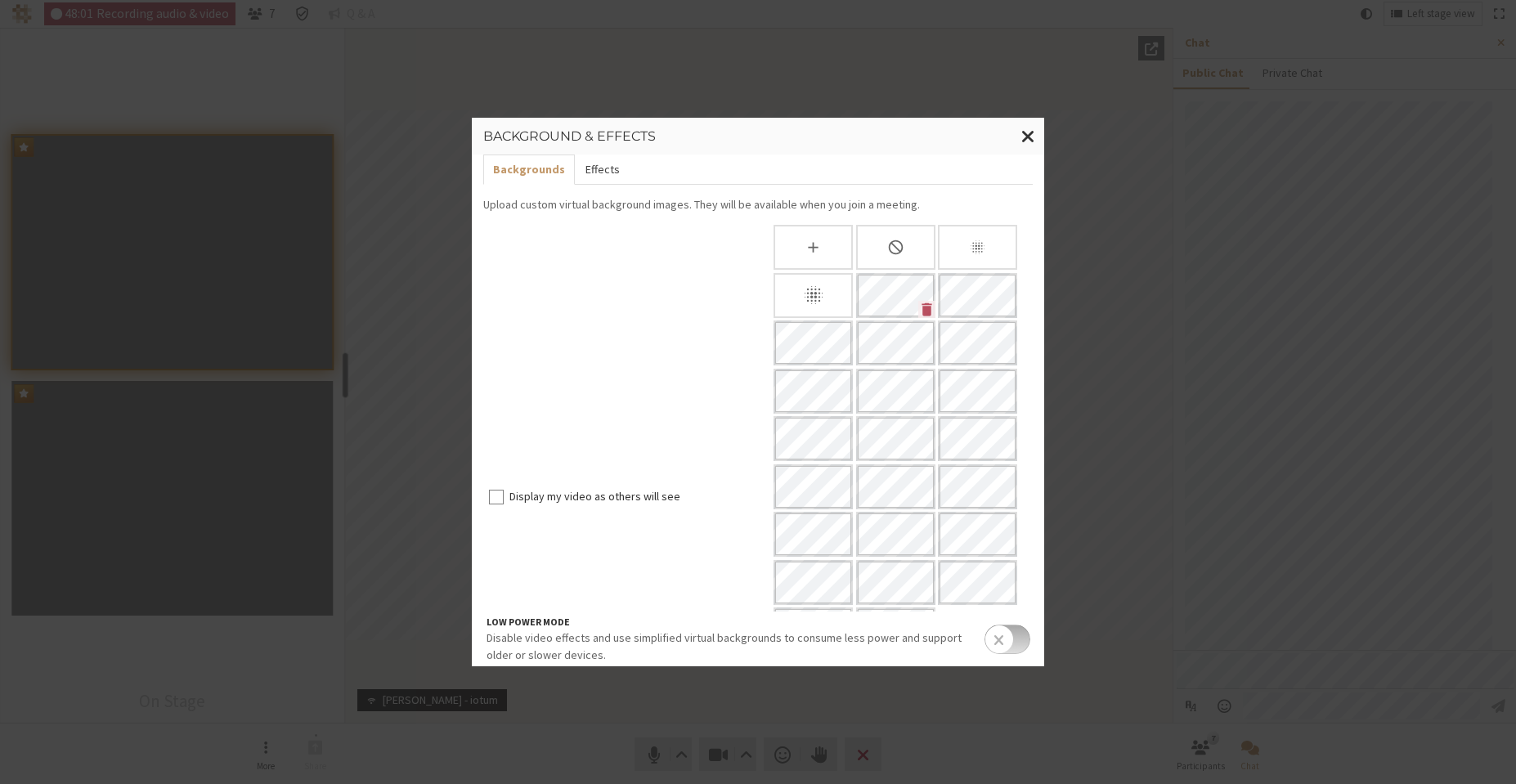
click at [592, 174] on button "Effects" at bounding box center [602, 169] width 54 height 30
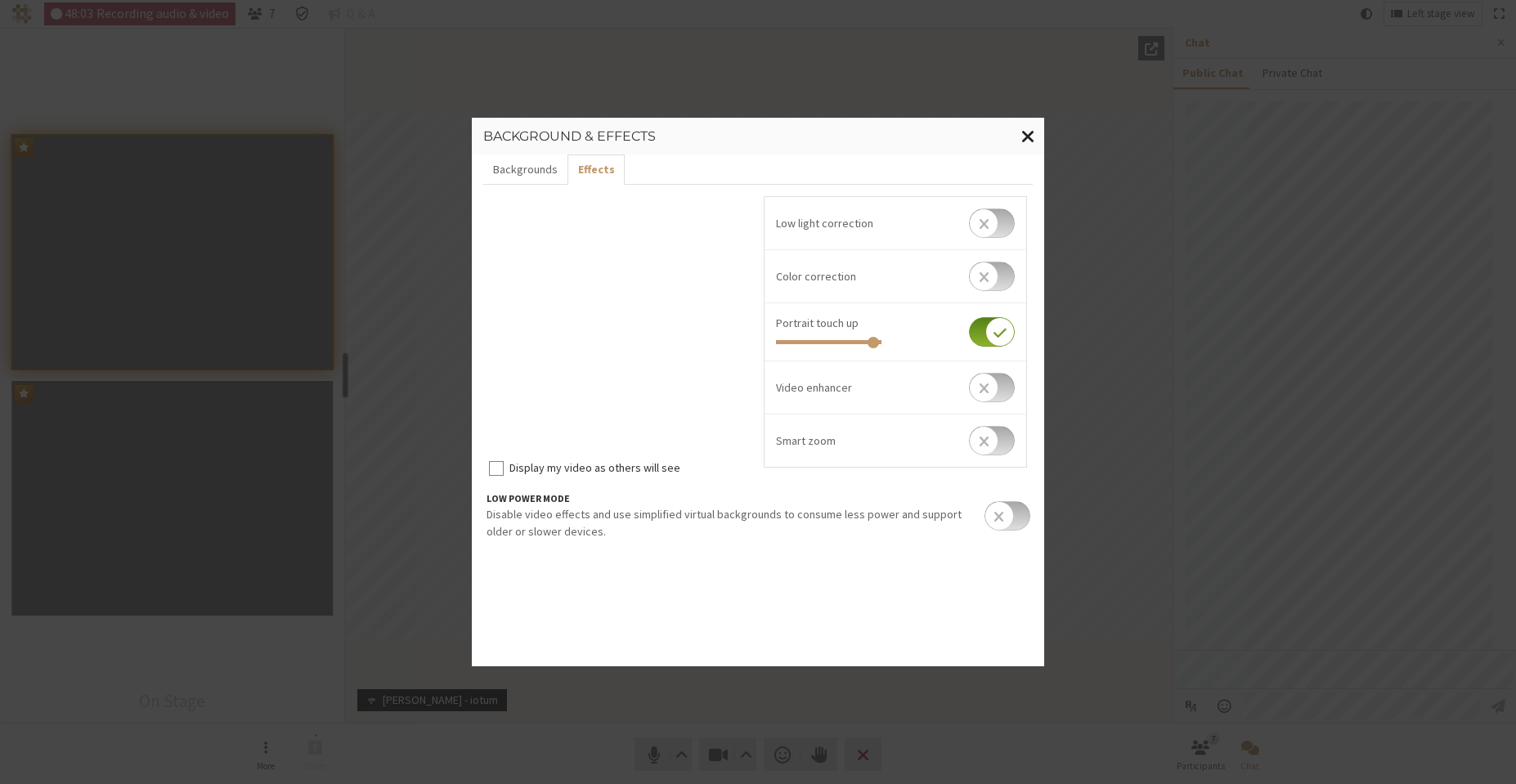
click at [1031, 141] on span "Close modal" at bounding box center [1028, 136] width 14 height 21
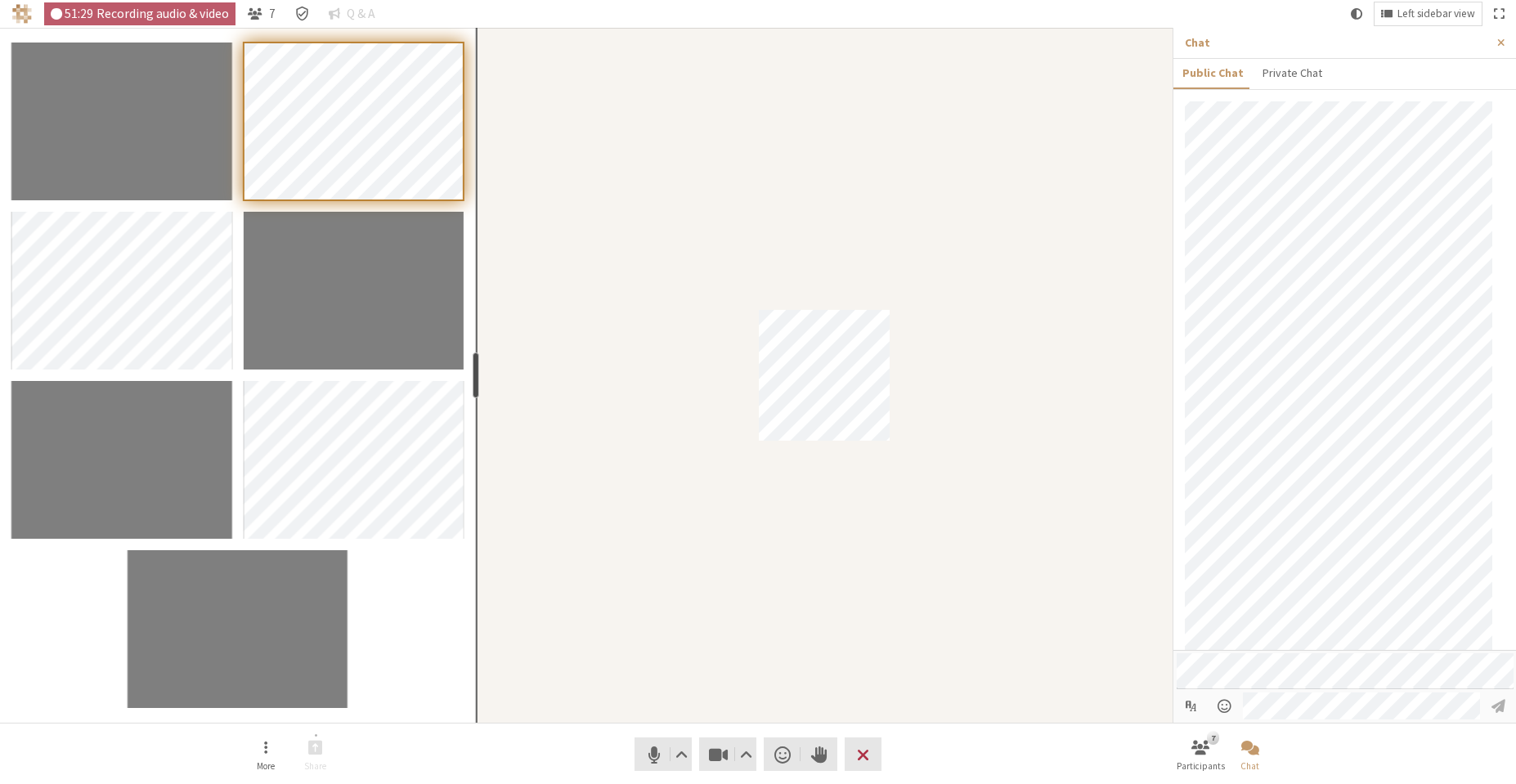
drag, startPoint x: 346, startPoint y: 375, endPoint x: 474, endPoint y: 386, distance: 128.5
click at [474, 386] on div "resize" at bounding box center [476, 375] width 7 height 46
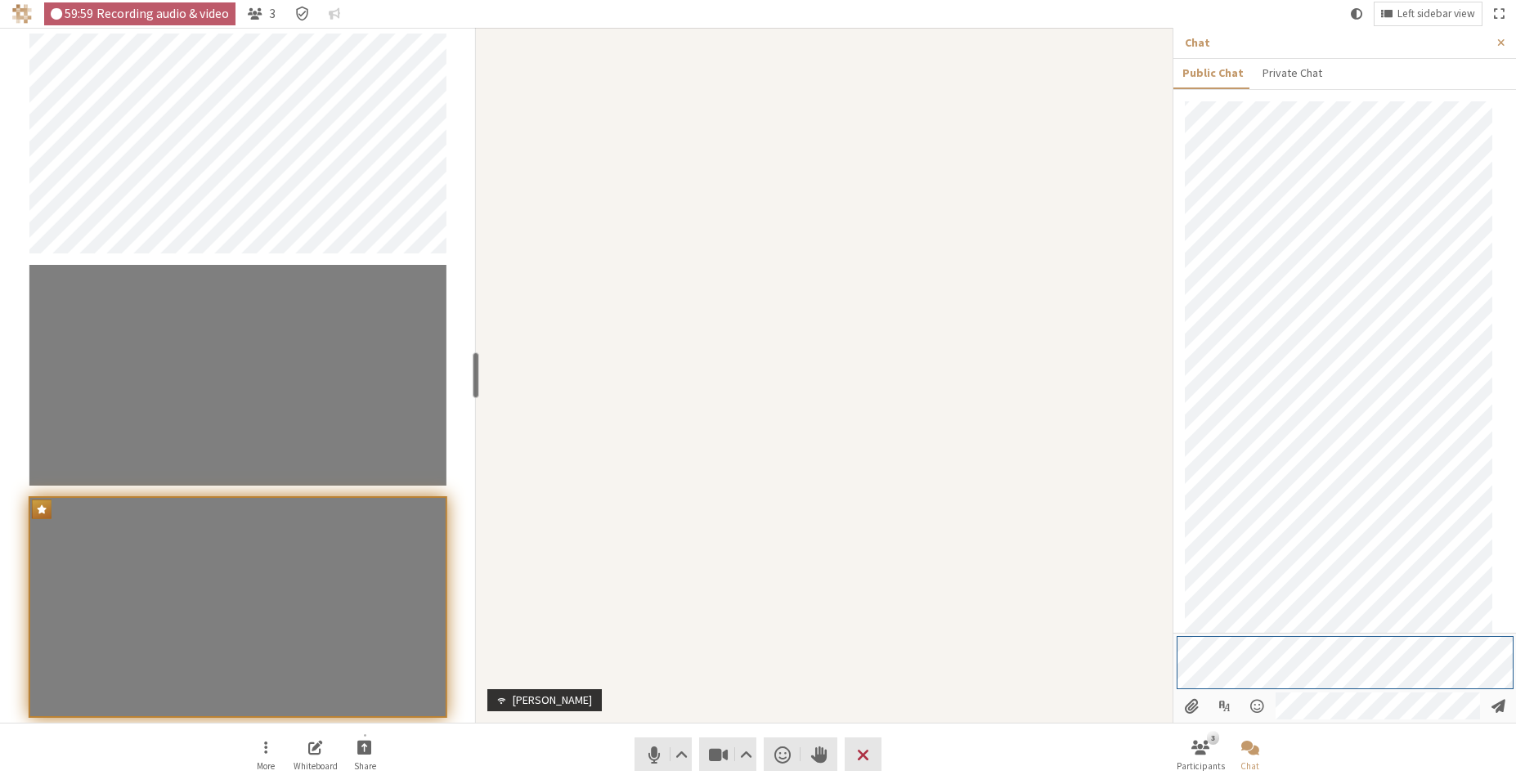
scroll to position [368, 0]
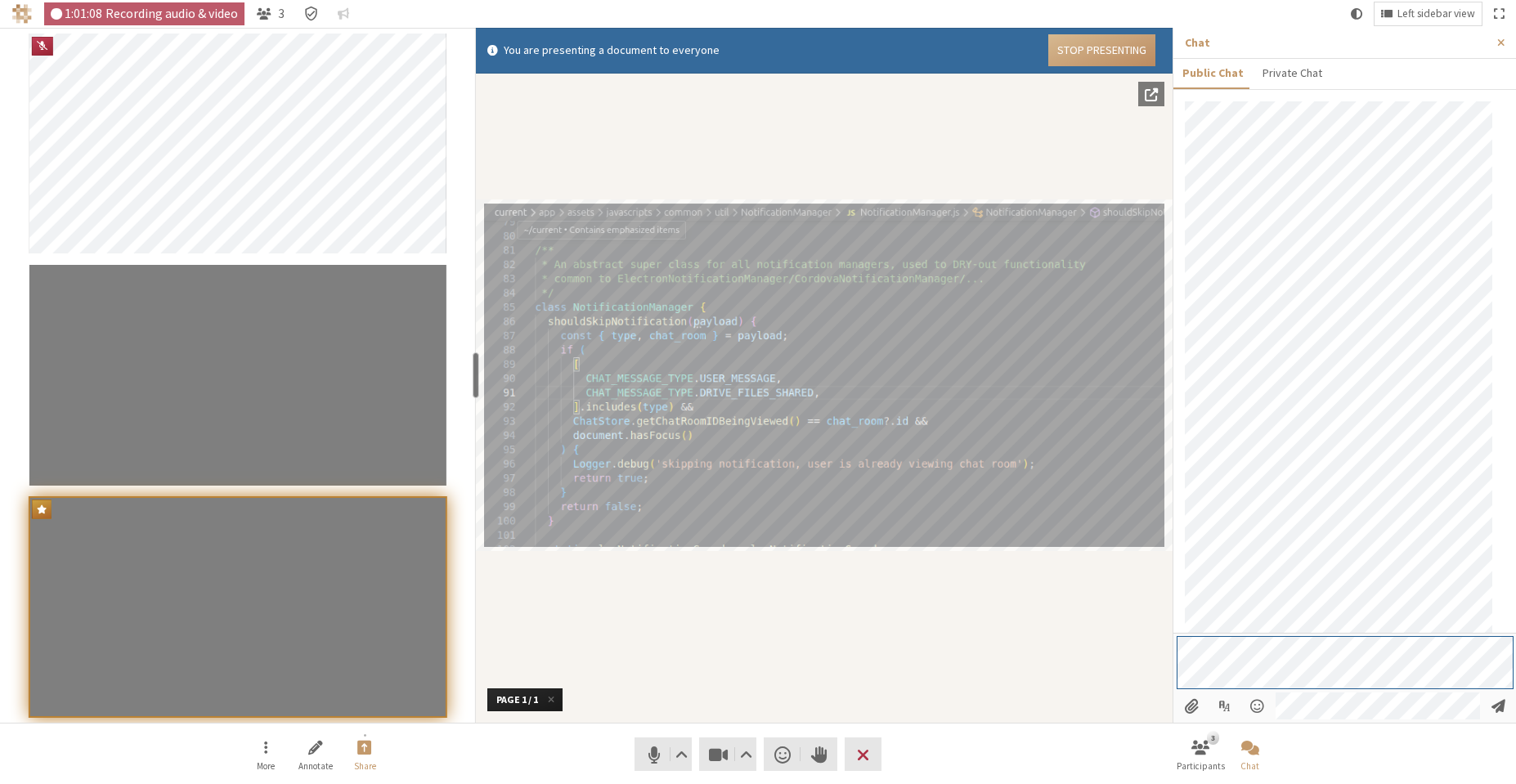
click at [1117, 650] on div "You are presenting a document to everyone Stop Presenting 1:01:08 Recording aud…" at bounding box center [758, 392] width 1516 height 784
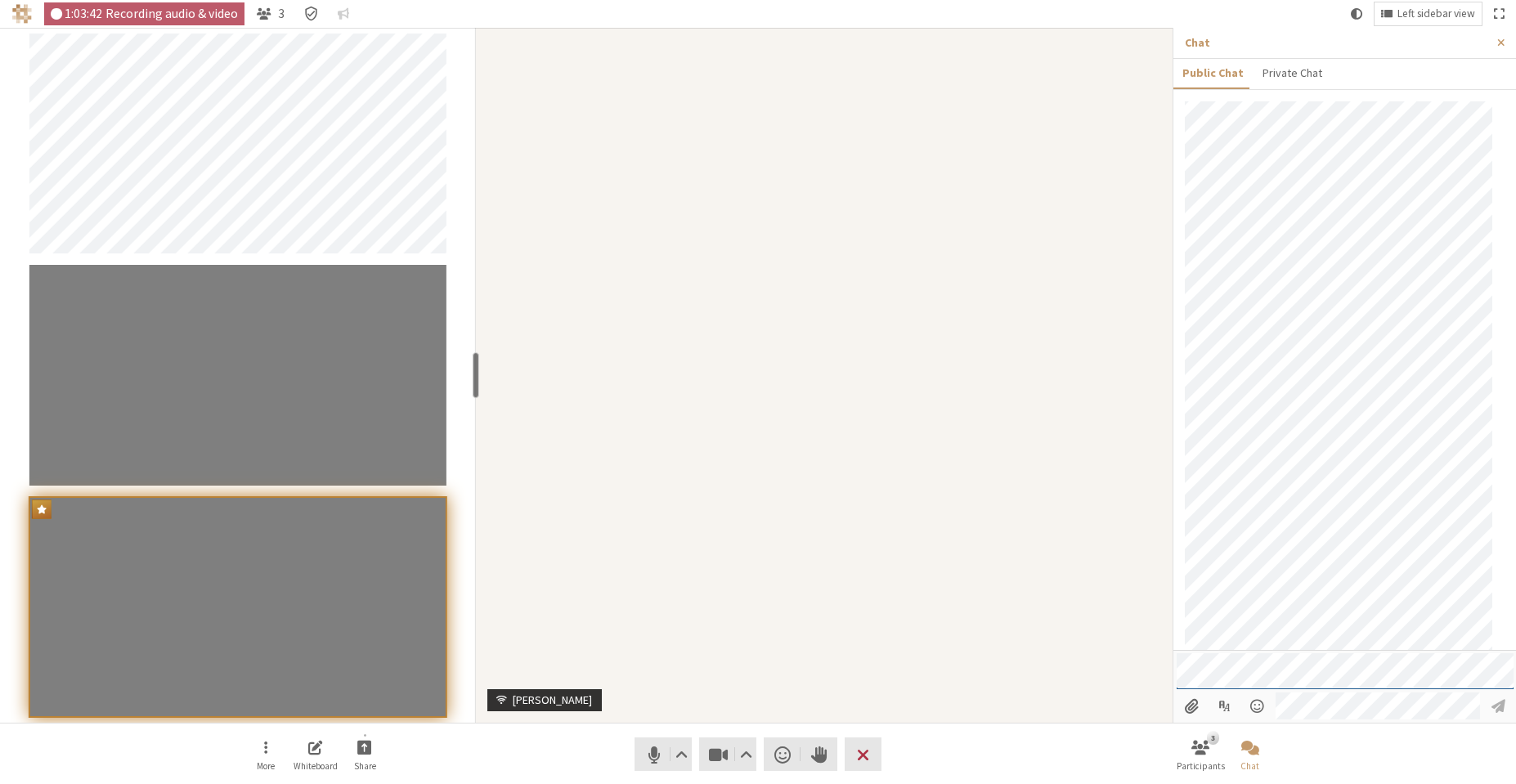
scroll to position [840, 0]
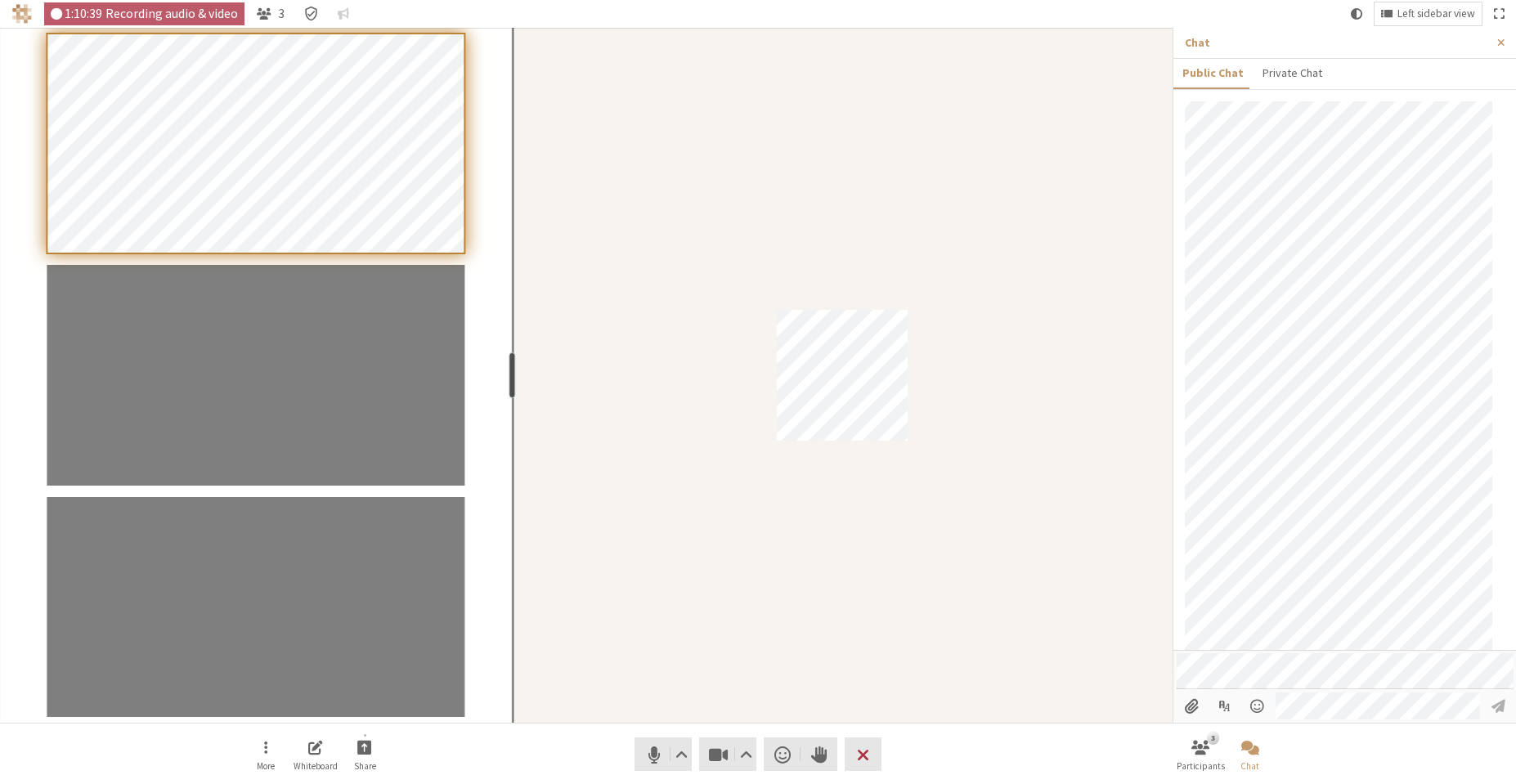
drag, startPoint x: 478, startPoint y: 375, endPoint x: 509, endPoint y: 388, distance: 33.6
click at [509, 388] on div "resize" at bounding box center [513, 375] width 7 height 46
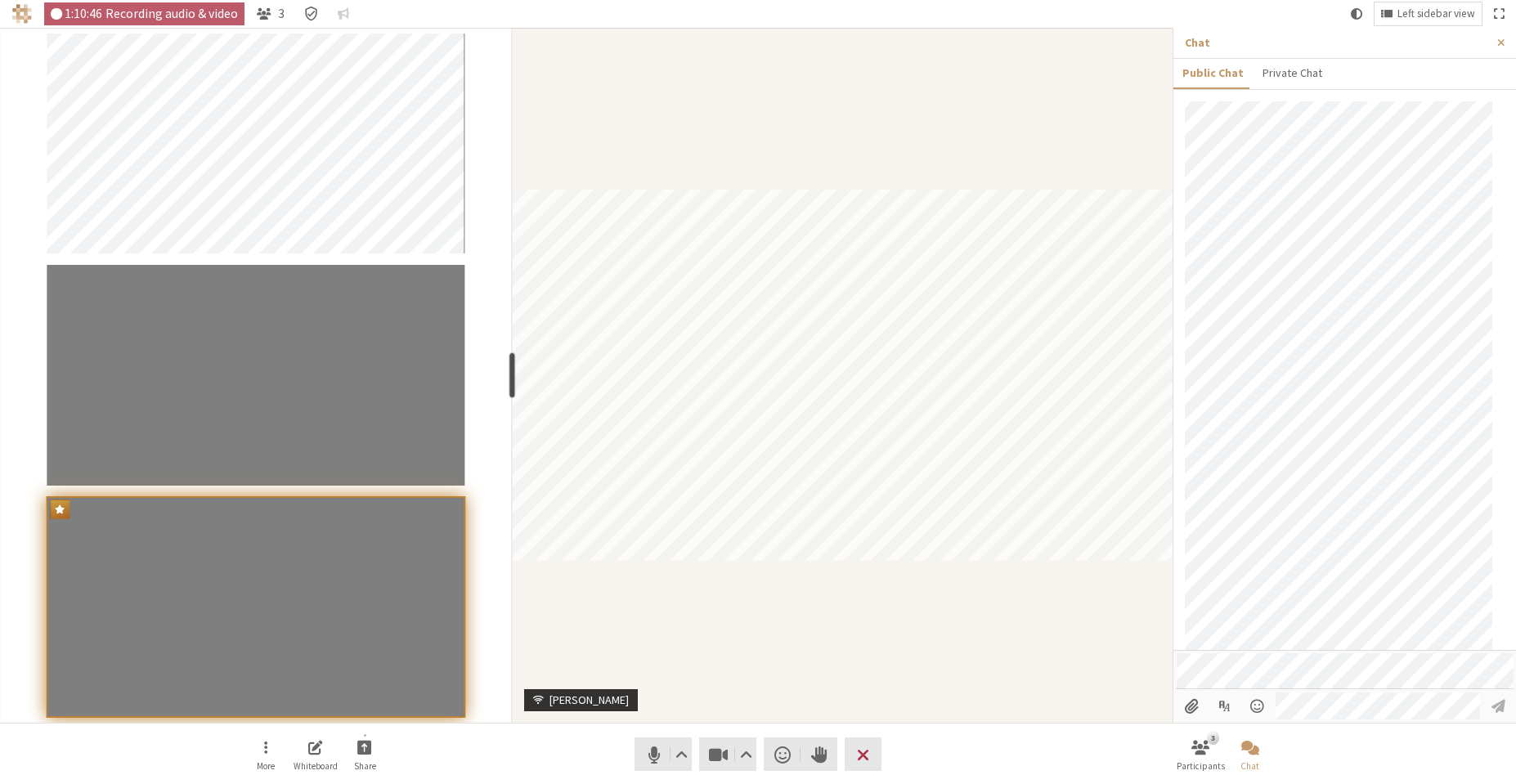
scroll to position [902, 0]
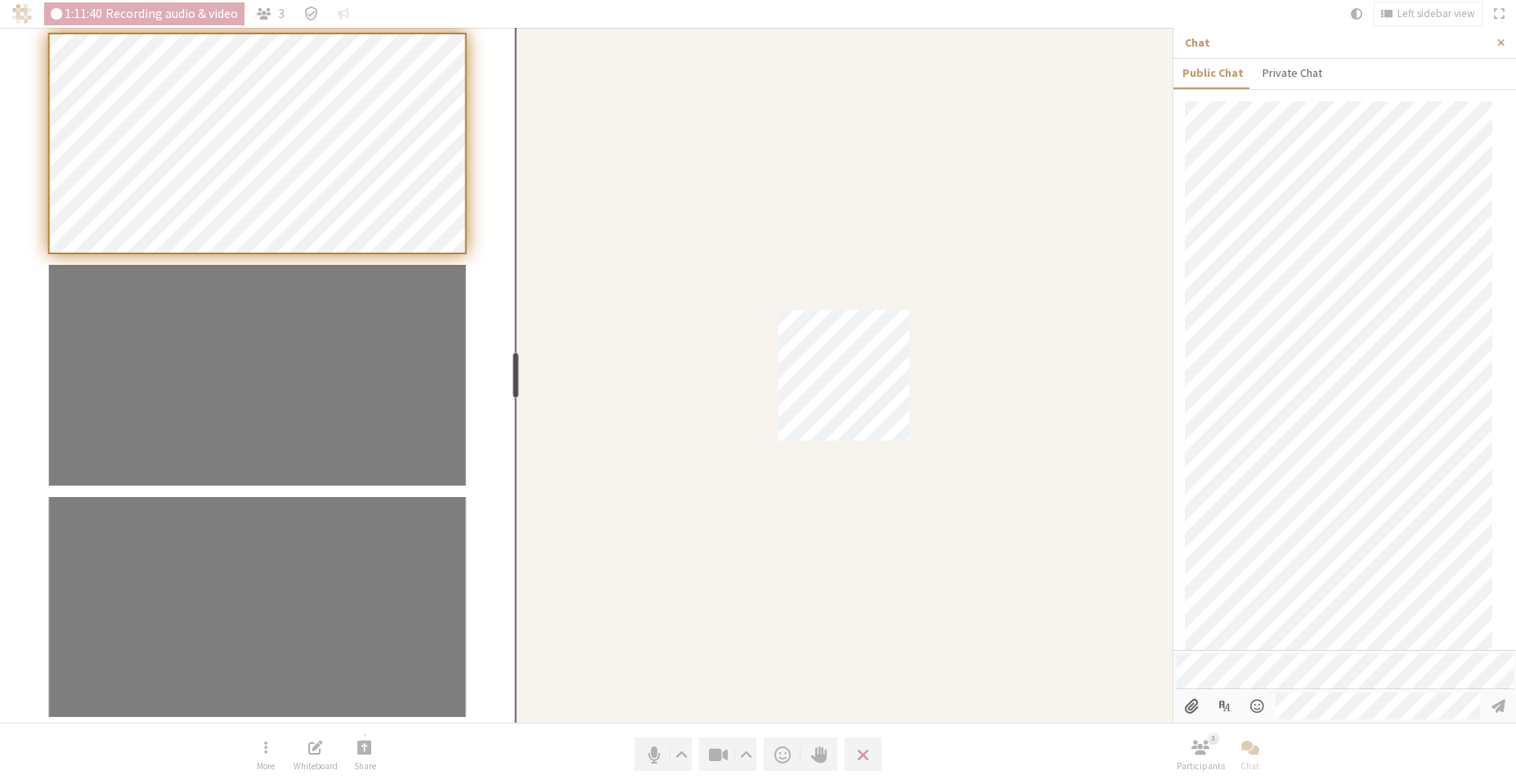
click at [513, 357] on div "resize" at bounding box center [515, 375] width 7 height 46
